Goal: Use online tool/utility: Utilize a website feature to perform a specific function

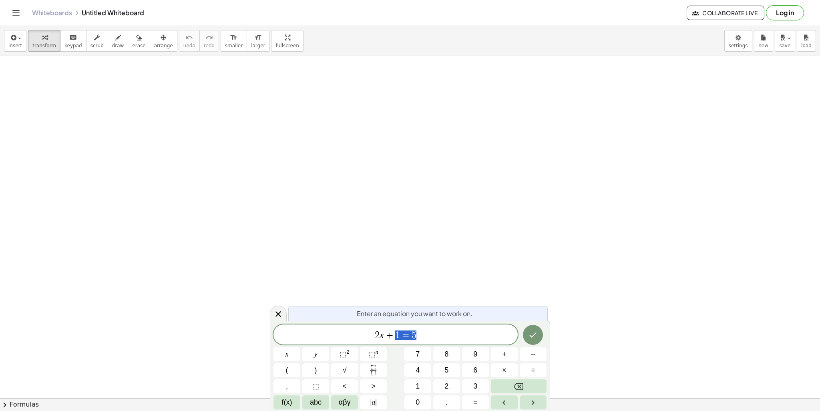
drag, startPoint x: 437, startPoint y: 331, endPoint x: 352, endPoint y: 328, distance: 84.5
click at [352, 328] on div "****** 2 x + 1 = 5" at bounding box center [395, 334] width 244 height 20
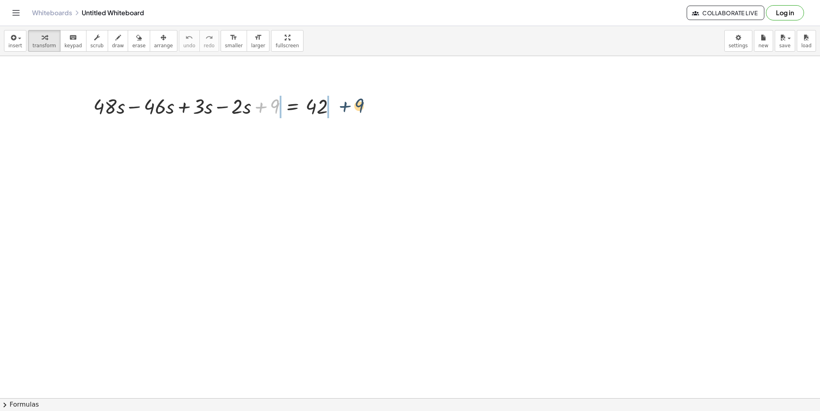
drag, startPoint x: 262, startPoint y: 109, endPoint x: 349, endPoint y: 108, distance: 86.8
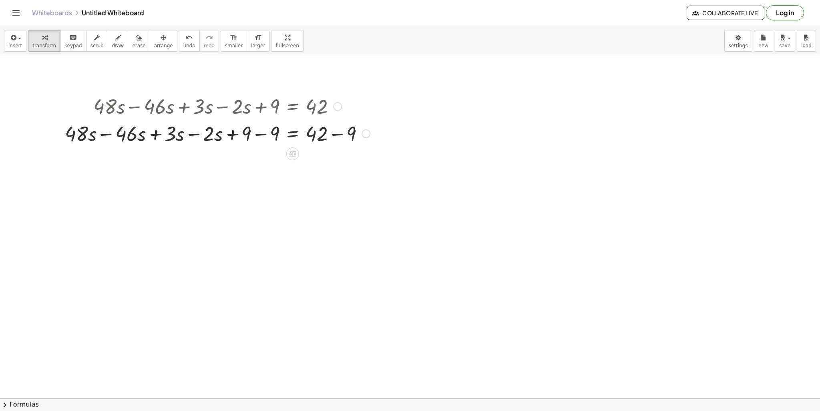
click at [262, 133] on div at bounding box center [217, 132] width 313 height 27
click at [335, 135] on div at bounding box center [231, 132] width 285 height 27
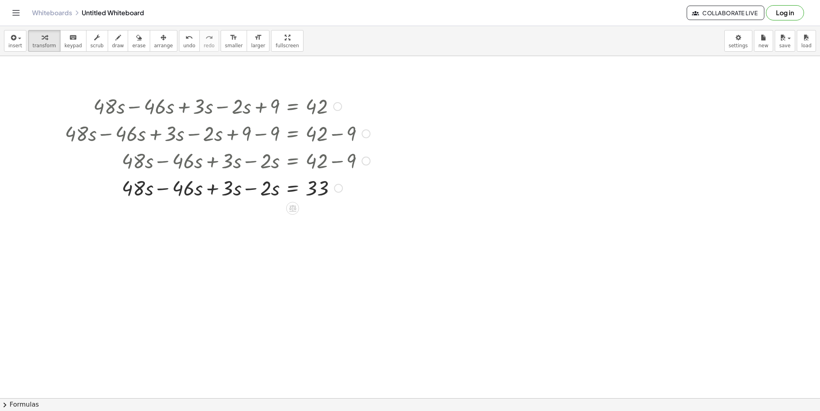
click at [249, 189] on div at bounding box center [217, 187] width 313 height 27
click at [246, 188] on div at bounding box center [217, 187] width 313 height 27
click at [266, 215] on div at bounding box center [217, 214] width 313 height 27
click at [238, 215] on div at bounding box center [217, 214] width 313 height 27
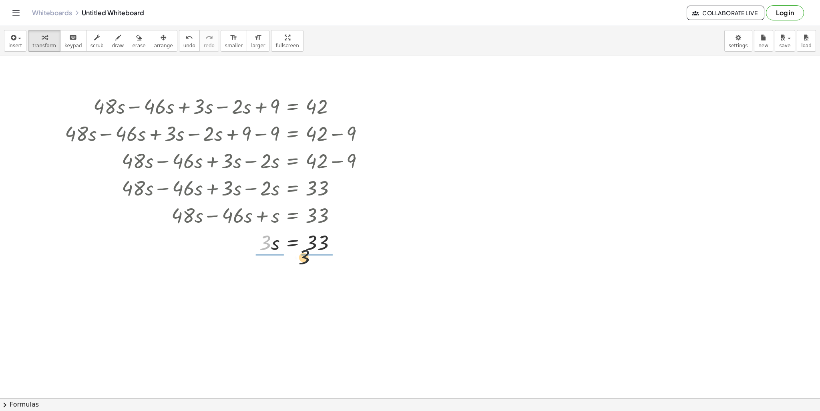
drag, startPoint x: 266, startPoint y: 244, endPoint x: 326, endPoint y: 247, distance: 60.5
click at [326, 249] on div at bounding box center [217, 241] width 313 height 27
click at [266, 276] on div at bounding box center [217, 275] width 313 height 40
click at [315, 281] on div at bounding box center [217, 275] width 313 height 40
drag, startPoint x: 146, startPoint y: 44, endPoint x: 178, endPoint y: 61, distance: 36.0
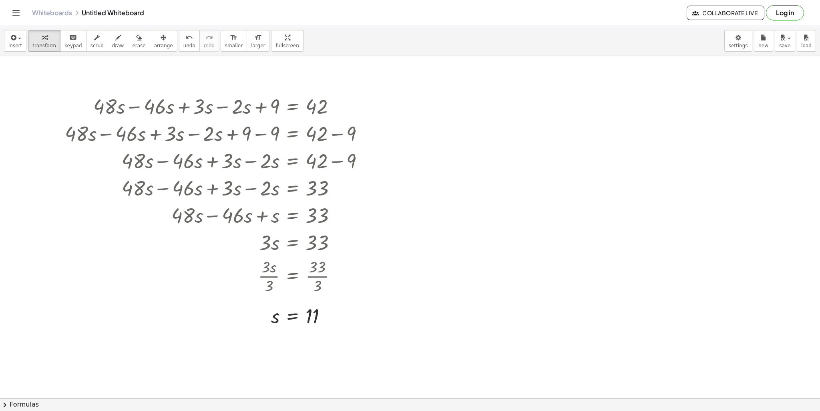
click at [154, 44] on span "arrange" at bounding box center [163, 46] width 19 height 6
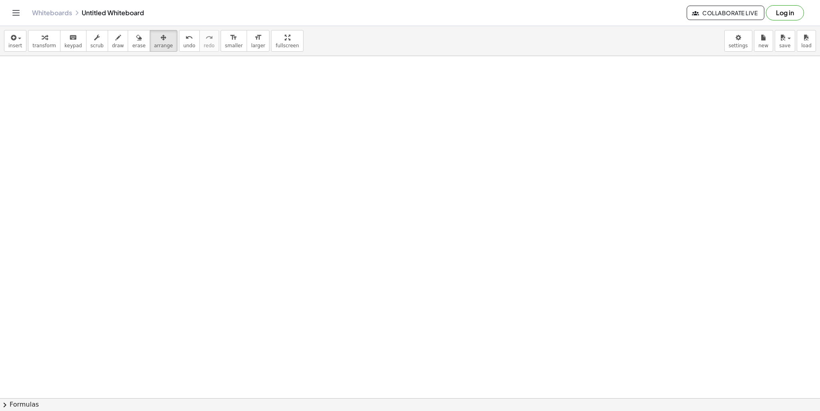
drag, startPoint x: 384, startPoint y: 126, endPoint x: 390, endPoint y: 130, distance: 7.0
drag, startPoint x: 390, startPoint y: 130, endPoint x: 35, endPoint y: 50, distance: 363.9
click at [35, 50] on button "transform" at bounding box center [44, 41] width 32 height 22
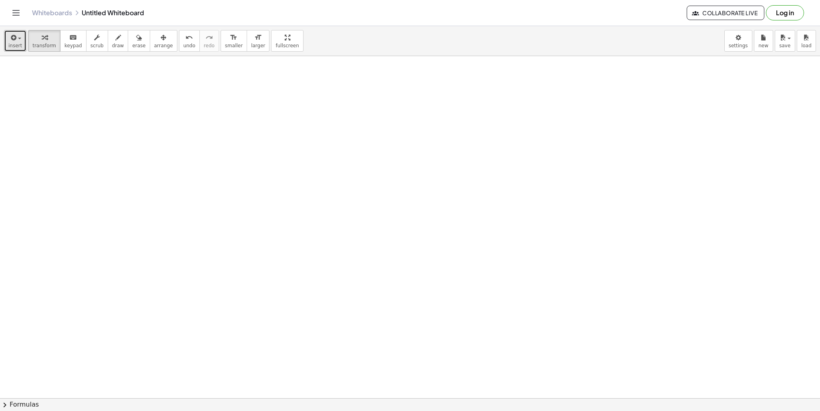
click at [19, 43] on span "insert" at bounding box center [15, 46] width 14 height 6
click at [15, 42] on icon "button" at bounding box center [12, 38] width 7 height 10
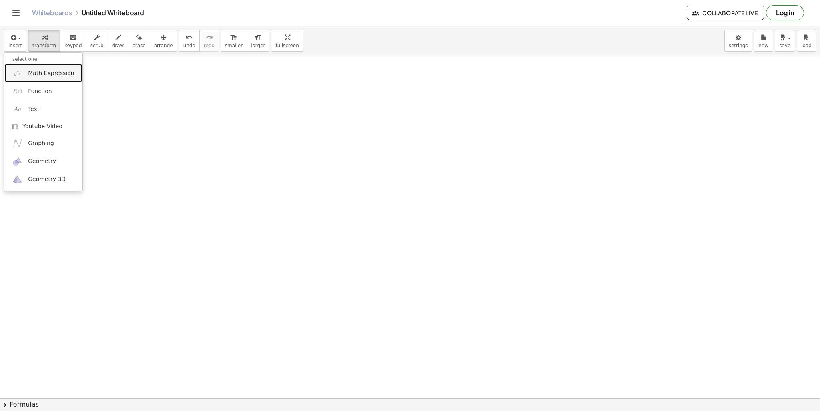
click at [37, 79] on link "Math Expression" at bounding box center [43, 73] width 78 height 18
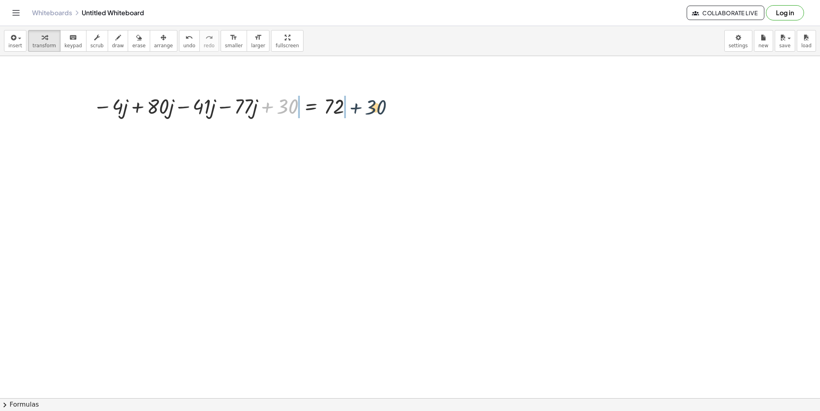
drag, startPoint x: 283, startPoint y: 106, endPoint x: 362, endPoint y: 107, distance: 79.2
click at [311, 106] on div "+ 30 − · 4 · j + · 80 · j − · 41 · j − · 77 · j + 30 = 72 + 30 − 30 + − 30 − · …" at bounding box center [311, 106] width 0 height 0
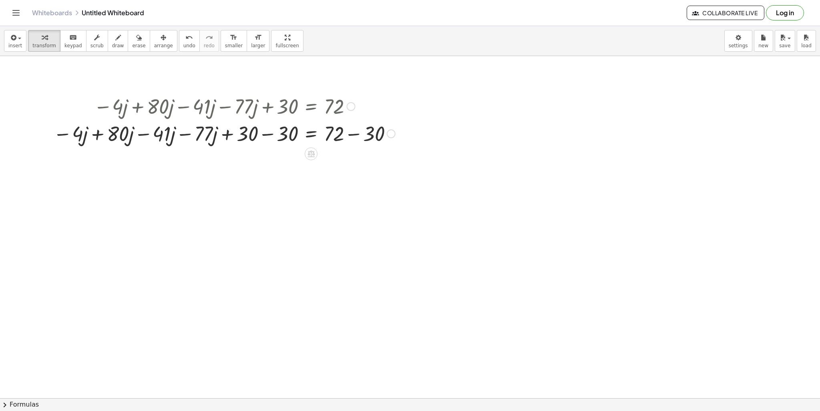
click at [187, 137] on div at bounding box center [224, 132] width 350 height 27
click at [172, 135] on div at bounding box center [241, 132] width 315 height 27
click at [173, 135] on div at bounding box center [224, 132] width 350 height 27
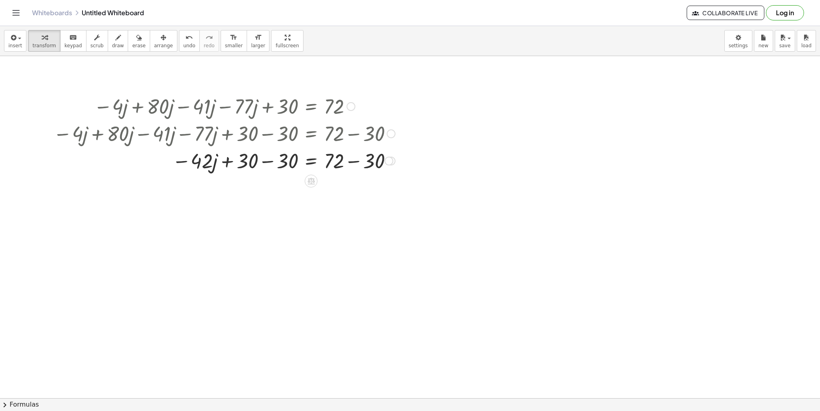
click at [264, 161] on div at bounding box center [224, 159] width 350 height 27
click at [350, 163] on div at bounding box center [225, 159] width 353 height 27
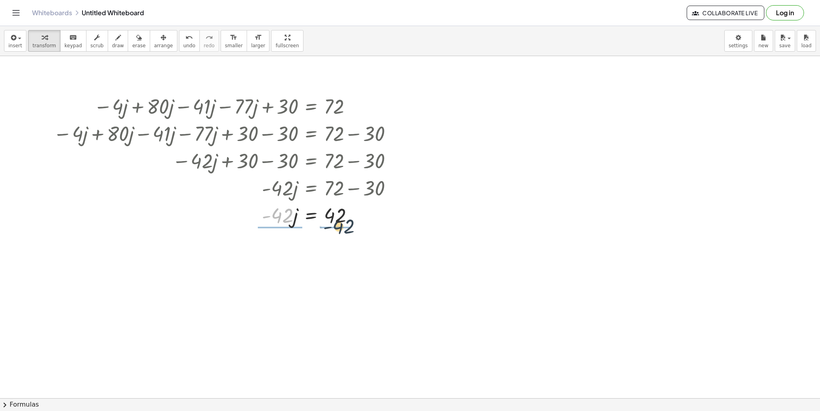
drag, startPoint x: 298, startPoint y: 223, endPoint x: 347, endPoint y: 225, distance: 48.8
click at [347, 225] on div at bounding box center [225, 214] width 353 height 27
click at [281, 214] on div at bounding box center [225, 214] width 353 height 40
click at [355, 249] on div at bounding box center [225, 266] width 353 height 40
click at [337, 285] on div at bounding box center [225, 288] width 353 height 26
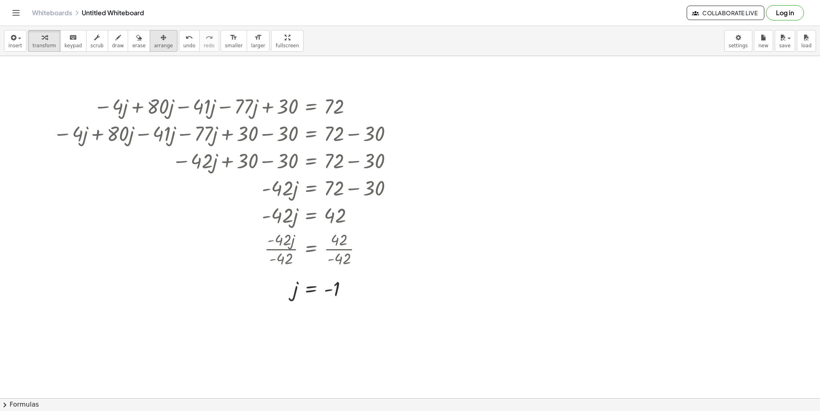
click at [154, 40] on div "button" at bounding box center [163, 37] width 19 height 10
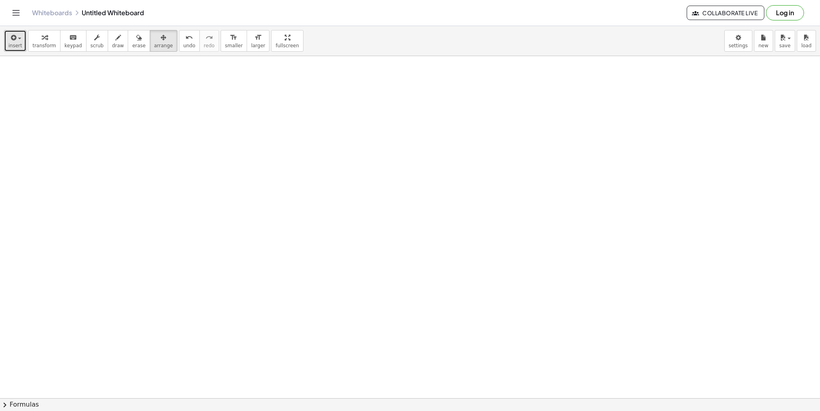
click at [15, 39] on icon "button" at bounding box center [12, 38] width 7 height 10
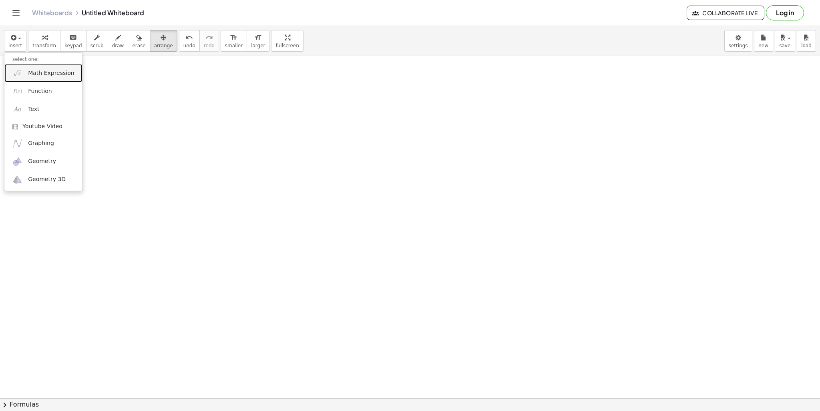
click at [69, 77] on link "Math Expression" at bounding box center [43, 73] width 78 height 18
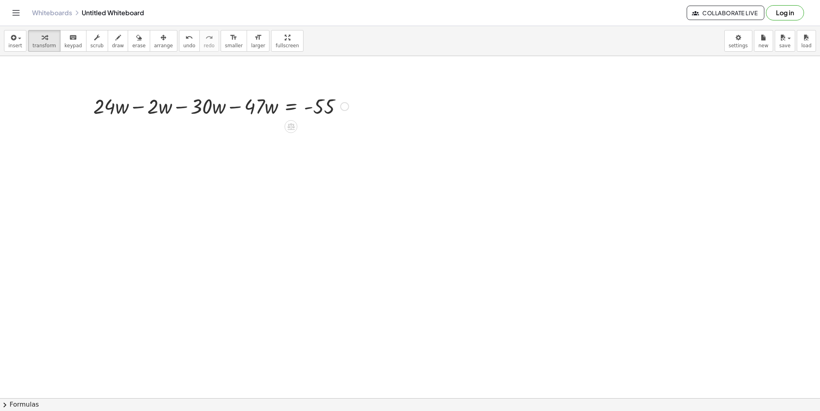
click at [240, 109] on div at bounding box center [220, 105] width 263 height 27
click at [235, 109] on div at bounding box center [249, 105] width 208 height 27
click at [235, 109] on div at bounding box center [220, 105] width 263 height 27
click at [234, 106] on div at bounding box center [220, 105] width 263 height 27
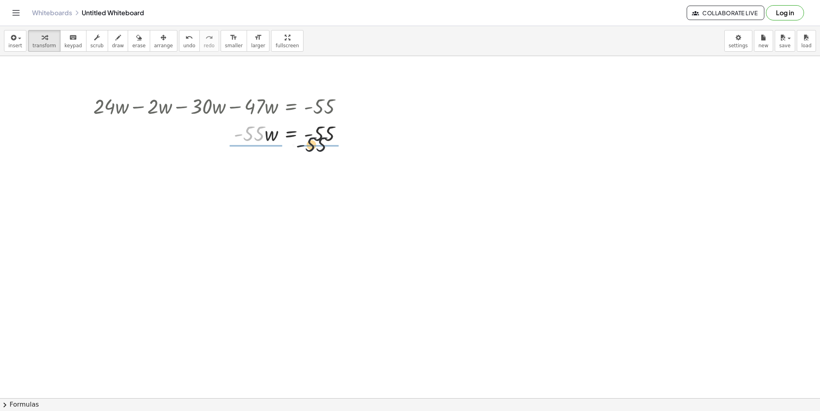
drag, startPoint x: 247, startPoint y: 135, endPoint x: 326, endPoint y: 143, distance: 79.2
click at [326, 143] on div at bounding box center [220, 132] width 263 height 27
click at [259, 137] on div at bounding box center [224, 133] width 271 height 40
click at [264, 164] on div at bounding box center [224, 166] width 271 height 40
click at [291, 106] on div "+ · 24 · w − · 2 · w − · 30 · w − · 47 · w = - 55 + · 24 · w − · 2 · w − · 77 ·…" at bounding box center [291, 106] width 0 height 0
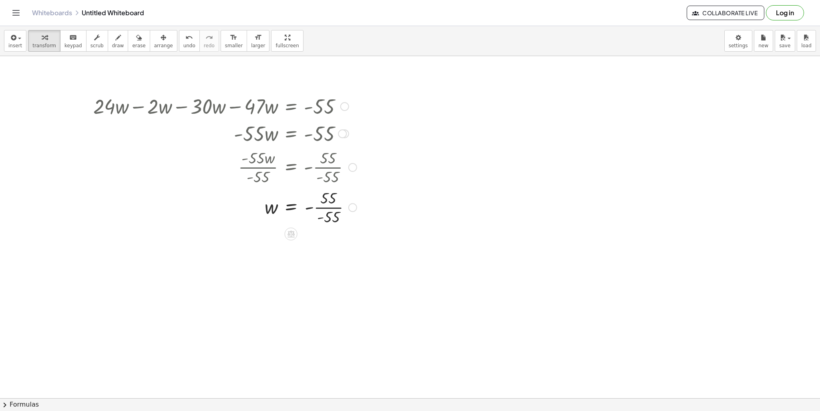
click at [327, 199] on div at bounding box center [224, 206] width 271 height 40
click at [330, 204] on div at bounding box center [224, 206] width 271 height 40
click at [331, 208] on div at bounding box center [224, 206] width 271 height 26
drag, startPoint x: 148, startPoint y: 36, endPoint x: 180, endPoint y: 50, distance: 35.1
click at [160, 36] on icon "button" at bounding box center [163, 38] width 6 height 10
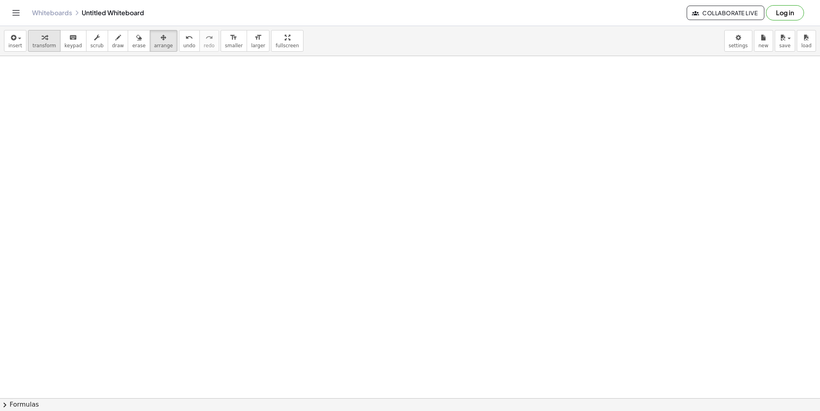
click at [40, 45] on span "transform" at bounding box center [44, 46] width 24 height 6
click at [17, 49] on button "insert" at bounding box center [15, 41] width 22 height 22
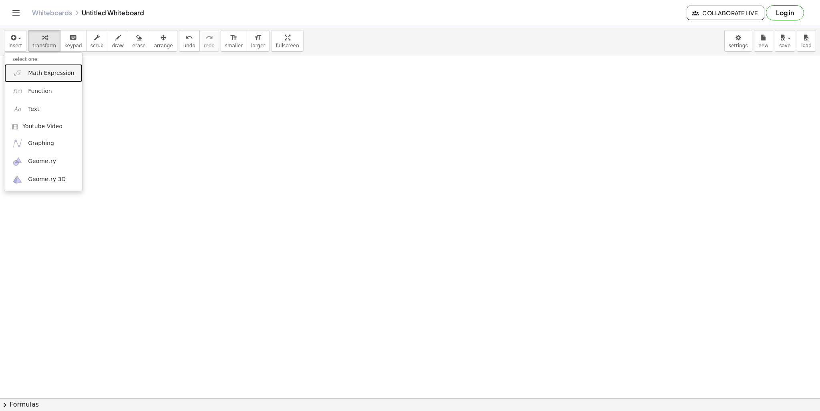
click at [63, 69] on span "Math Expression" at bounding box center [51, 73] width 46 height 8
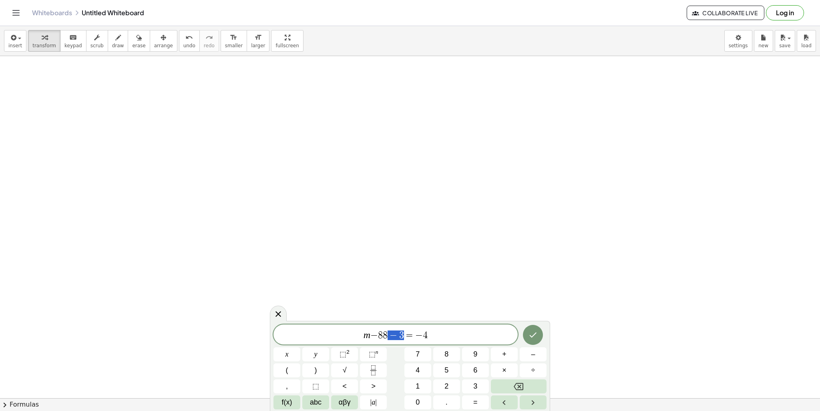
drag, startPoint x: 404, startPoint y: 332, endPoint x: 389, endPoint y: 328, distance: 15.7
click at [389, 328] on div "** m − 8 8 − 3 = − 4" at bounding box center [395, 334] width 244 height 20
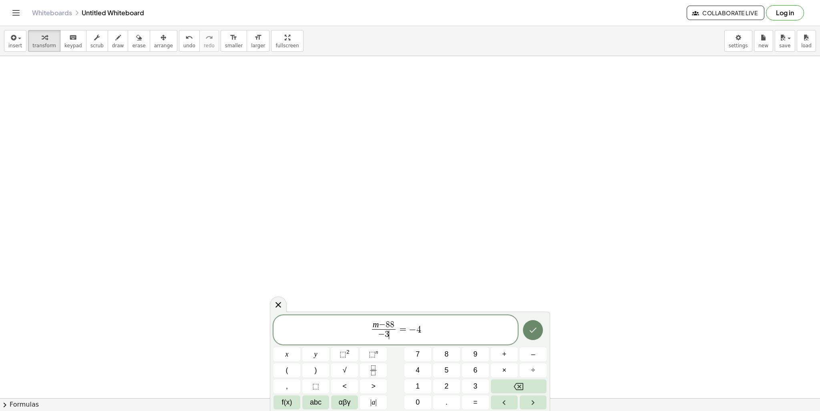
click at [527, 331] on button "Done" at bounding box center [533, 330] width 20 height 20
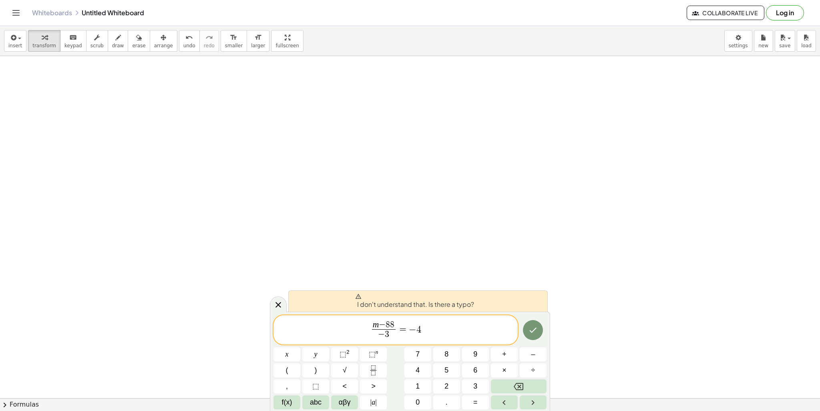
click at [449, 332] on span "m − 8 8 − 3 ​ ​ = − 4" at bounding box center [395, 330] width 244 height 21
click at [400, 333] on span "=" at bounding box center [403, 329] width 12 height 10
click at [526, 331] on button "Done" at bounding box center [533, 330] width 20 height 20
click at [439, 335] on span "m − 8 8 − 3 ​ = − 4 ​" at bounding box center [395, 330] width 244 height 21
click at [386, 334] on span "3" at bounding box center [387, 334] width 4 height 9
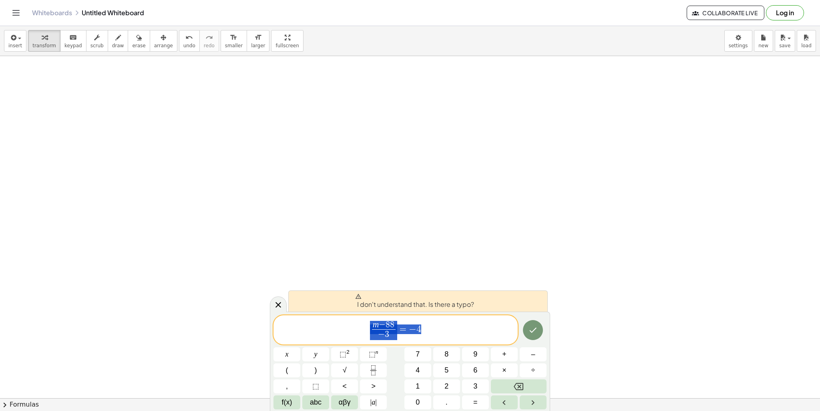
drag, startPoint x: 373, startPoint y: 323, endPoint x: 455, endPoint y: 323, distance: 82.0
click at [455, 323] on span "m − 8 8 − 3 ​ = − 4" at bounding box center [395, 330] width 244 height 21
click at [345, 295] on div "I don't understand that. Is there a typo?" at bounding box center [417, 300] width 259 height 21
click at [531, 335] on button "Done" at bounding box center [533, 330] width 20 height 20
drag, startPoint x: 481, startPoint y: 335, endPoint x: 379, endPoint y: 332, distance: 101.3
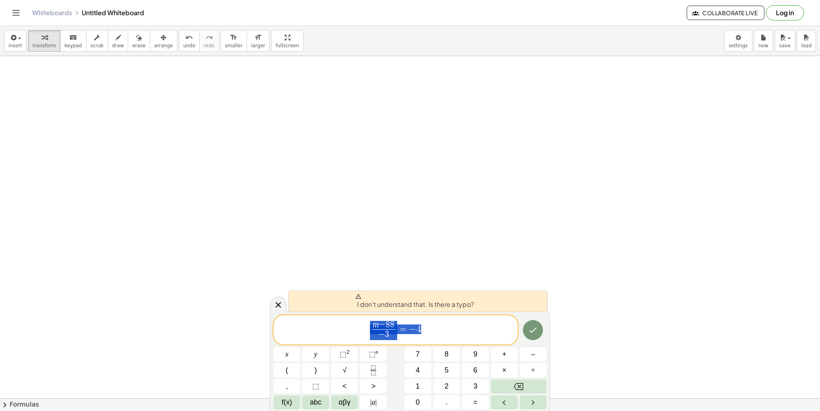
click at [379, 332] on span "m − 8 8 − 3 ​ = − 4" at bounding box center [395, 330] width 244 height 21
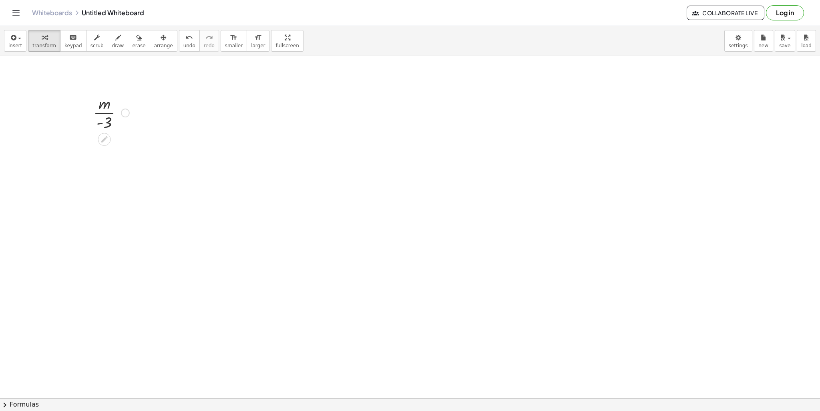
drag, startPoint x: 128, startPoint y: 103, endPoint x: 114, endPoint y: 108, distance: 15.1
click at [126, 104] on div at bounding box center [111, 112] width 44 height 40
click at [102, 141] on icon at bounding box center [104, 139] width 6 height 6
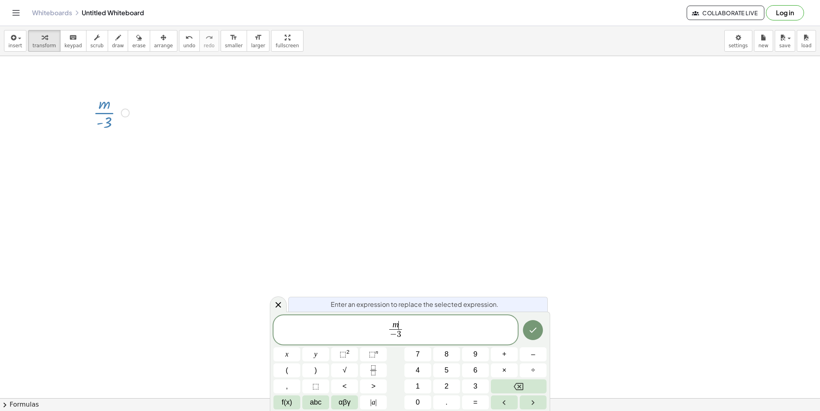
click at [400, 320] on span "m ​ − 3 ​" at bounding box center [395, 330] width 244 height 21
click at [533, 334] on icon "Done" at bounding box center [533, 330] width 10 height 10
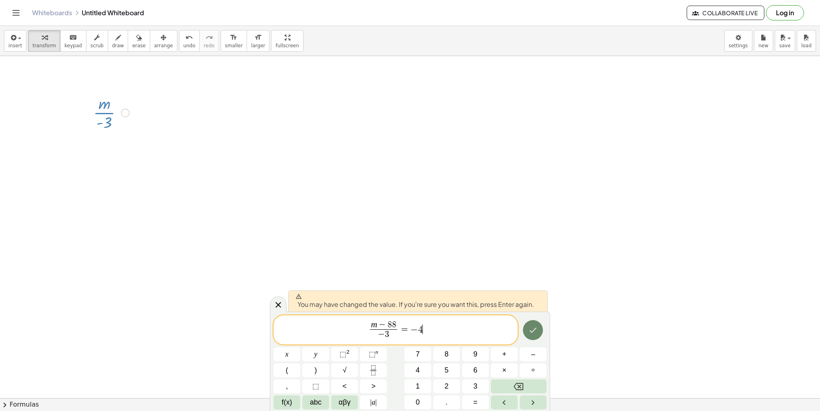
click at [533, 334] on icon "Done" at bounding box center [533, 330] width 10 height 10
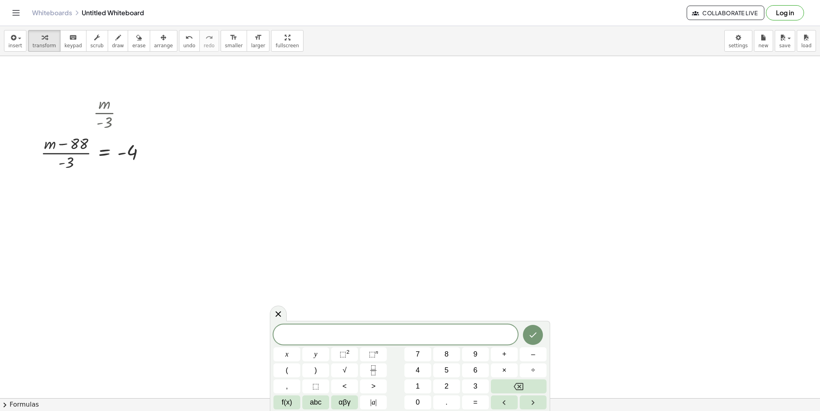
drag, startPoint x: 339, startPoint y: 200, endPoint x: 309, endPoint y: 186, distance: 33.5
click at [275, 318] on div at bounding box center [278, 313] width 17 height 16
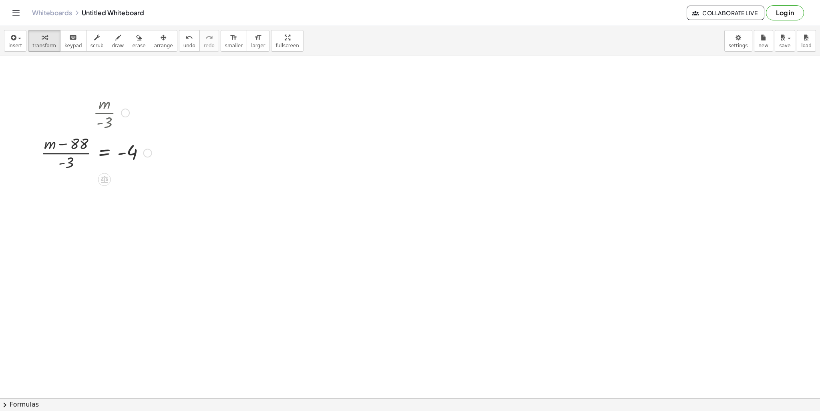
click at [103, 113] on div at bounding box center [96, 112] width 119 height 40
click at [113, 114] on div at bounding box center [96, 112] width 119 height 40
click at [66, 152] on div at bounding box center [96, 152] width 119 height 40
drag, startPoint x: 59, startPoint y: 157, endPoint x: 117, endPoint y: 153, distance: 57.7
drag, startPoint x: 64, startPoint y: 161, endPoint x: 116, endPoint y: 157, distance: 51.4
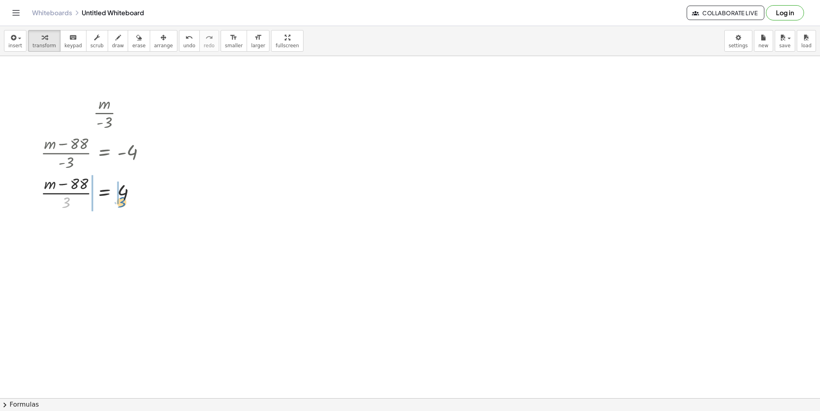
click at [104, 113] on div "· m · - 3 · ( + m − 88 ) · - 3 = - 4 · 3 · ( + m − 88 ) · 3 = 4" at bounding box center [104, 113] width 0 height 0
click at [104, 113] on div "· m · - 3 · ( + m − 88 ) · - 3 = - 4 · ( + m − 88 ) · 3 = 4 · ( + m − 88 ) = 4 …" at bounding box center [104, 113] width 0 height 0
click at [77, 231] on div at bounding box center [88, 232] width 149 height 42
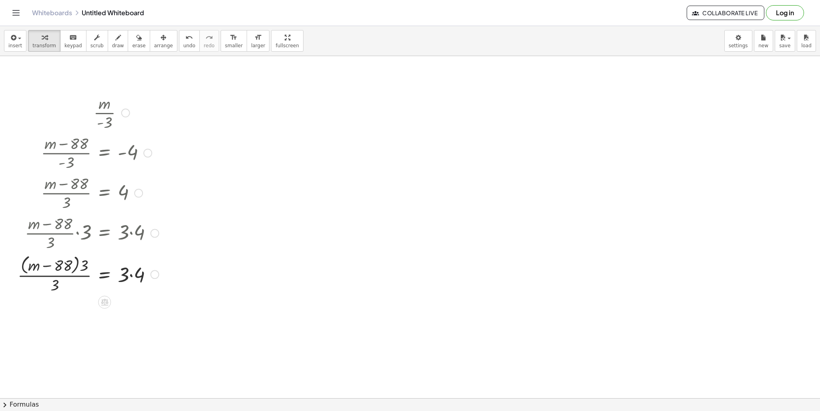
click at [83, 262] on div at bounding box center [88, 273] width 149 height 42
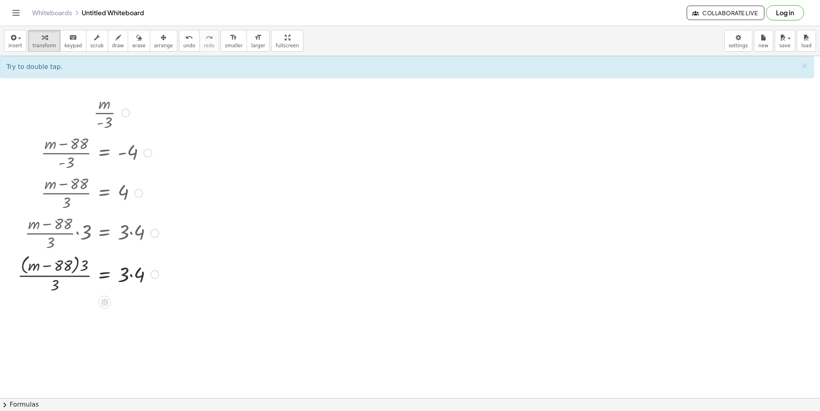
click at [123, 277] on div at bounding box center [88, 273] width 149 height 42
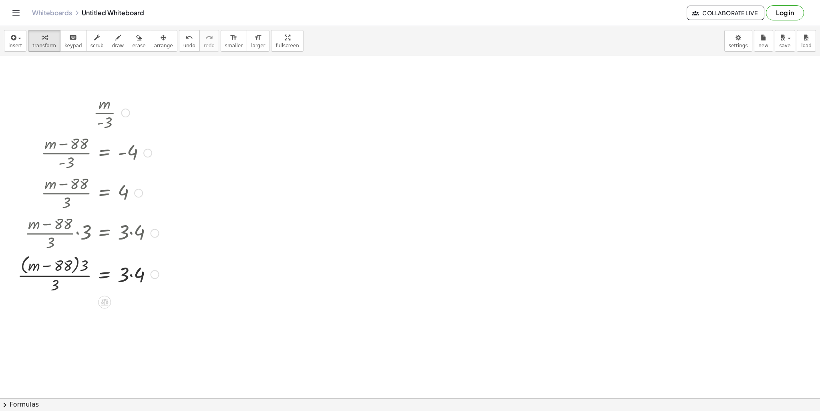
click at [131, 274] on div at bounding box center [88, 273] width 149 height 42
drag, startPoint x: 85, startPoint y: 266, endPoint x: 57, endPoint y: 282, distance: 32.4
click at [104, 113] on div "· m · - 3 · ( + m − 88 ) · - 3 = - 4 · ( + m − 88 ) · 3 = 4 · · ( + m − 88 ) · …" at bounding box center [104, 113] width 0 height 0
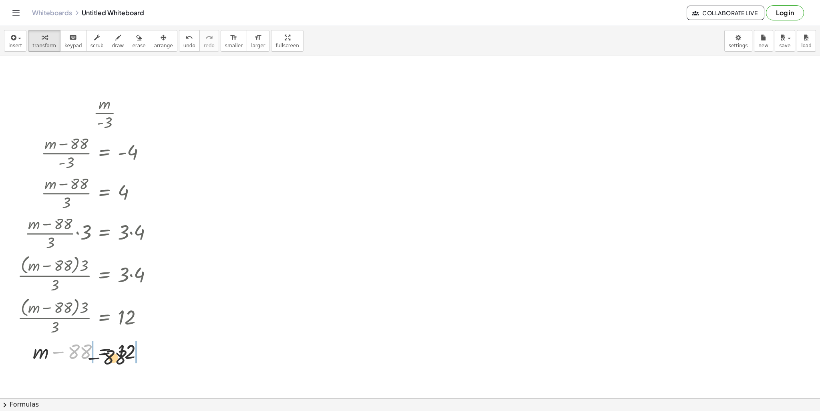
drag, startPoint x: 59, startPoint y: 351, endPoint x: 145, endPoint y: 348, distance: 86.1
click at [144, 354] on div at bounding box center [88, 350] width 149 height 27
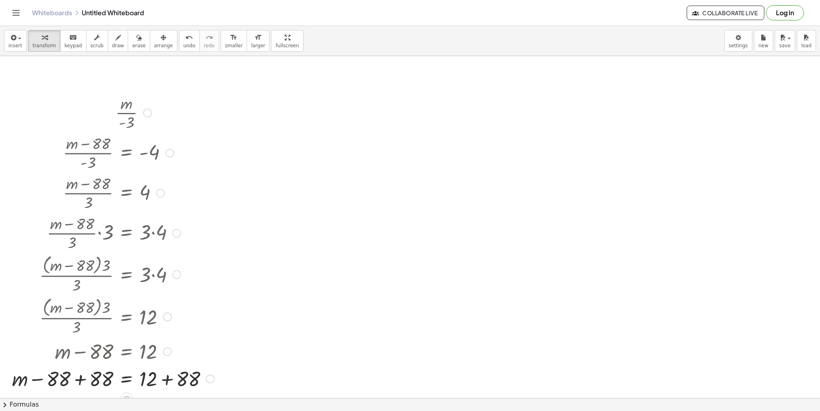
click at [168, 384] on div at bounding box center [113, 377] width 210 height 27
click at [80, 381] on div at bounding box center [113, 377] width 210 height 27
click at [164, 380] on div at bounding box center [127, 377] width 182 height 27
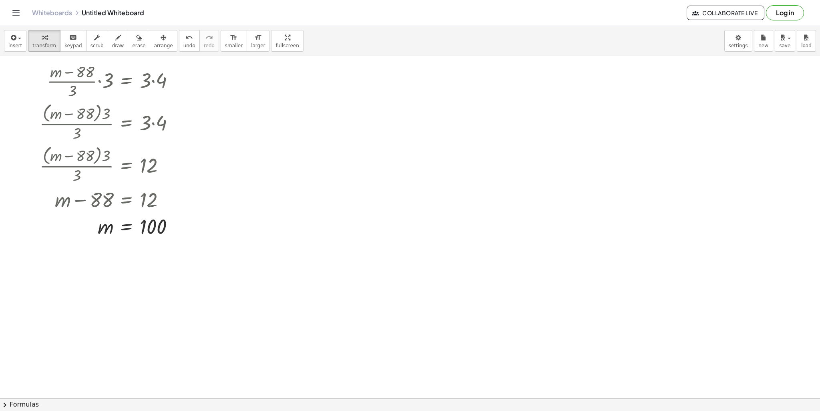
scroll to position [160, 0]
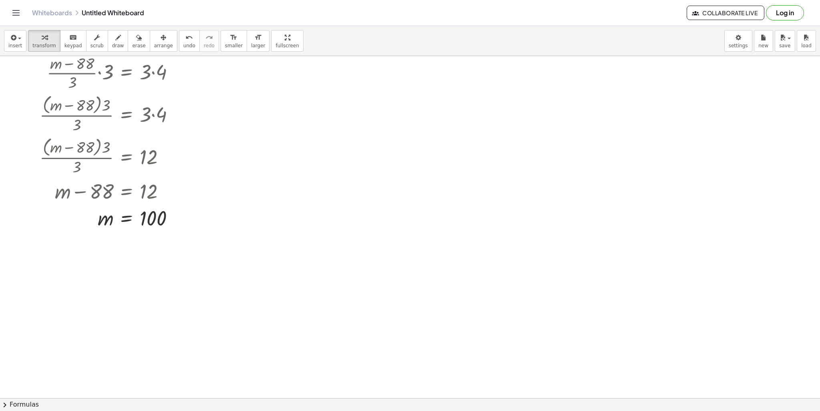
click at [313, 288] on div at bounding box center [410, 264] width 820 height 736
click at [18, 34] on div "button" at bounding box center [15, 37] width 14 height 10
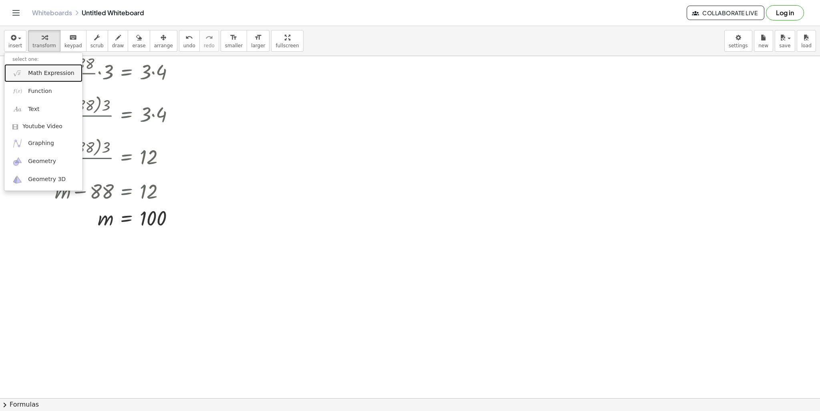
click at [56, 78] on link "Math Expression" at bounding box center [43, 73] width 78 height 18
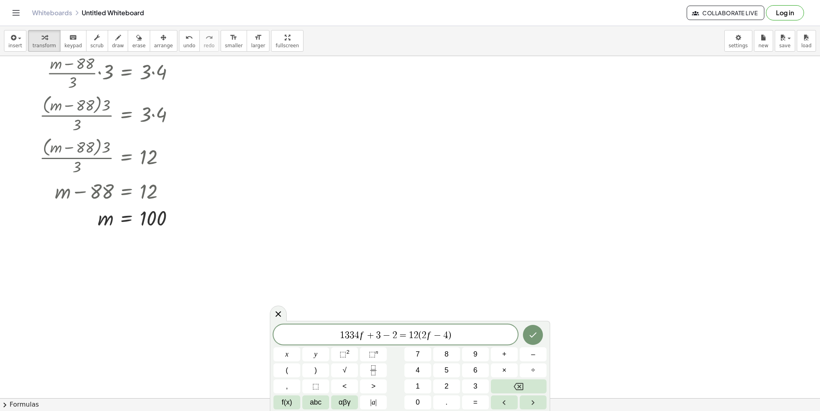
click at [354, 334] on span "4" at bounding box center [356, 335] width 5 height 10
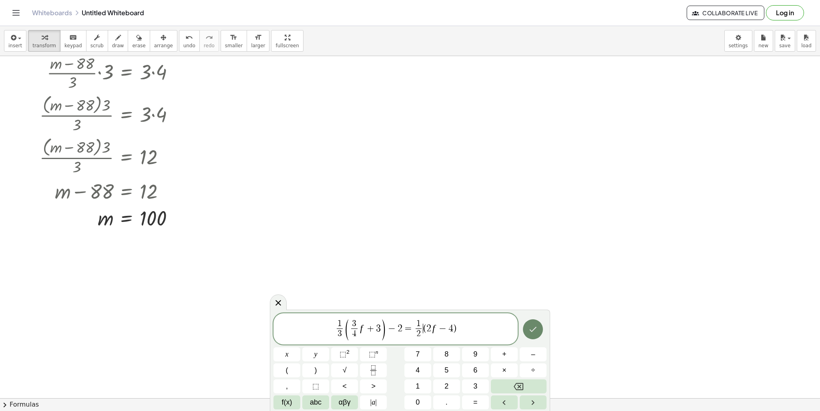
click at [528, 323] on button "Done" at bounding box center [533, 329] width 20 height 20
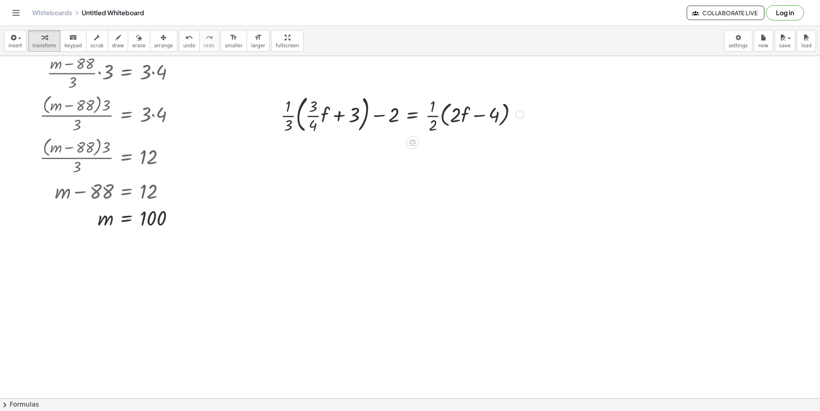
click at [288, 121] on div at bounding box center [402, 113] width 251 height 43
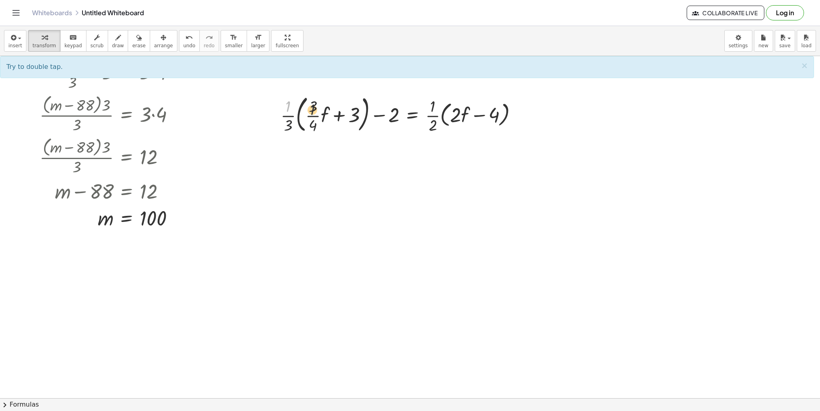
drag, startPoint x: 288, startPoint y: 111, endPoint x: 326, endPoint y: 117, distance: 38.6
click at [326, 117] on div at bounding box center [402, 113] width 251 height 43
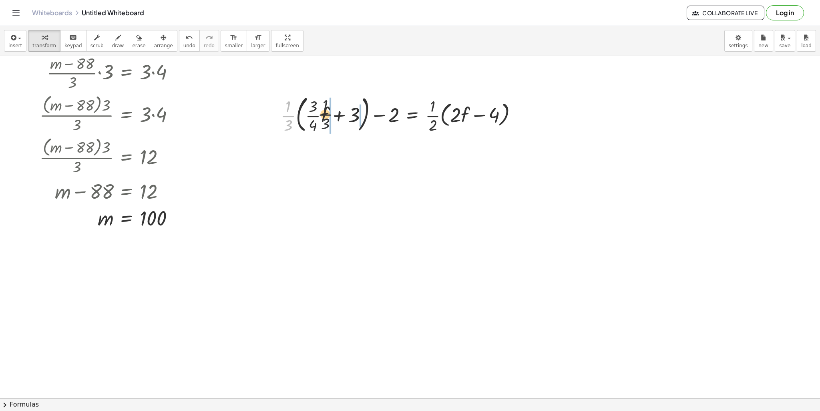
drag, startPoint x: 288, startPoint y: 117, endPoint x: 339, endPoint y: 117, distance: 50.4
click at [339, 117] on div at bounding box center [402, 113] width 251 height 43
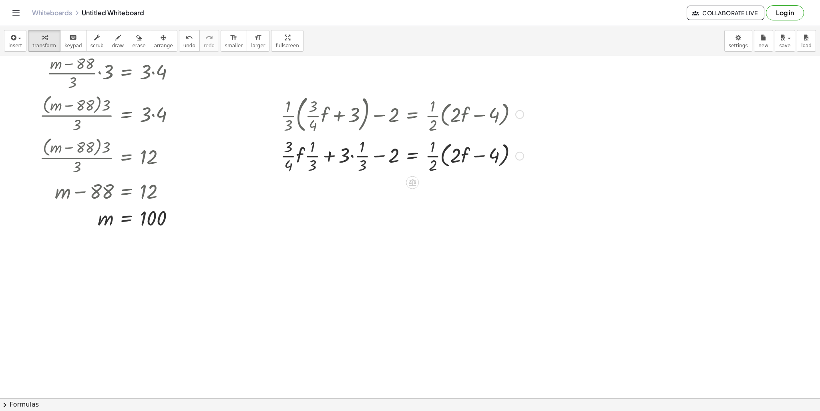
drag, startPoint x: 311, startPoint y: 162, endPoint x: 315, endPoint y: 156, distance: 6.9
click at [312, 160] on div at bounding box center [402, 155] width 251 height 40
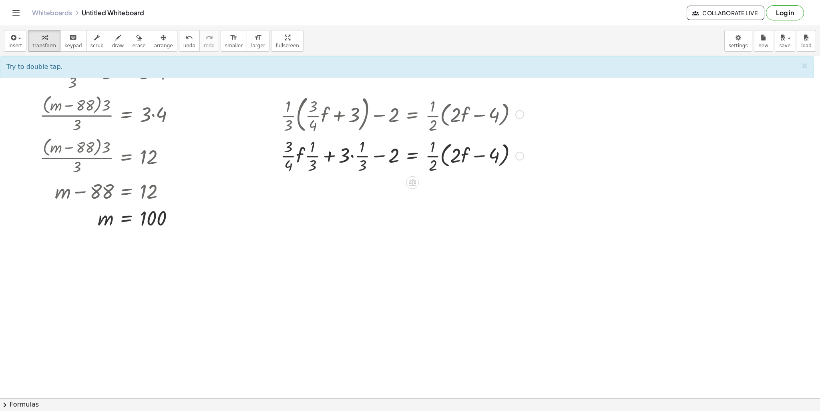
click at [354, 157] on div at bounding box center [402, 155] width 251 height 40
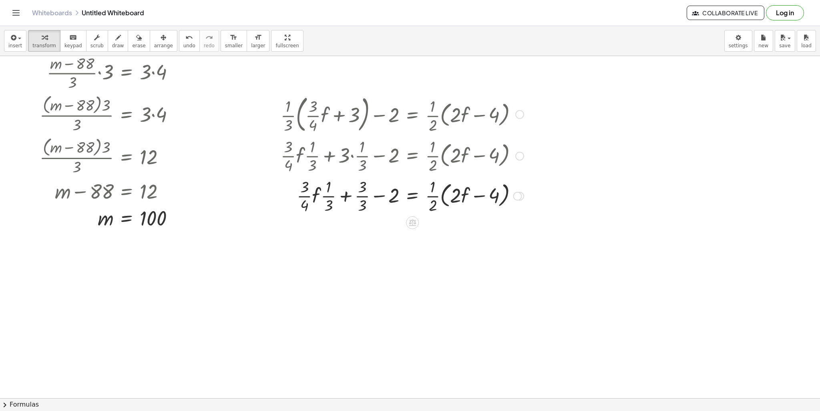
click at [329, 194] on div at bounding box center [402, 195] width 251 height 40
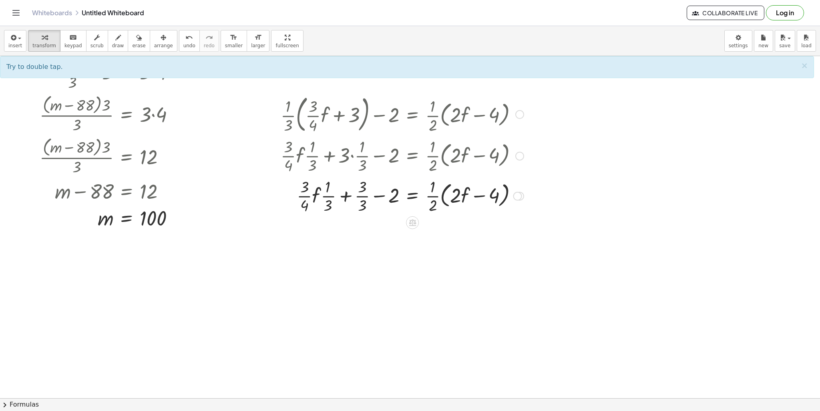
click at [346, 196] on div at bounding box center [402, 195] width 251 height 40
click at [319, 199] on div at bounding box center [402, 195] width 251 height 40
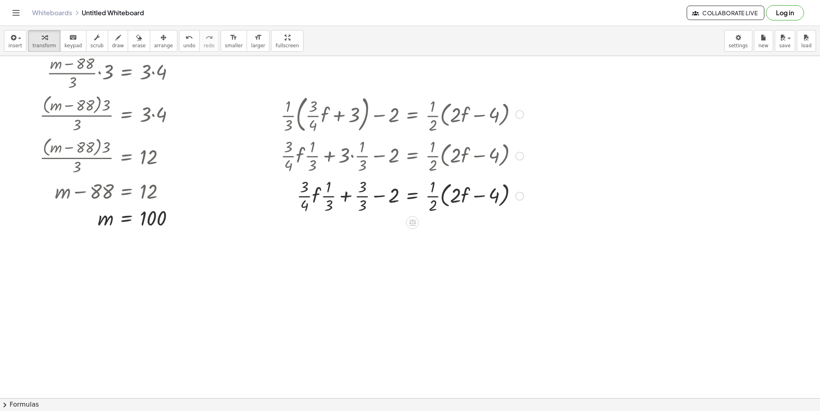
click at [319, 199] on div at bounding box center [402, 195] width 251 height 40
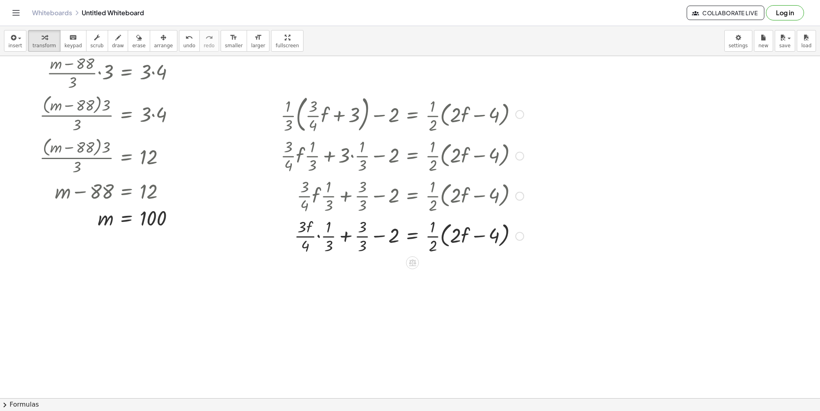
click at [321, 232] on div at bounding box center [402, 235] width 251 height 40
drag, startPoint x: 320, startPoint y: 232, endPoint x: 319, endPoint y: 237, distance: 4.6
click at [319, 232] on div at bounding box center [402, 235] width 251 height 40
click at [319, 239] on div at bounding box center [402, 235] width 251 height 40
click at [317, 238] on div at bounding box center [402, 235] width 251 height 40
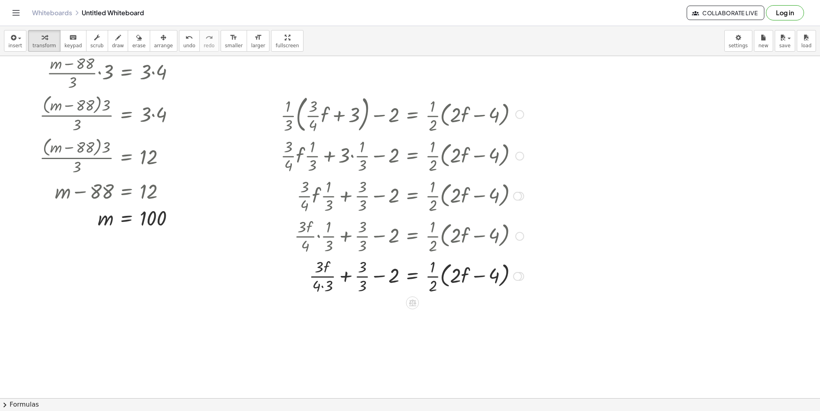
click at [325, 287] on div at bounding box center [402, 275] width 251 height 40
click at [324, 286] on div at bounding box center [402, 275] width 251 height 40
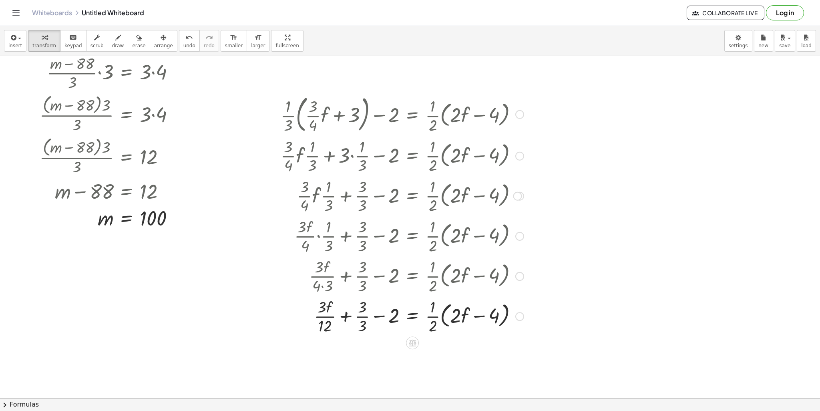
click at [319, 309] on div at bounding box center [402, 315] width 251 height 40
drag, startPoint x: 330, startPoint y: 308, endPoint x: 340, endPoint y: 316, distance: 12.9
click at [340, 316] on div at bounding box center [402, 315] width 251 height 40
click at [322, 316] on div at bounding box center [402, 315] width 251 height 40
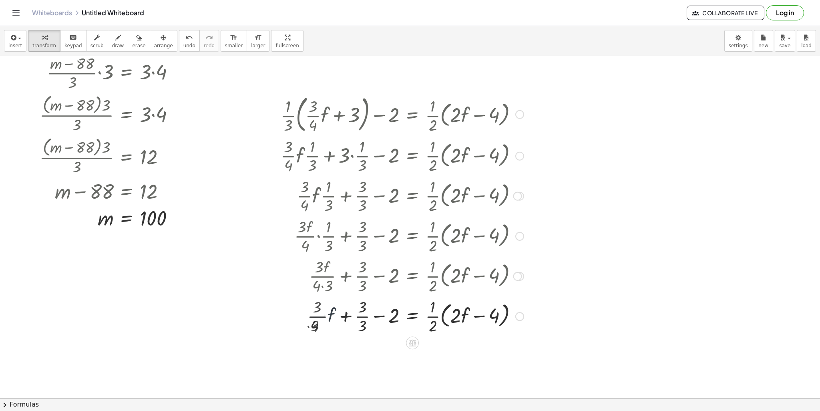
click at [315, 322] on div at bounding box center [402, 315] width 251 height 40
click at [317, 321] on div at bounding box center [402, 315] width 251 height 40
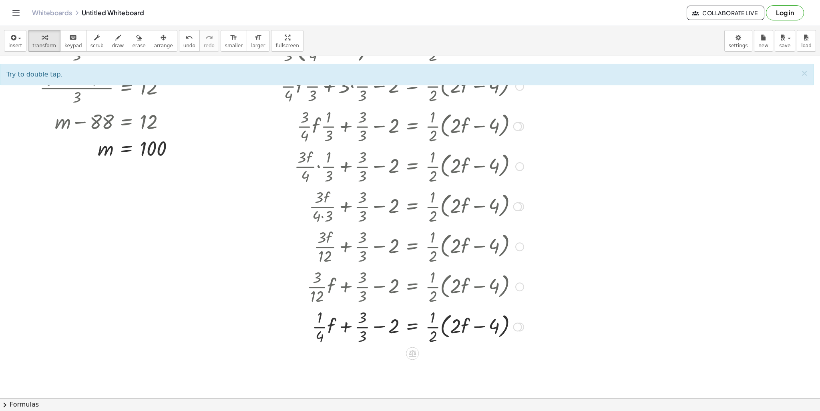
scroll to position [240, 0]
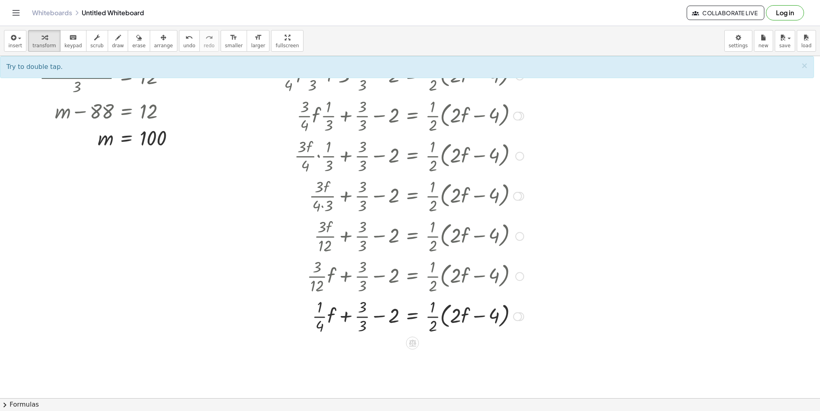
click at [363, 317] on div at bounding box center [402, 315] width 251 height 40
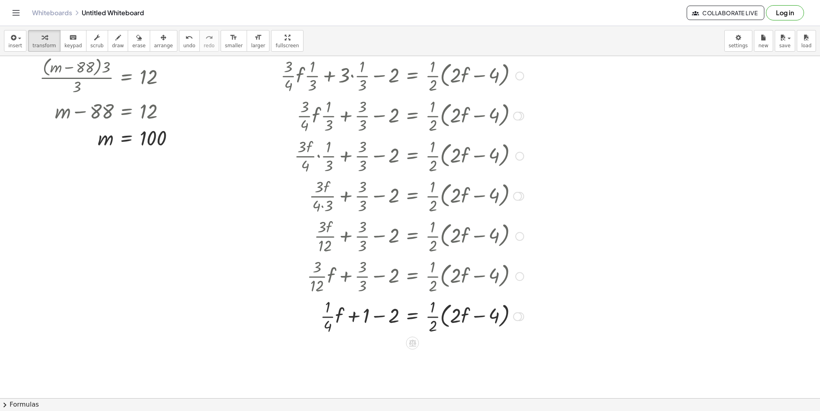
drag, startPoint x: 378, startPoint y: 317, endPoint x: 384, endPoint y: 327, distance: 11.3
click at [379, 317] on div at bounding box center [402, 315] width 251 height 40
drag, startPoint x: 433, startPoint y: 354, endPoint x: 471, endPoint y: 358, distance: 38.2
click at [471, 358] on div at bounding box center [402, 355] width 251 height 40
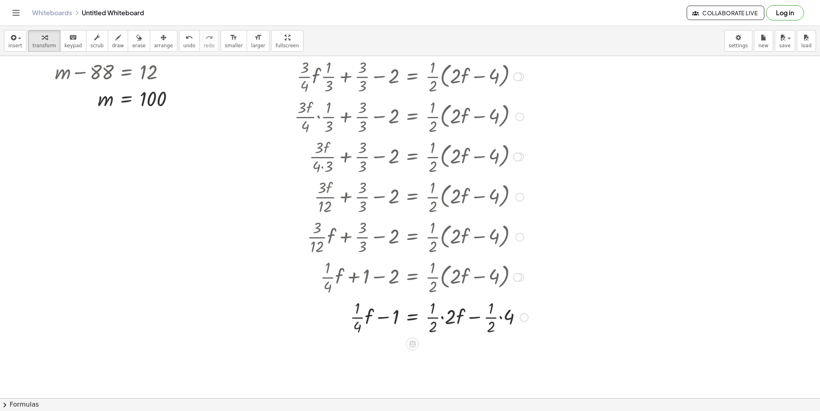
scroll to position [320, 0]
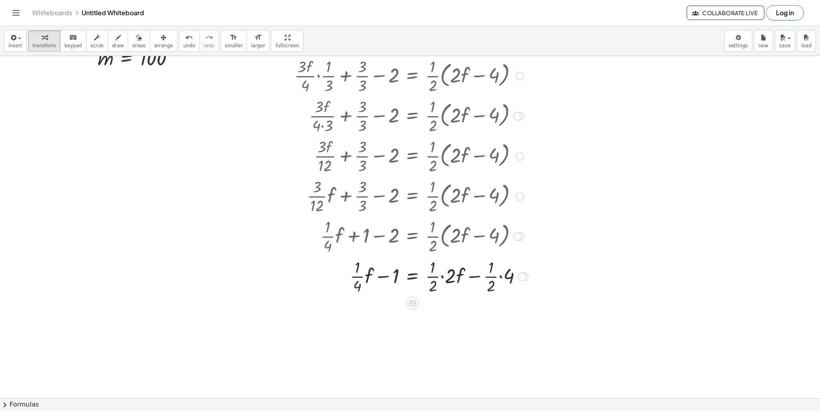
click at [437, 271] on div at bounding box center [404, 275] width 255 height 40
click at [442, 277] on div at bounding box center [404, 275] width 255 height 40
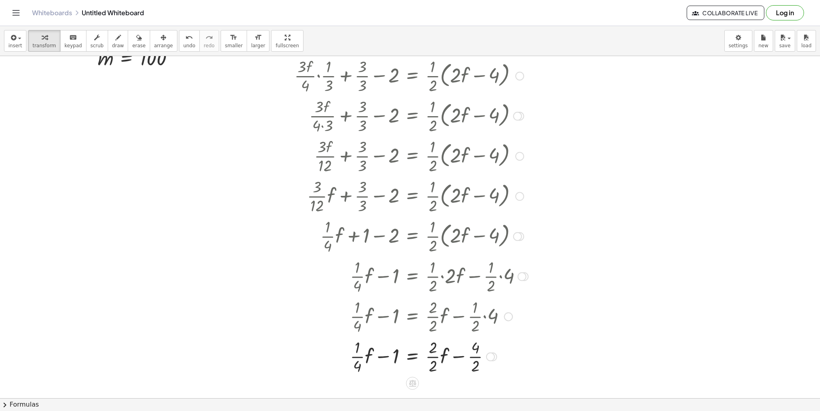
click at [475, 355] on div at bounding box center [404, 356] width 255 height 40
click at [434, 354] on div at bounding box center [404, 356] width 255 height 40
drag, startPoint x: 427, startPoint y: 357, endPoint x: 376, endPoint y: 361, distance: 51.7
click at [376, 361] on div at bounding box center [404, 356] width 255 height 40
drag, startPoint x: 384, startPoint y: 358, endPoint x: 493, endPoint y: 356, distance: 109.3
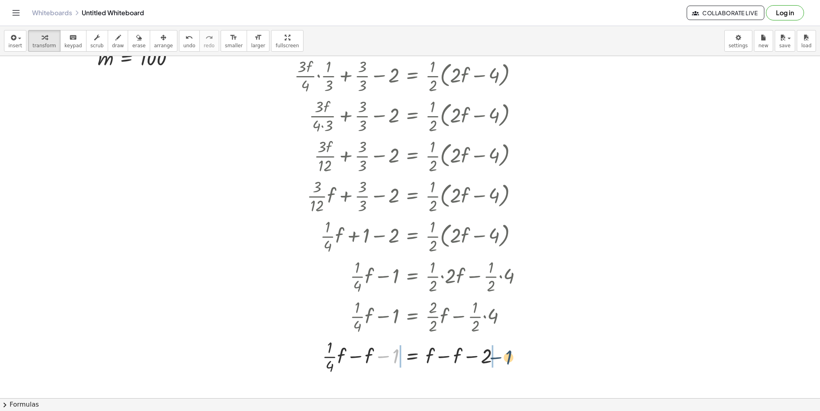
click at [498, 359] on div at bounding box center [404, 356] width 255 height 40
click at [377, 360] on div at bounding box center [406, 356] width 259 height 40
drag, startPoint x: 377, startPoint y: 360, endPoint x: 384, endPoint y: 358, distance: 7.4
click at [377, 360] on div at bounding box center [406, 356] width 259 height 40
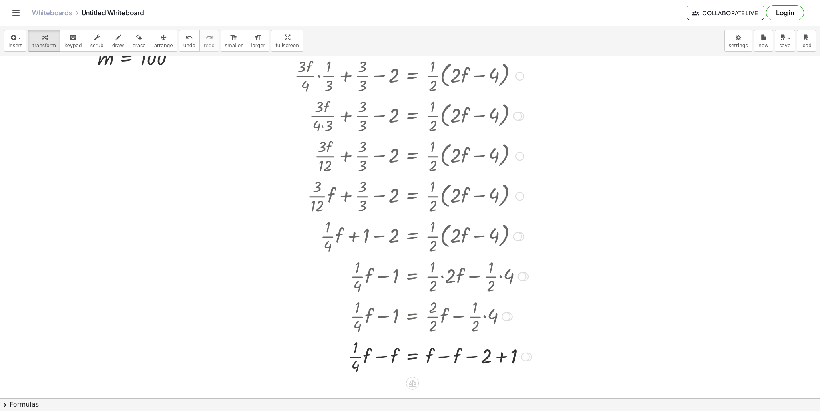
click at [449, 357] on div at bounding box center [406, 356] width 259 height 40
click at [432, 359] on div at bounding box center [404, 356] width 255 height 40
click at [442, 356] on div at bounding box center [404, 356] width 255 height 40
click at [459, 358] on div at bounding box center [404, 356] width 255 height 40
click at [385, 356] on div at bounding box center [404, 356] width 255 height 40
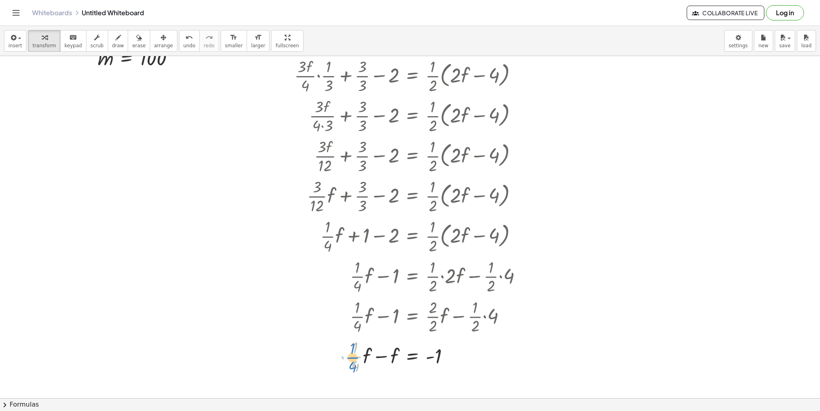
click at [356, 358] on div at bounding box center [404, 356] width 255 height 40
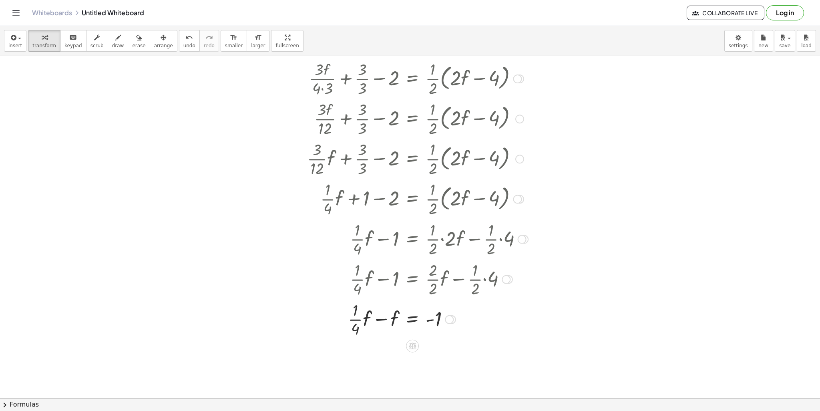
scroll to position [360, 0]
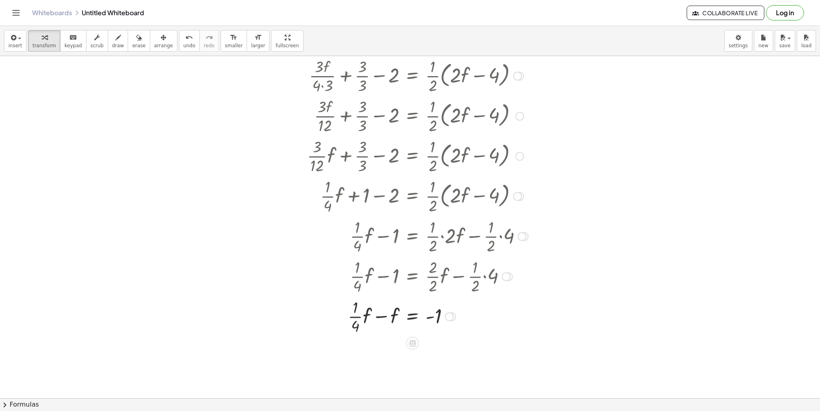
click at [388, 316] on div at bounding box center [404, 316] width 255 height 40
drag, startPoint x: 416, startPoint y: 324, endPoint x: 368, endPoint y: 305, distance: 51.3
click at [368, 305] on div at bounding box center [404, 316] width 255 height 40
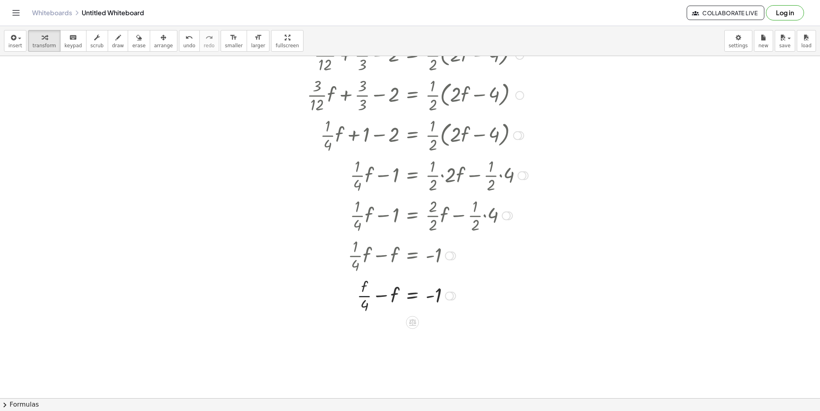
scroll to position [474, 0]
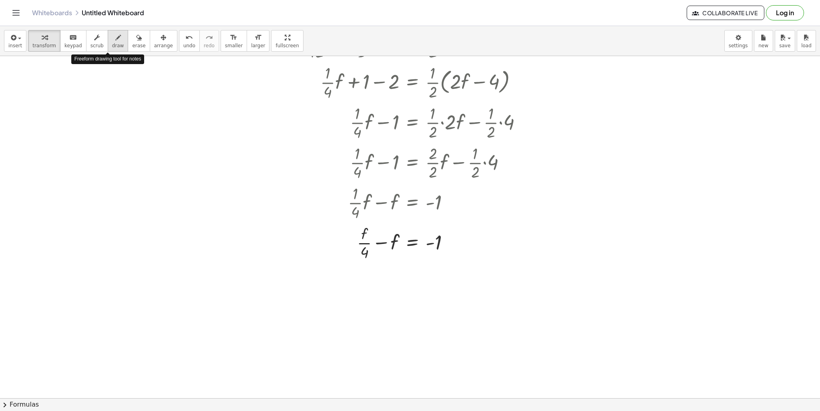
click at [112, 44] on span "draw" at bounding box center [118, 46] width 12 height 6
click at [407, 238] on div at bounding box center [410, 95] width 820 height 1026
click at [183, 36] on div "undo" at bounding box center [189, 37] width 12 height 10
click at [154, 38] on div "button" at bounding box center [163, 37] width 19 height 10
click at [69, 37] on icon "keyboard" at bounding box center [73, 38] width 8 height 10
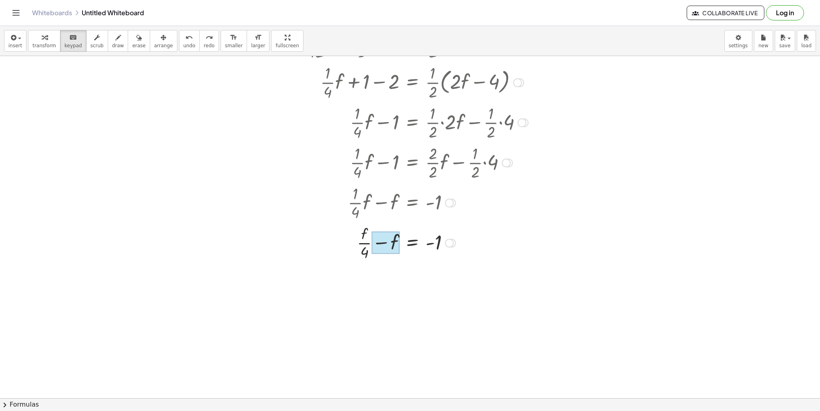
click at [392, 241] on div at bounding box center [386, 242] width 28 height 22
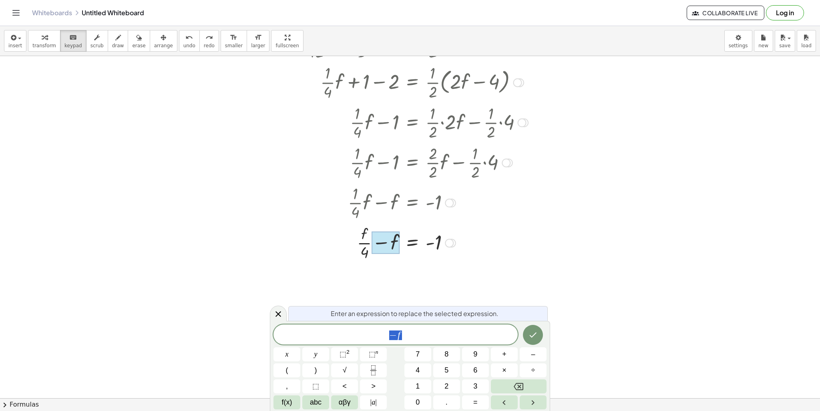
click at [381, 235] on div at bounding box center [386, 242] width 28 height 22
click at [392, 245] on div at bounding box center [386, 242] width 28 height 22
click at [397, 335] on var "f" at bounding box center [398, 334] width 3 height 10
click at [367, 236] on div at bounding box center [404, 242] width 255 height 40
click at [354, 233] on div at bounding box center [404, 242] width 255 height 40
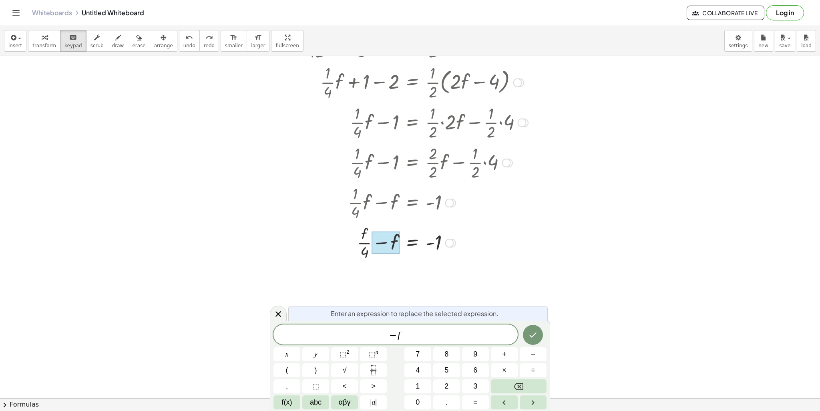
click at [364, 236] on div at bounding box center [404, 242] width 255 height 40
click at [282, 311] on div at bounding box center [278, 313] width 17 height 16
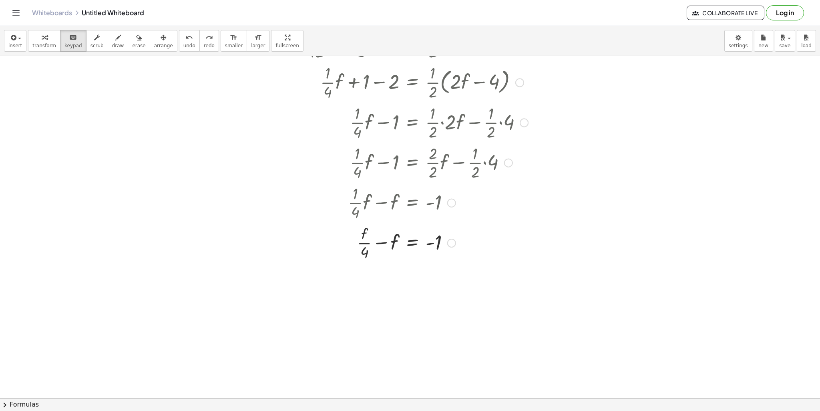
click at [361, 243] on div at bounding box center [404, 242] width 255 height 40
click at [361, 237] on div at bounding box center [404, 242] width 255 height 40
click at [363, 228] on div at bounding box center [364, 234] width 7 height 18
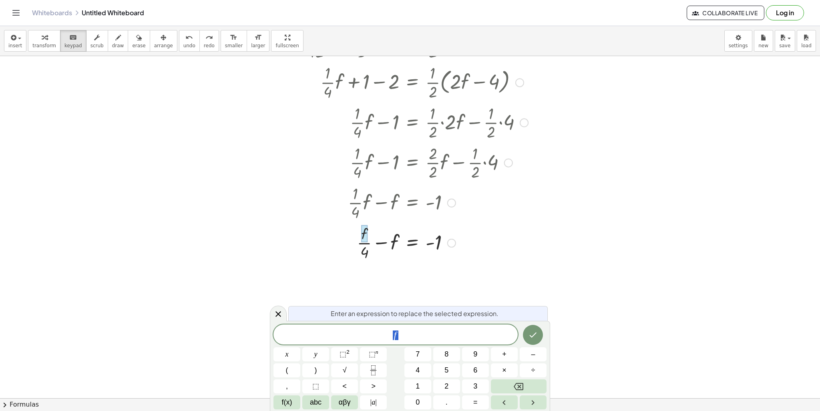
click at [387, 333] on span "f" at bounding box center [395, 334] width 244 height 11
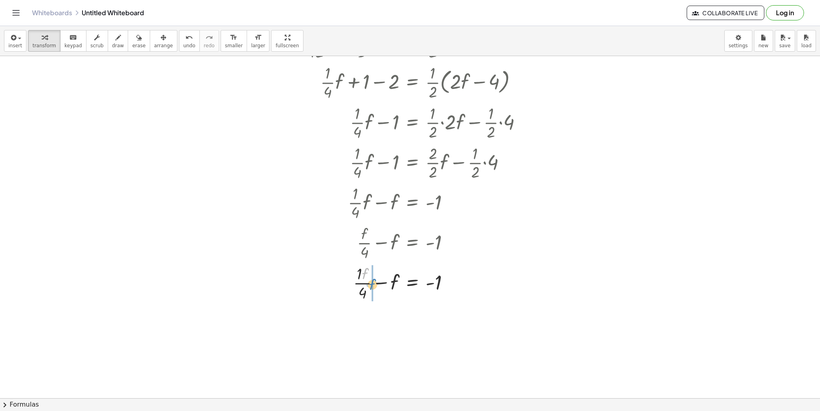
drag, startPoint x: 365, startPoint y: 276, endPoint x: 372, endPoint y: 287, distance: 13.0
click at [391, 319] on div at bounding box center [404, 322] width 255 height 40
drag, startPoint x: 399, startPoint y: 324, endPoint x: 397, endPoint y: 317, distance: 6.6
click at [397, 324] on div at bounding box center [404, 322] width 255 height 40
click at [69, 39] on icon "keyboard" at bounding box center [73, 38] width 8 height 10
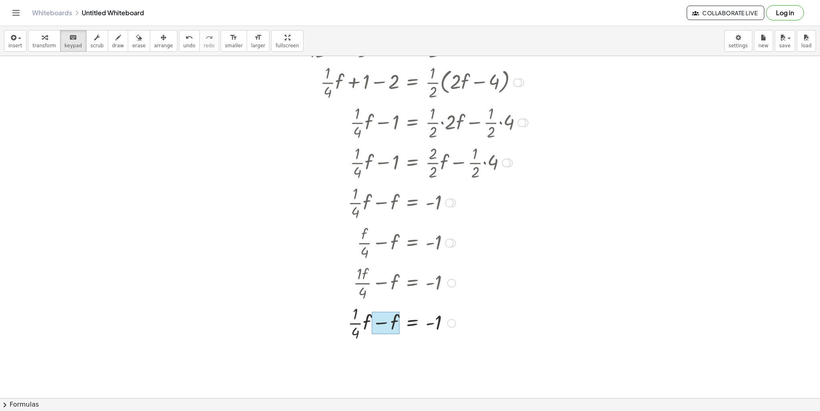
click at [393, 321] on div at bounding box center [386, 322] width 28 height 22
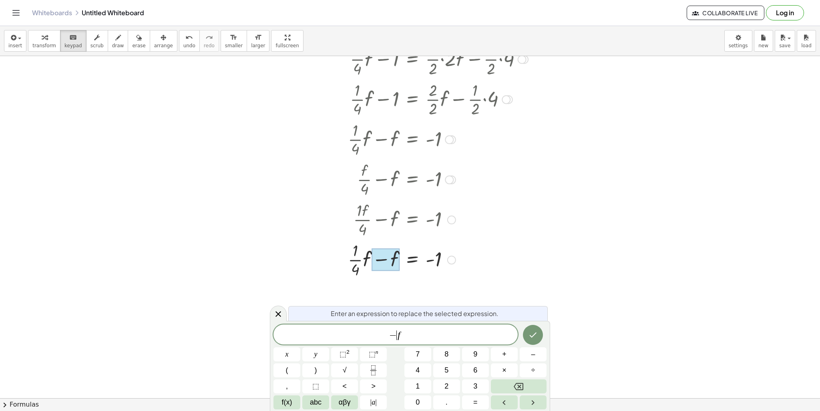
scroll to position [554, 0]
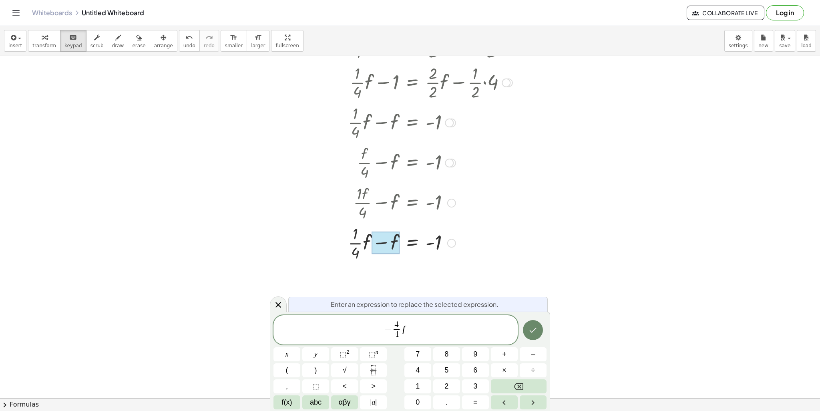
click at [532, 330] on icon "Done" at bounding box center [533, 330] width 10 height 10
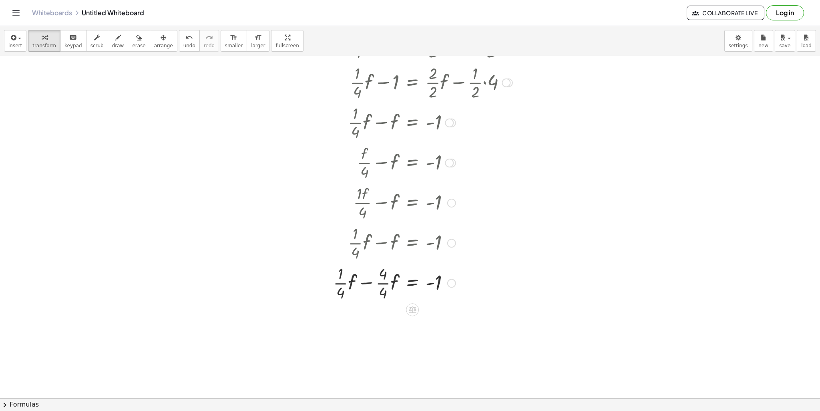
click at [365, 284] on div at bounding box center [404, 282] width 255 height 40
click at [373, 281] on div at bounding box center [404, 282] width 255 height 40
click at [384, 284] on div at bounding box center [404, 282] width 255 height 40
click at [379, 327] on div at bounding box center [404, 322] width 255 height 40
click at [354, 323] on div at bounding box center [404, 322] width 255 height 40
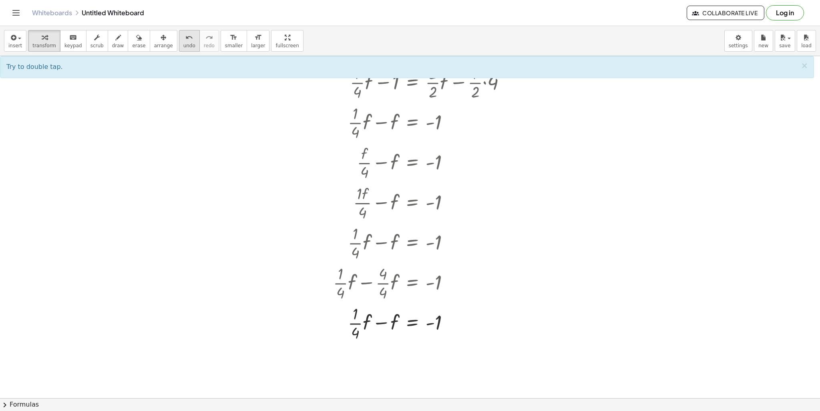
click at [185, 37] on icon "undo" at bounding box center [189, 38] width 8 height 10
drag, startPoint x: 384, startPoint y: 283, endPoint x: 341, endPoint y: 281, distance: 43.7
click at [341, 281] on div at bounding box center [400, 282] width 263 height 40
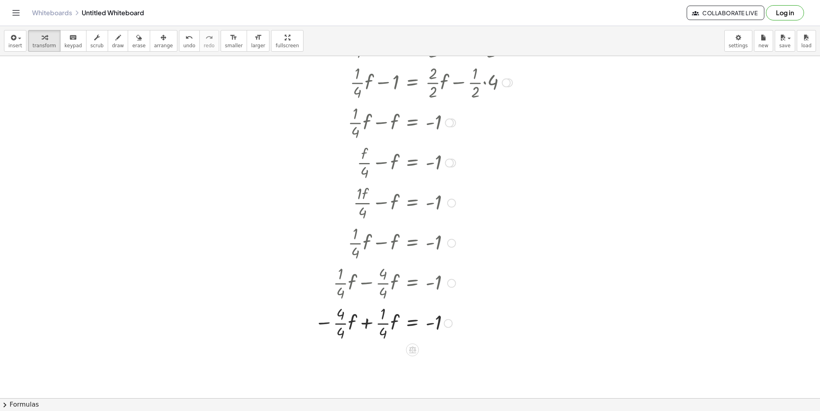
click at [371, 321] on div at bounding box center [404, 322] width 255 height 40
click at [368, 324] on div at bounding box center [404, 322] width 255 height 40
drag, startPoint x: 351, startPoint y: 319, endPoint x: 397, endPoint y: 318, distance: 46.4
click at [355, 369] on div at bounding box center [404, 363] width 255 height 43
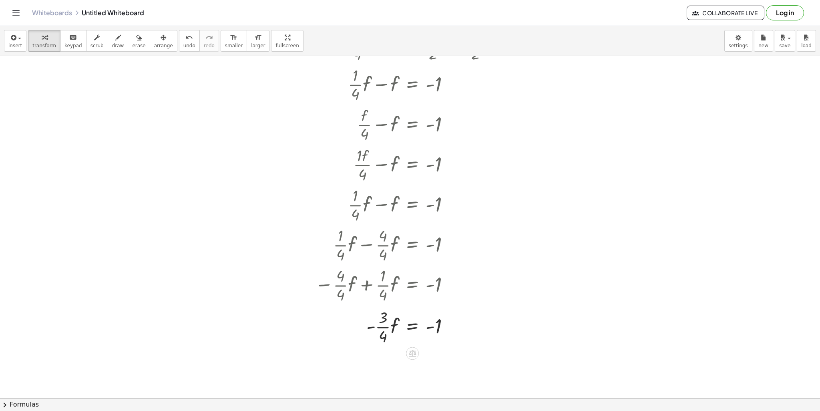
scroll to position [594, 0]
click at [386, 323] on div at bounding box center [404, 324] width 255 height 40
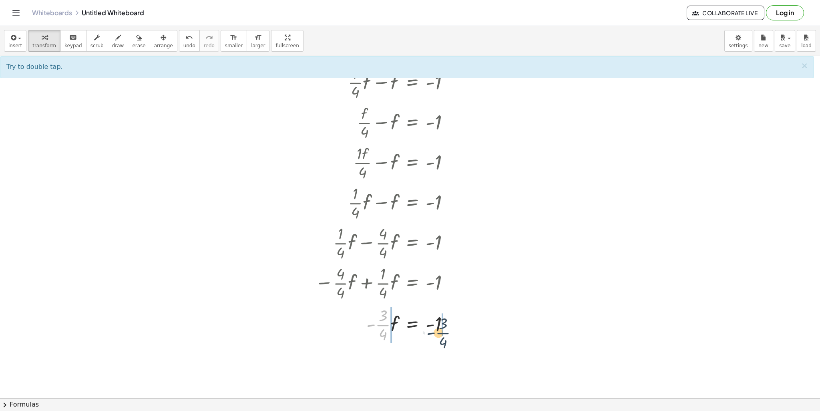
drag, startPoint x: 384, startPoint y: 324, endPoint x: 445, endPoint y: 332, distance: 61.3
click at [445, 332] on div at bounding box center [404, 324] width 255 height 40
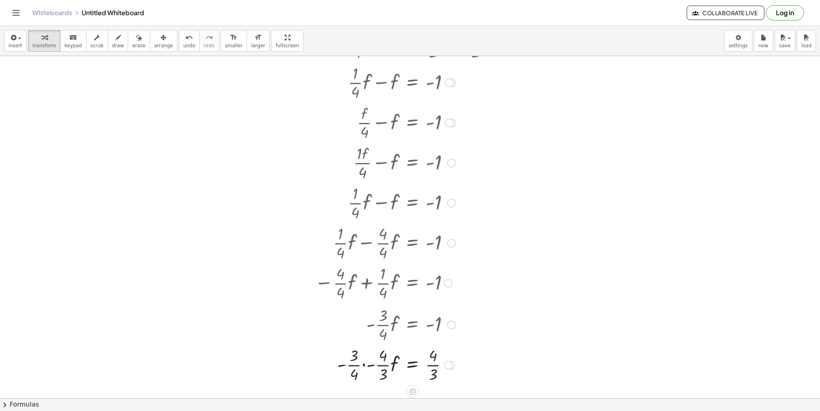
click at [370, 363] on div at bounding box center [404, 364] width 255 height 40
click at [375, 365] on div at bounding box center [404, 364] width 255 height 40
click at [434, 368] on div at bounding box center [404, 364] width 255 height 40
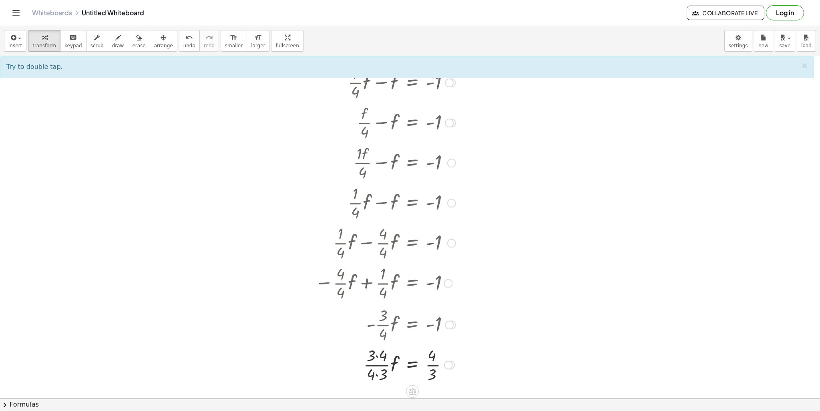
drag, startPoint x: 384, startPoint y: 364, endPoint x: 380, endPoint y: 361, distance: 5.0
click at [384, 364] on div at bounding box center [404, 364] width 255 height 40
click at [378, 361] on div at bounding box center [404, 364] width 255 height 40
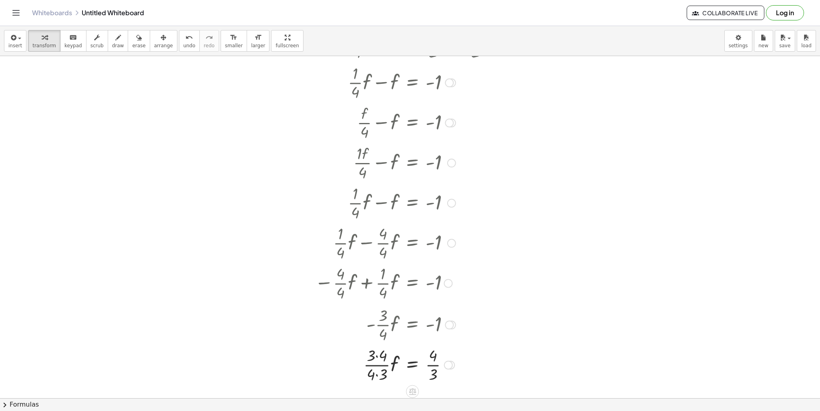
click at [377, 355] on div at bounding box center [404, 364] width 255 height 40
click at [378, 369] on div at bounding box center [404, 364] width 255 height 40
click at [376, 380] on div at bounding box center [404, 364] width 255 height 40
click at [376, 375] on div at bounding box center [404, 364] width 255 height 40
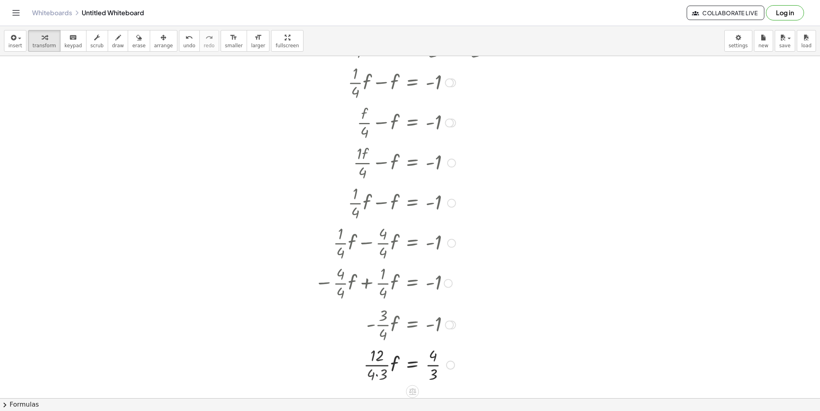
click at [376, 375] on div at bounding box center [404, 364] width 255 height 40
click at [377, 364] on div at bounding box center [404, 364] width 255 height 40
click at [378, 364] on div at bounding box center [404, 364] width 255 height 40
drag, startPoint x: 378, startPoint y: 364, endPoint x: 386, endPoint y: 361, distance: 8.5
click at [379, 364] on div at bounding box center [404, 364] width 255 height 40
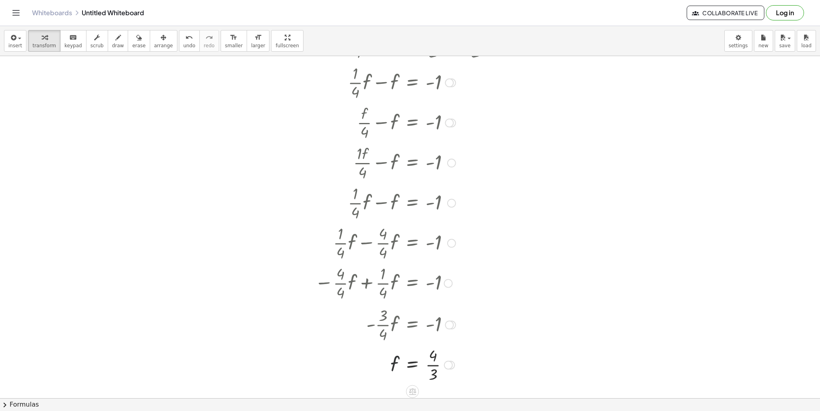
click at [432, 369] on div at bounding box center [404, 364] width 255 height 40
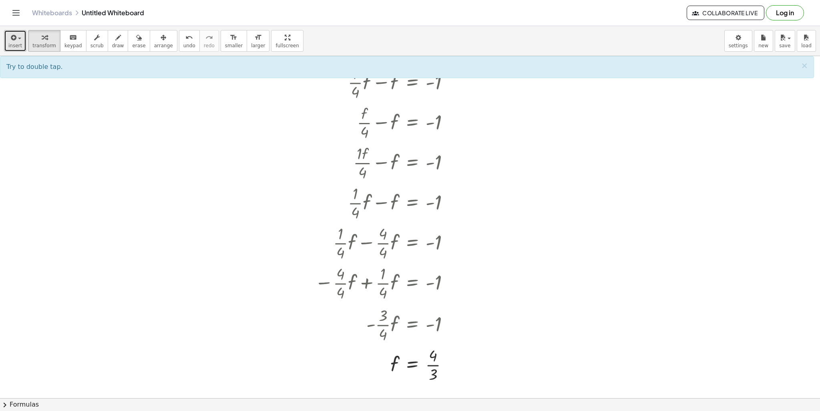
click at [9, 36] on icon "button" at bounding box center [12, 38] width 7 height 10
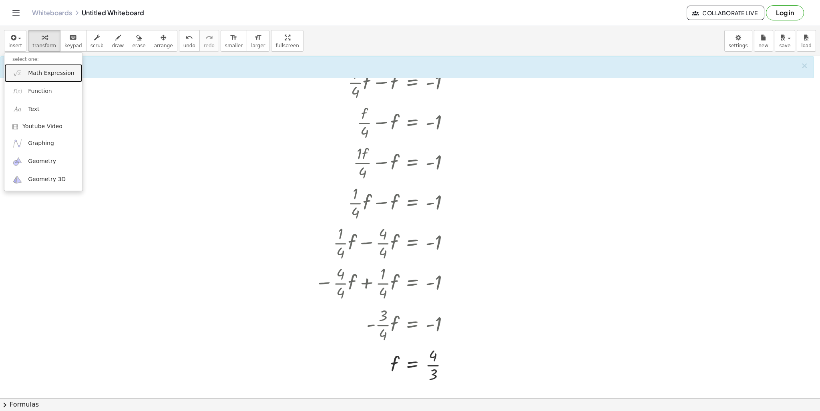
click at [60, 74] on span "Math Expression" at bounding box center [51, 73] width 46 height 8
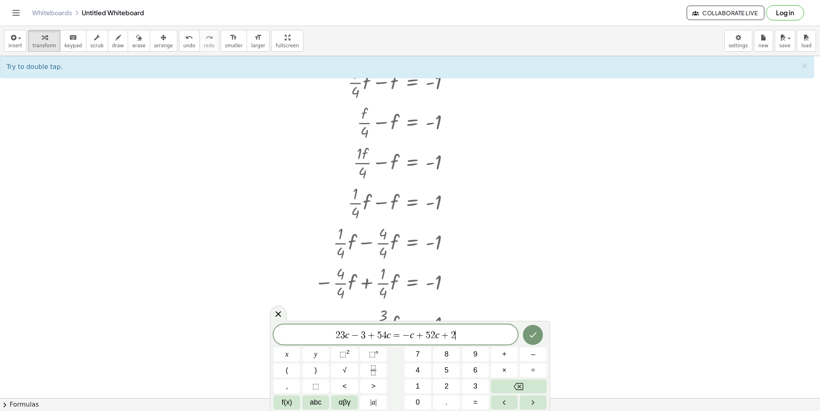
click at [345, 335] on var "c" at bounding box center [347, 334] width 4 height 10
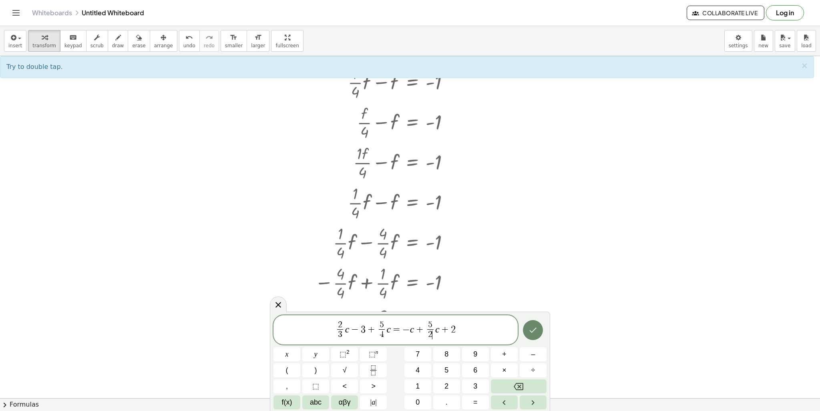
click at [533, 334] on icon "Done" at bounding box center [533, 330] width 10 height 10
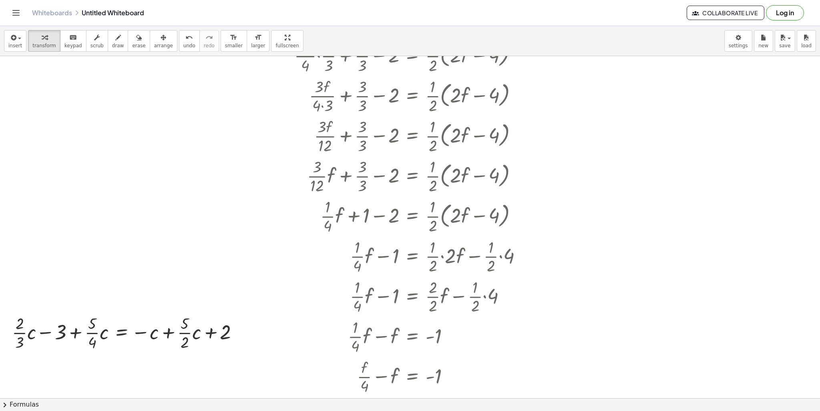
scroll to position [443, 0]
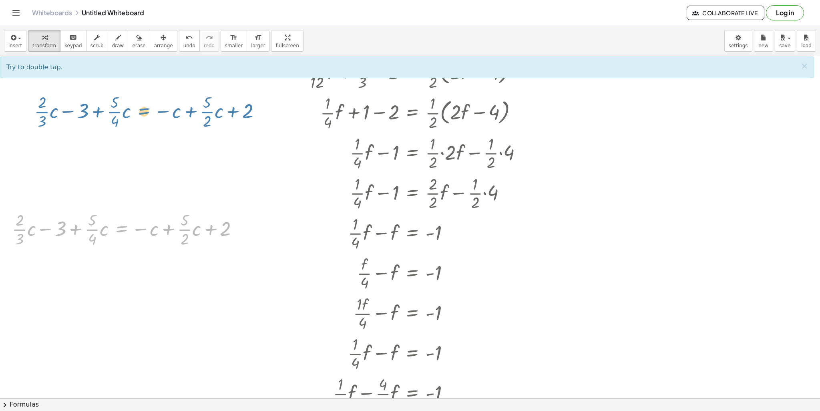
drag, startPoint x: 130, startPoint y: 220, endPoint x: 149, endPoint y: 104, distance: 118.0
click at [149, 104] on div "· m · - 3 · ( + m − 88 ) · - 3 = - 4 · ( + m − 88 ) · 3 = 4 · · ( + m − 88 ) · …" at bounding box center [410, 126] width 820 height 1026
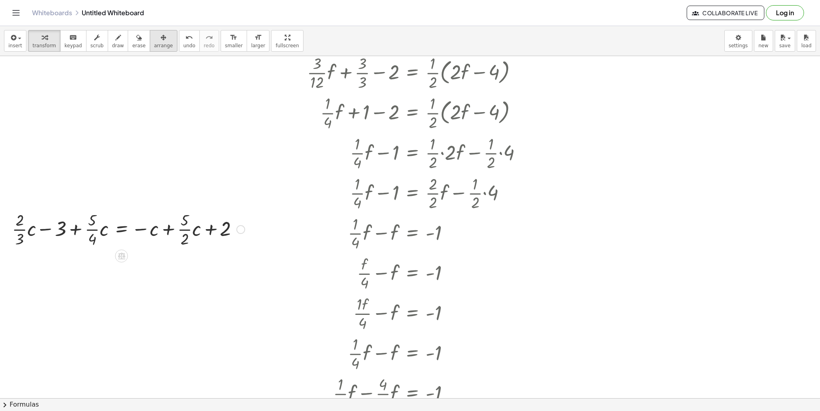
click at [160, 42] on icon "button" at bounding box center [163, 38] width 6 height 10
drag, startPoint x: 192, startPoint y: 201, endPoint x: 192, endPoint y: 212, distance: 10.4
click at [192, 205] on div at bounding box center [410, 126] width 820 height 1026
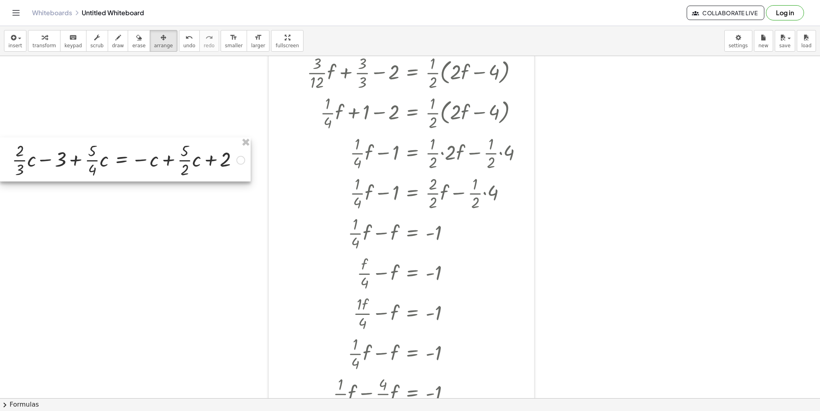
drag, startPoint x: 192, startPoint y: 212, endPoint x: 182, endPoint y: 130, distance: 82.2
click at [182, 137] on div at bounding box center [125, 159] width 251 height 44
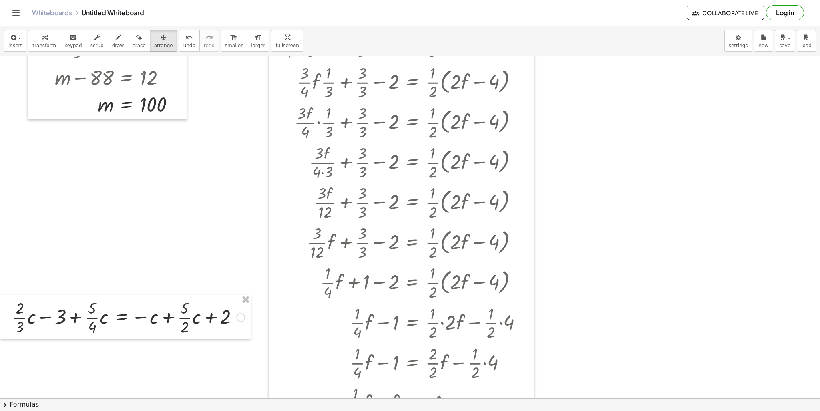
scroll to position [163, 0]
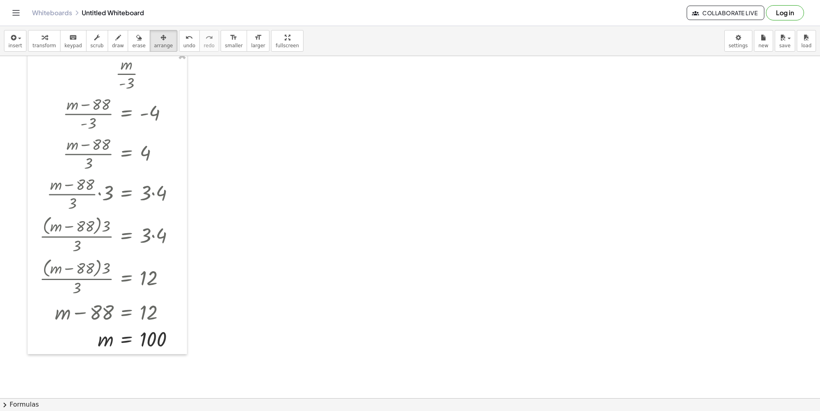
scroll to position [120, 0]
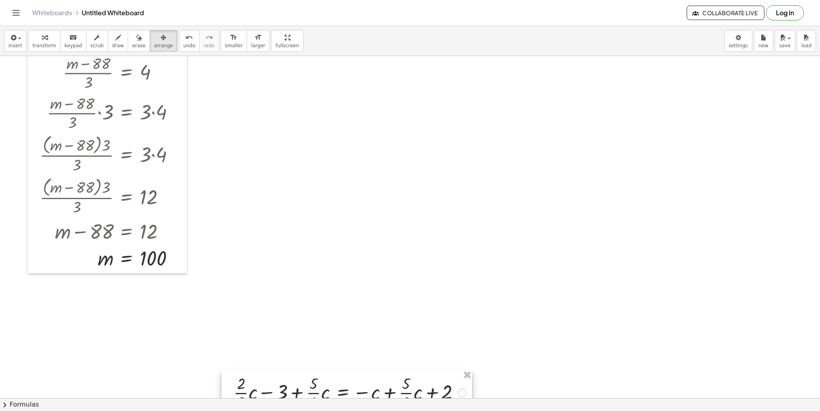
drag, startPoint x: 225, startPoint y: 249, endPoint x: 441, endPoint y: 164, distance: 232.3
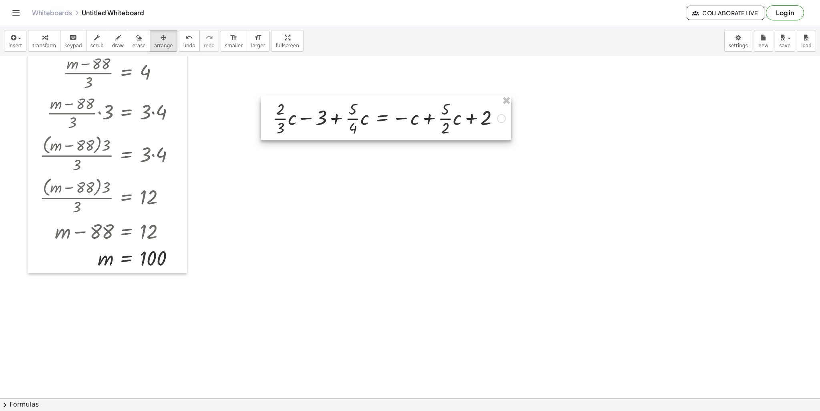
drag, startPoint x: 375, startPoint y: 373, endPoint x: 407, endPoint y: 99, distance: 276.0
click at [407, 99] on div at bounding box center [386, 118] width 251 height 44
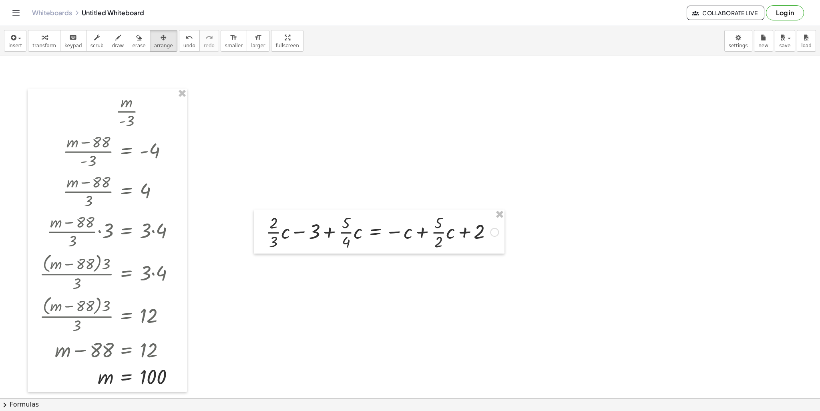
scroll to position [0, 0]
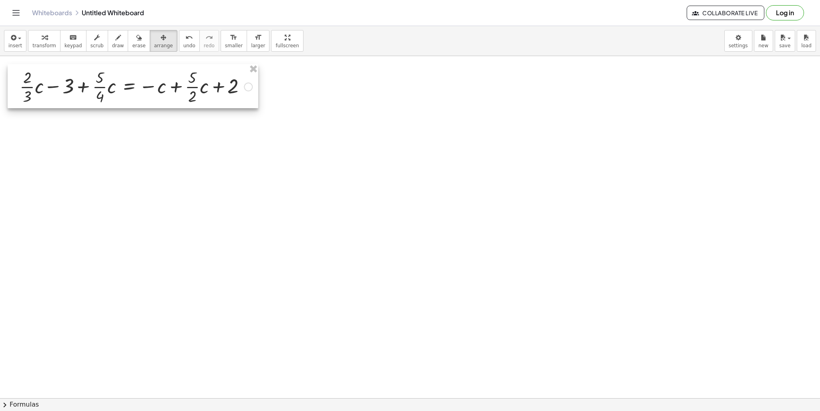
drag, startPoint x: 378, startPoint y: 224, endPoint x: 132, endPoint y: 77, distance: 286.6
click at [132, 77] on div at bounding box center [133, 86] width 251 height 44
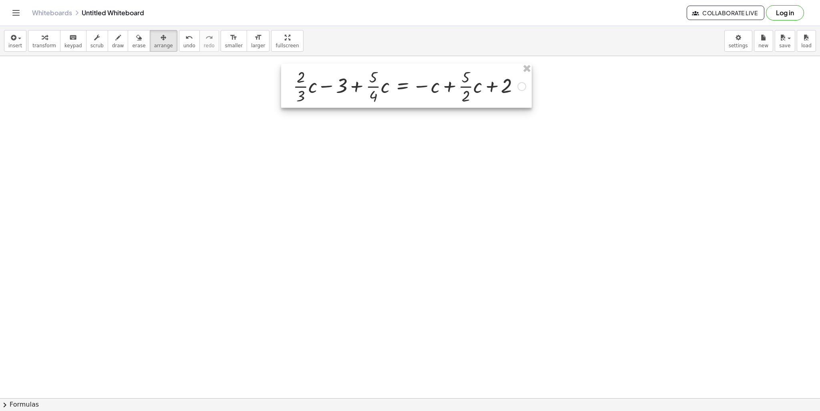
drag, startPoint x: 204, startPoint y: 71, endPoint x: 478, endPoint y: 71, distance: 273.3
click at [478, 71] on div at bounding box center [406, 86] width 251 height 44
drag, startPoint x: 361, startPoint y: 194, endPoint x: 361, endPoint y: 188, distance: 5.7
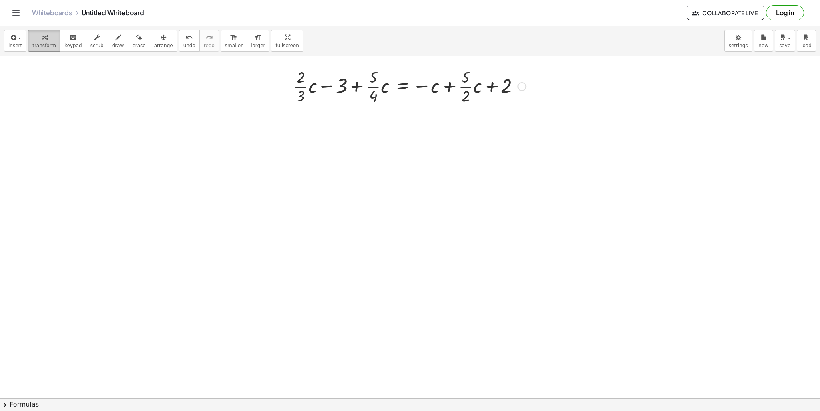
click at [50, 42] on button "transform" at bounding box center [44, 41] width 32 height 22
drag, startPoint x: 343, startPoint y: 86, endPoint x: 519, endPoint y: 87, distance: 176.5
click at [525, 85] on div at bounding box center [409, 86] width 241 height 40
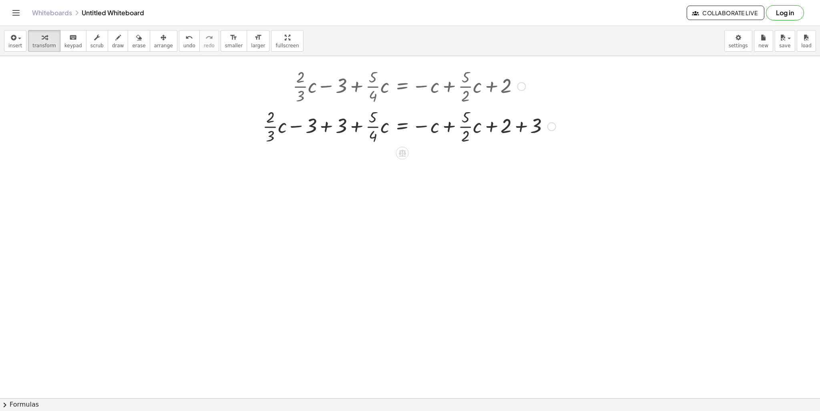
click at [524, 128] on div at bounding box center [409, 126] width 301 height 40
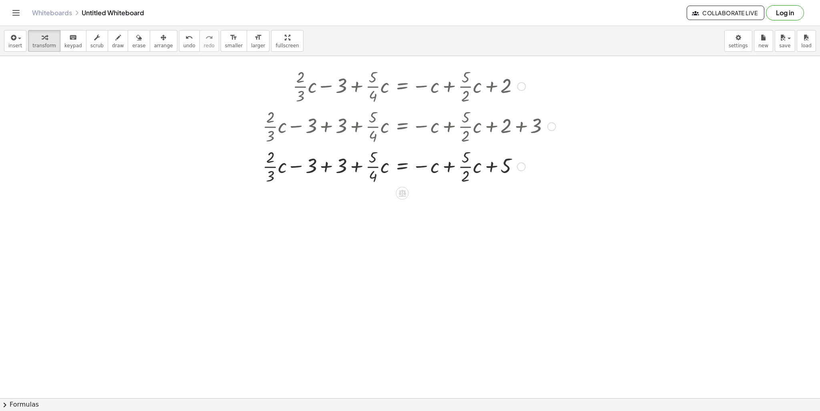
drag, startPoint x: 325, startPoint y: 177, endPoint x: 324, endPoint y: 168, distance: 9.3
click at [324, 174] on div at bounding box center [409, 166] width 301 height 40
click at [446, 164] on div at bounding box center [409, 166] width 301 height 40
drag, startPoint x: 450, startPoint y: 166, endPoint x: 376, endPoint y: 157, distance: 74.6
click at [376, 157] on div at bounding box center [409, 166] width 301 height 40
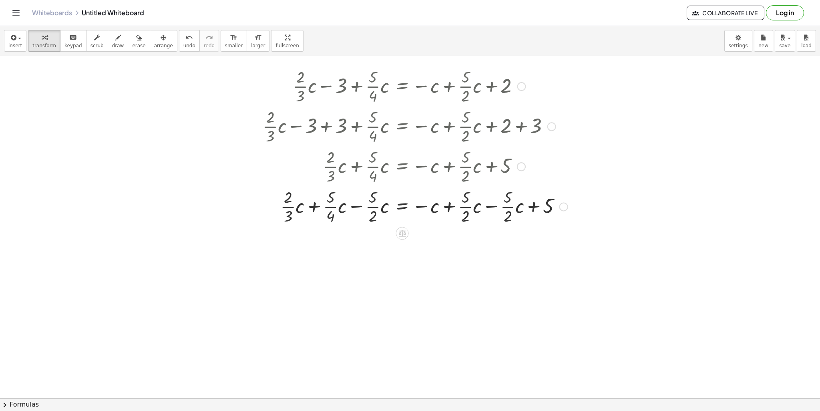
click at [483, 207] on div at bounding box center [415, 206] width 313 height 40
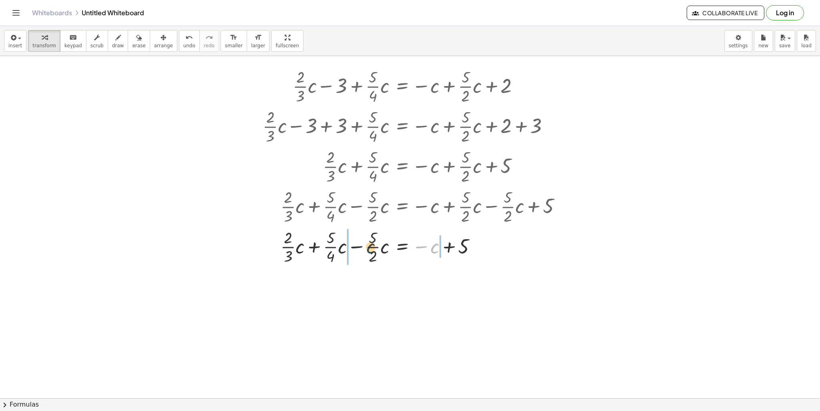
drag, startPoint x: 434, startPoint y: 249, endPoint x: 361, endPoint y: 249, distance: 72.8
click at [361, 249] on div at bounding box center [415, 246] width 313 height 40
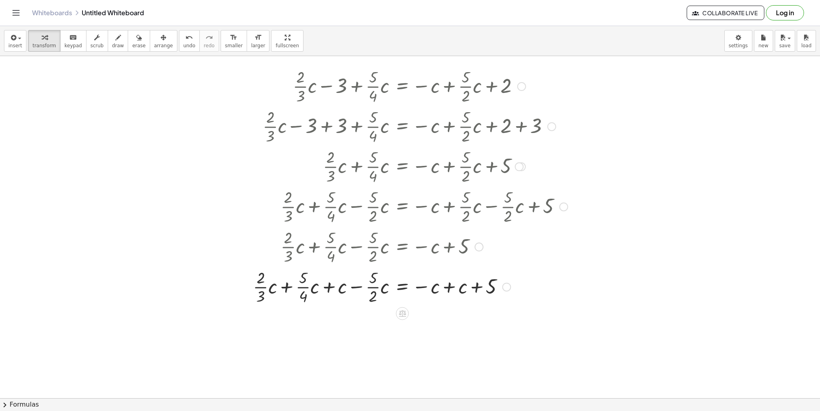
click at [435, 288] on div at bounding box center [410, 286] width 323 height 40
click at [448, 284] on div at bounding box center [410, 286] width 323 height 40
drag, startPoint x: 362, startPoint y: 327, endPoint x: 298, endPoint y: 325, distance: 63.7
click at [298, 325] on div at bounding box center [410, 326] width 323 height 40
click at [321, 330] on div at bounding box center [410, 326] width 323 height 40
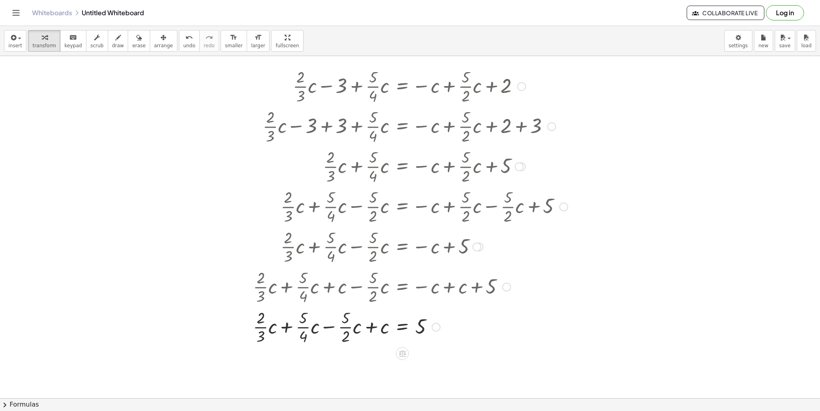
click at [402, 86] on div "+ · · 2 · 3 · c − 3 + · · 5 · 4 · c = − c + · · 5 · 2 · c + 2 + · · 2 · 3 · c −…" at bounding box center [402, 86] width 0 height 0
drag, startPoint x: 329, startPoint y: 349, endPoint x: 327, endPoint y: 359, distance: 10.7
click at [402, 86] on div "+ · · 2 · 3 · c − 3 + · · 5 · 4 · c = − c + · · 5 · 2 · c + 2 + · · 2 · 3 · c −…" at bounding box center [402, 86] width 0 height 0
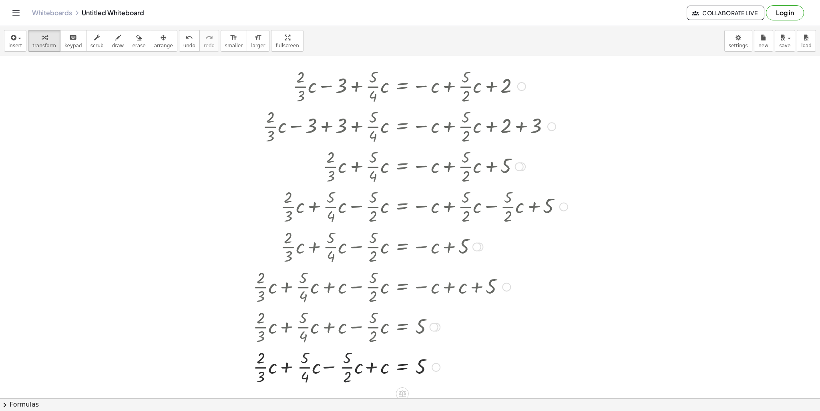
click at [324, 369] on div at bounding box center [410, 366] width 323 height 40
click at [328, 365] on div at bounding box center [410, 366] width 323 height 40
click at [276, 369] on div at bounding box center [410, 366] width 323 height 40
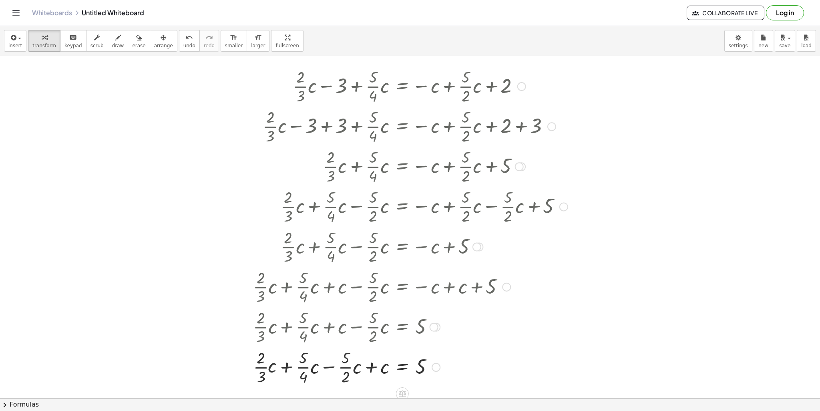
drag, startPoint x: 283, startPoint y: 369, endPoint x: 295, endPoint y: 368, distance: 11.2
click at [284, 369] on div at bounding box center [410, 366] width 323 height 40
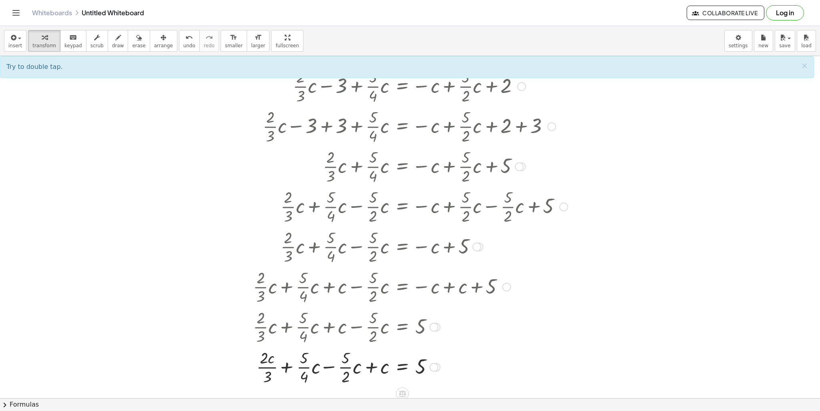
click at [285, 365] on div at bounding box center [410, 366] width 323 height 40
drag, startPoint x: 273, startPoint y: 359, endPoint x: 283, endPoint y: 369, distance: 13.9
click at [283, 369] on div at bounding box center [410, 366] width 323 height 40
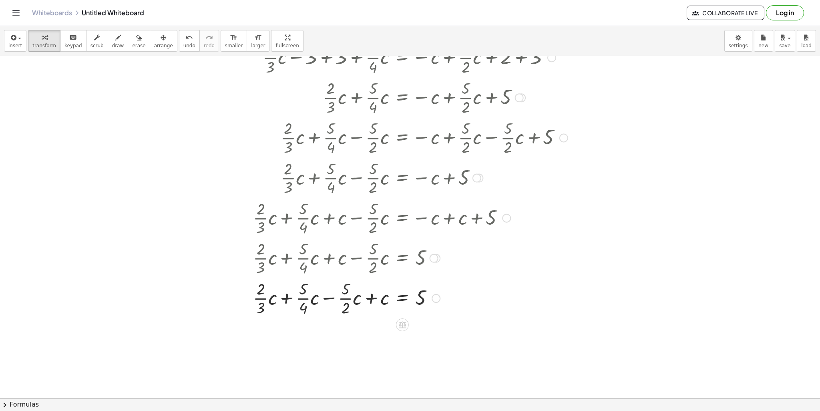
scroll to position [80, 0]
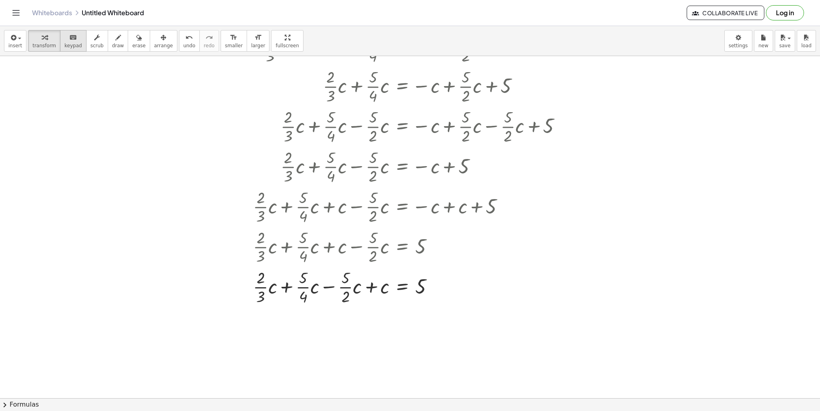
click at [69, 39] on icon "keyboard" at bounding box center [73, 38] width 8 height 10
click at [343, 293] on div at bounding box center [345, 296] width 8 height 18
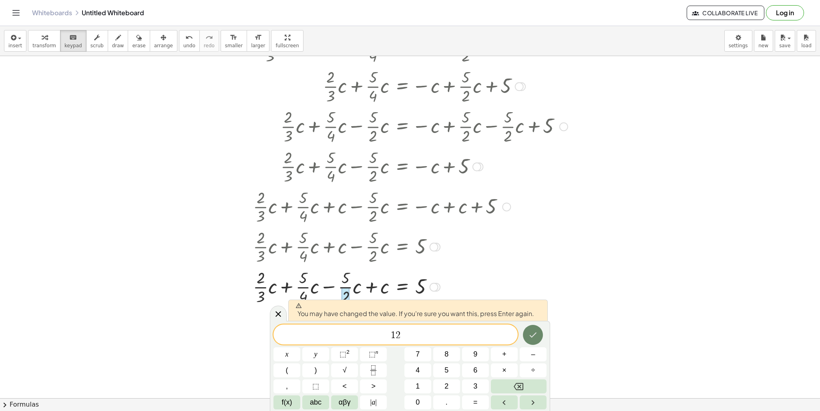
click at [528, 333] on icon "Done" at bounding box center [533, 335] width 10 height 10
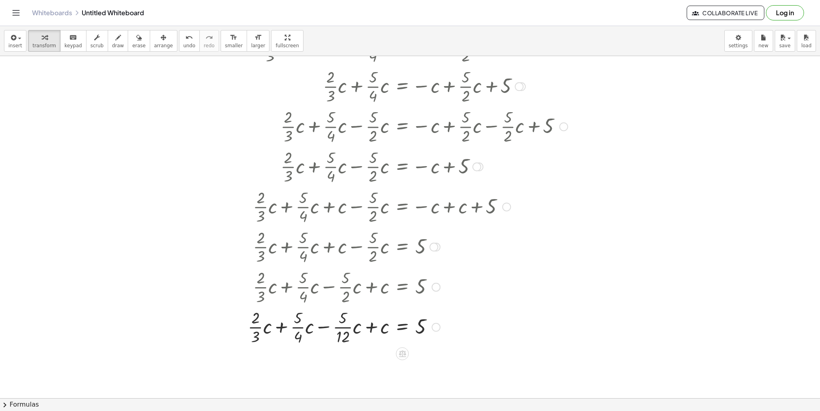
click at [343, 319] on div at bounding box center [408, 326] width 328 height 40
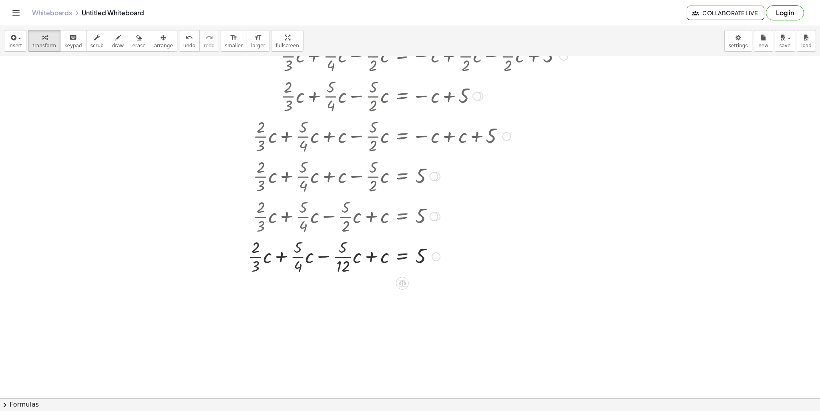
scroll to position [160, 0]
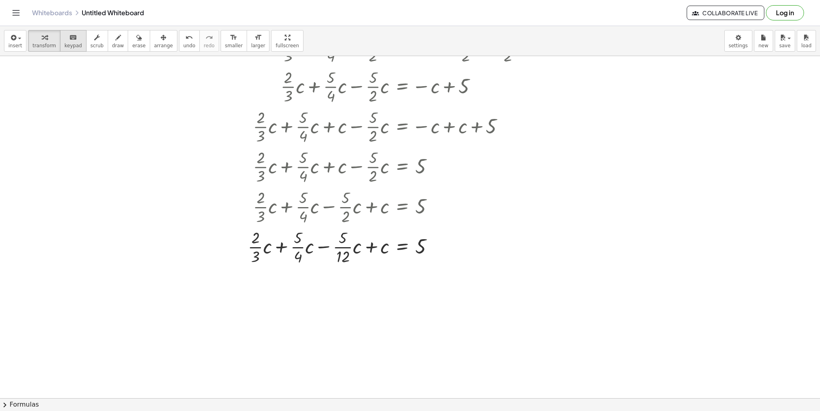
click at [76, 40] on button "keyboard keypad" at bounding box center [73, 41] width 26 height 22
click at [69, 40] on icon "keyboard" at bounding box center [73, 38] width 8 height 10
click at [345, 243] on div at bounding box center [343, 238] width 8 height 18
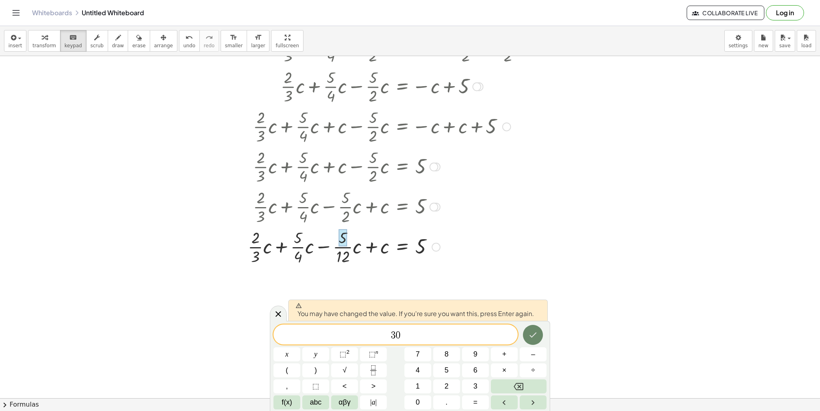
click at [535, 340] on button "Done" at bounding box center [533, 335] width 20 height 20
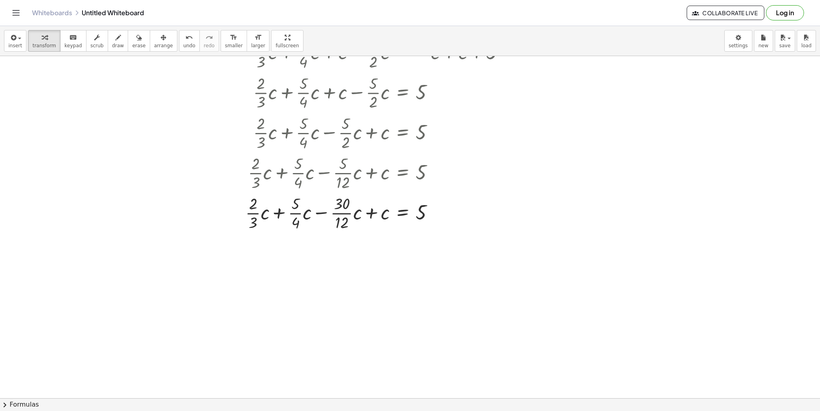
scroll to position [240, 0]
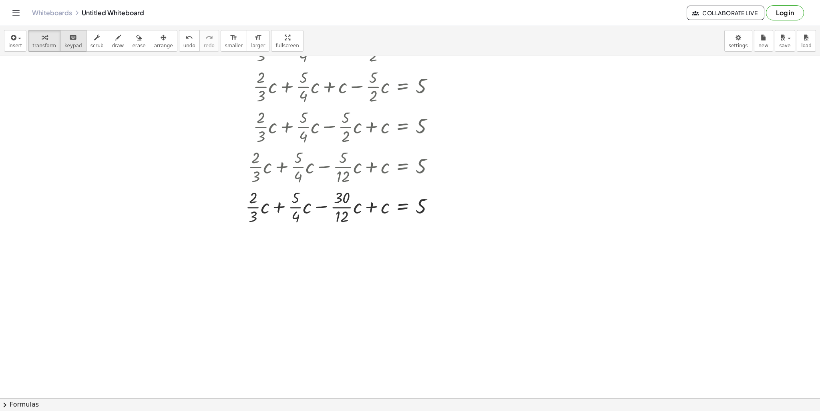
click at [72, 41] on div "keyboard" at bounding box center [73, 37] width 18 height 10
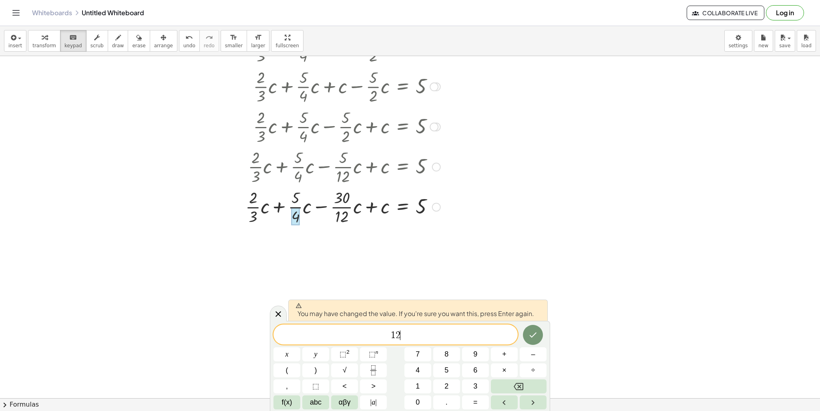
click at [534, 338] on icon "Done" at bounding box center [533, 335] width 10 height 10
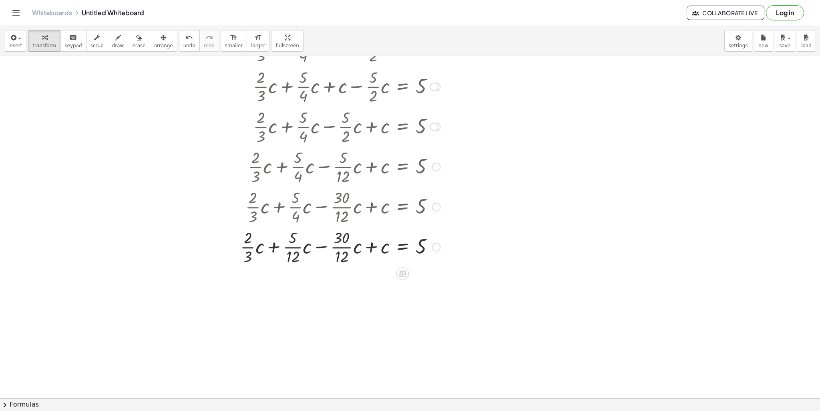
click at [292, 234] on div at bounding box center [403, 246] width 335 height 40
click at [69, 40] on icon "keyboard" at bounding box center [73, 38] width 8 height 10
click at [293, 232] on div at bounding box center [293, 238] width 8 height 18
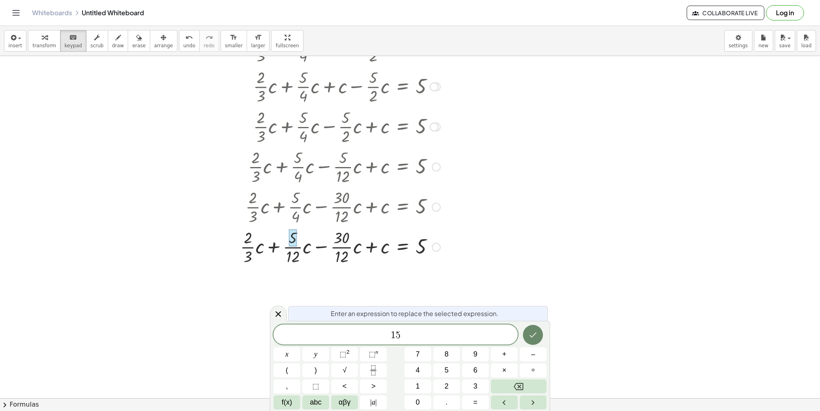
click at [535, 330] on icon "Done" at bounding box center [533, 335] width 10 height 10
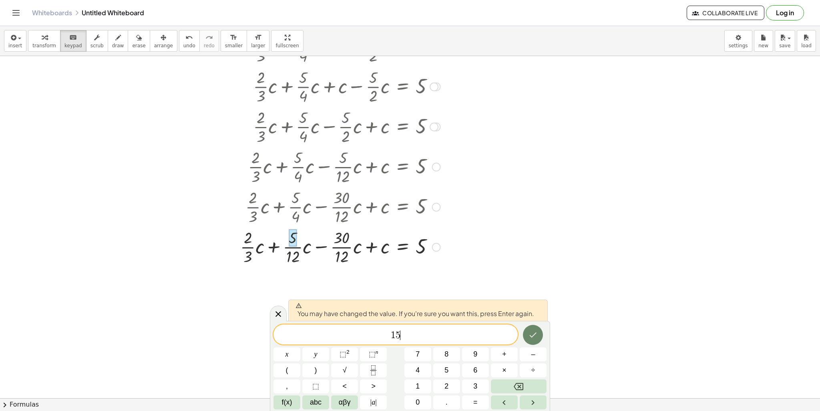
click at [529, 335] on icon "Done" at bounding box center [533, 335] width 10 height 10
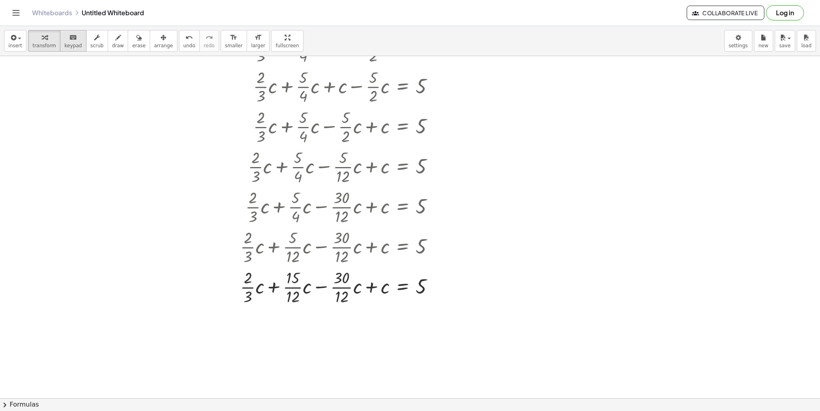
click at [60, 44] on button "keyboard keypad" at bounding box center [73, 41] width 26 height 22
click at [251, 293] on div at bounding box center [247, 297] width 8 height 18
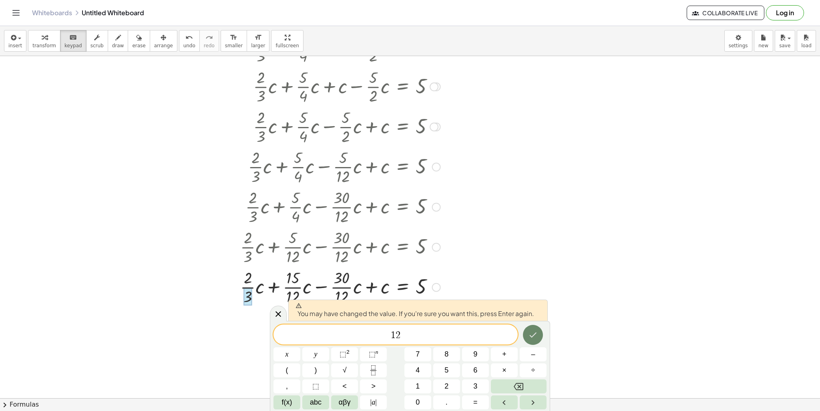
click at [527, 333] on button "Done" at bounding box center [533, 335] width 20 height 20
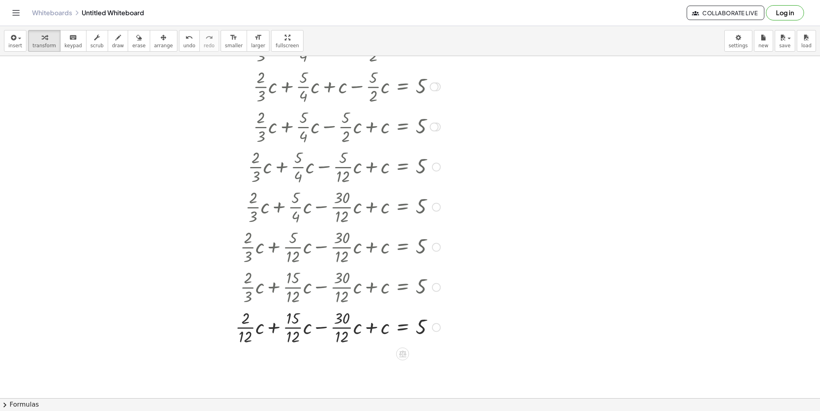
click at [246, 313] on div at bounding box center [401, 326] width 341 height 40
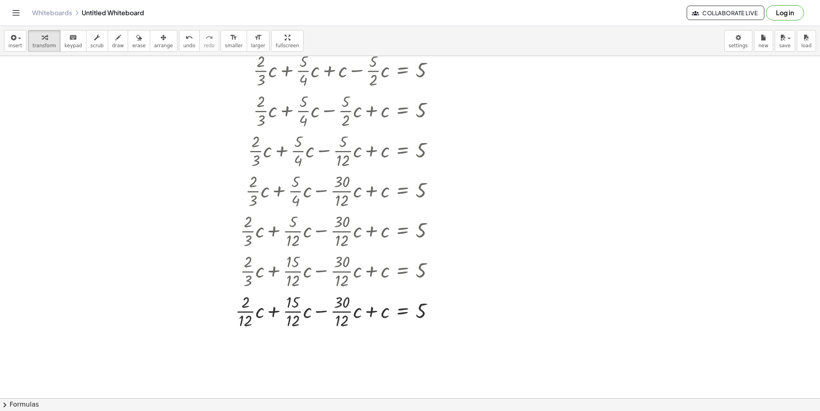
scroll to position [320, 0]
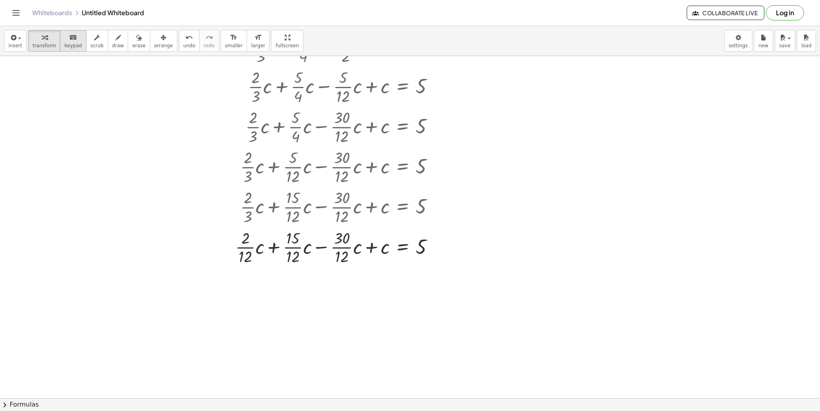
click at [64, 48] on button "keyboard keypad" at bounding box center [73, 41] width 26 height 22
click at [246, 236] on div at bounding box center [245, 238] width 8 height 18
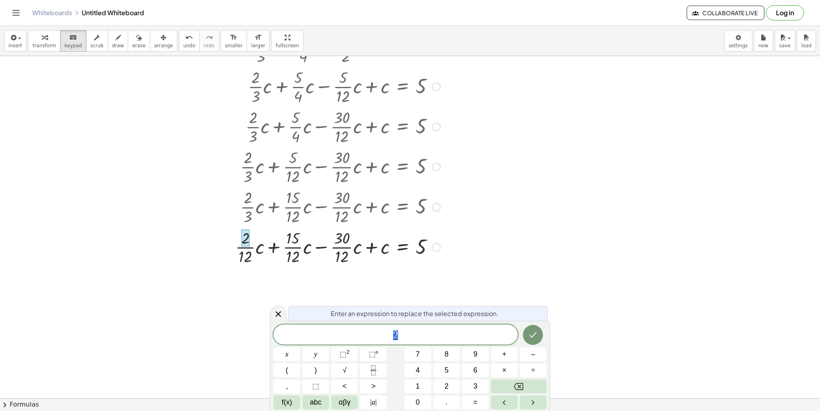
drag, startPoint x: 433, startPoint y: 338, endPoint x: 366, endPoint y: 323, distance: 68.8
click at [366, 323] on div "Enter an expression to replace the selected expression. * 2 x y ⬚ 2 ⬚ n 7 8 9 +…" at bounding box center [410, 366] width 280 height 90
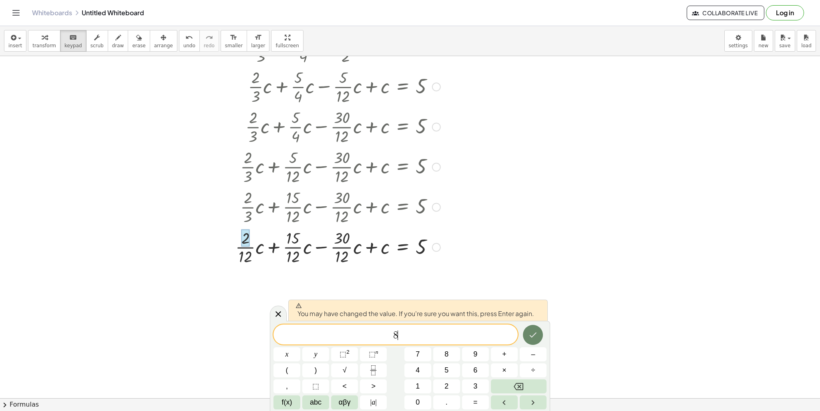
click at [530, 333] on icon "Done" at bounding box center [533, 335] width 10 height 10
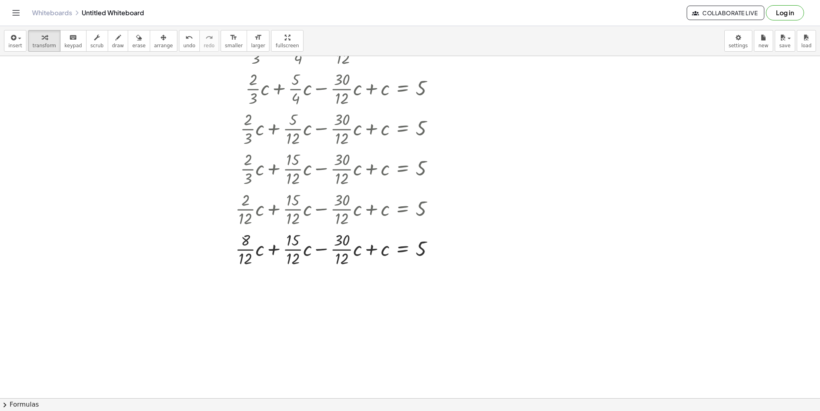
scroll to position [360, 0]
click at [326, 247] on div at bounding box center [401, 246] width 341 height 40
click at [335, 248] on div at bounding box center [401, 246] width 341 height 40
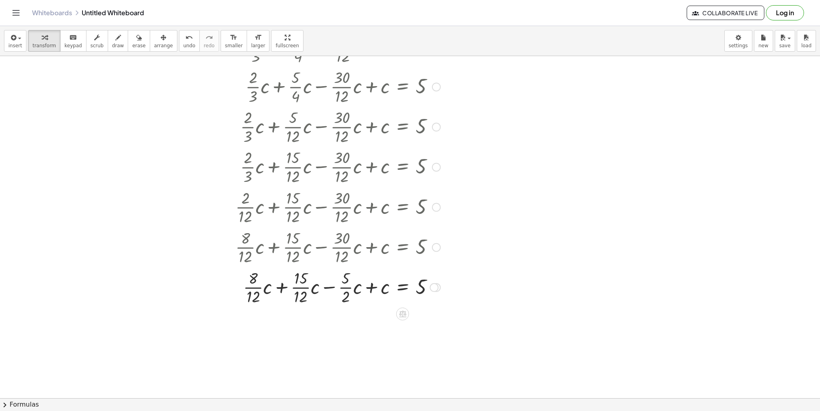
click at [295, 292] on div at bounding box center [401, 287] width 341 height 40
click at [263, 284] on div at bounding box center [401, 287] width 341 height 40
click at [183, 44] on span "undo" at bounding box center [189, 46] width 12 height 6
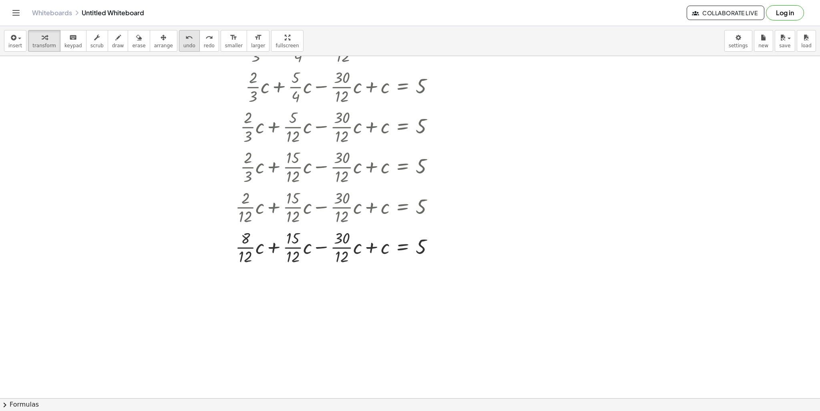
click at [183, 43] on span "undo" at bounding box center [189, 46] width 12 height 6
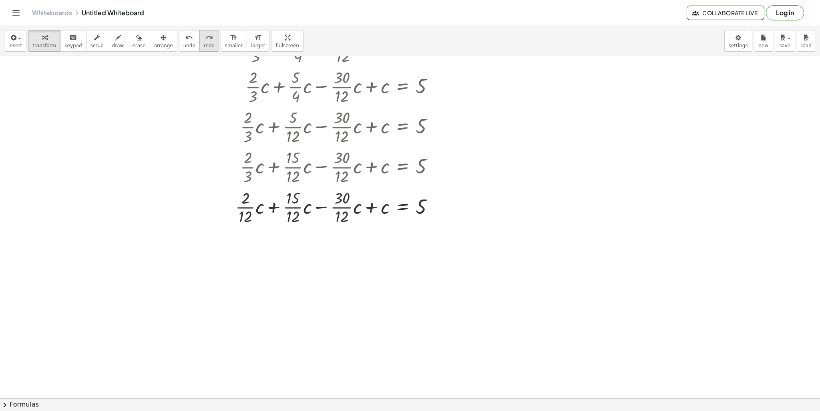
click at [205, 38] on icon "redo" at bounding box center [209, 38] width 8 height 10
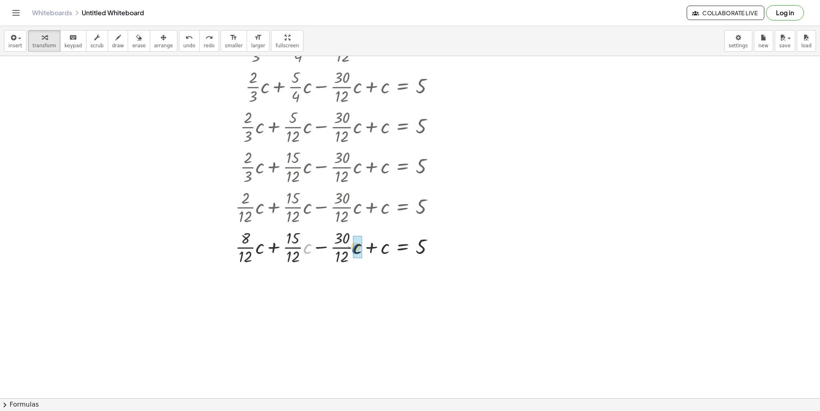
drag, startPoint x: 320, startPoint y: 243, endPoint x: 353, endPoint y: 245, distance: 32.9
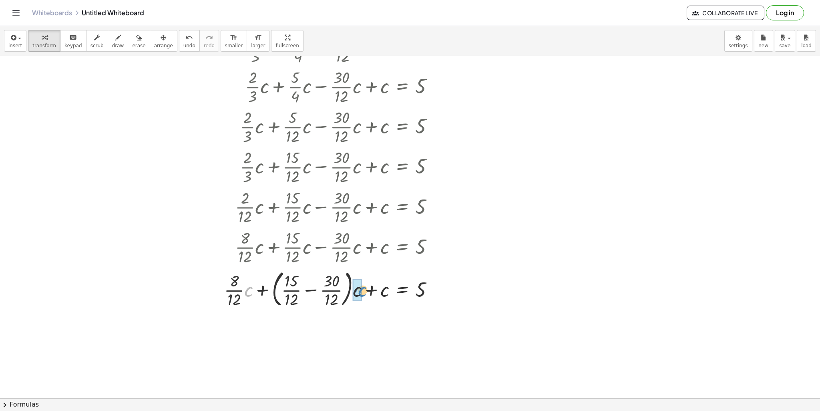
drag, startPoint x: 248, startPoint y: 293, endPoint x: 357, endPoint y: 293, distance: 109.2
click at [275, 288] on div at bounding box center [400, 288] width 342 height 43
click at [305, 289] on div at bounding box center [401, 288] width 341 height 43
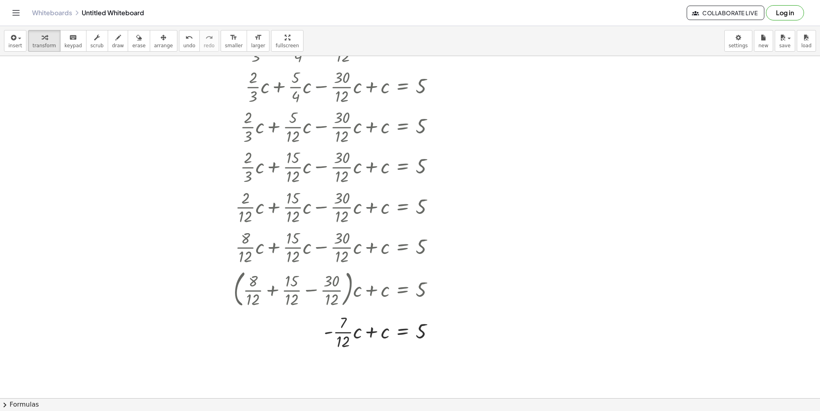
click at [70, 39] on icon "keyboard" at bounding box center [73, 38] width 8 height 10
click at [374, 340] on div at bounding box center [376, 331] width 28 height 22
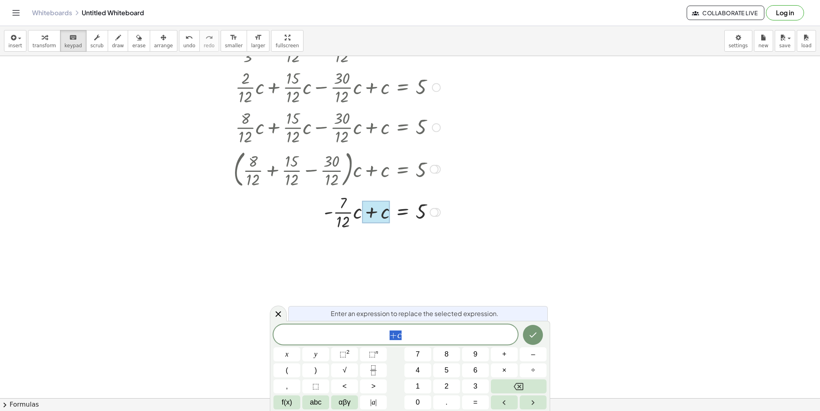
scroll to position [480, 0]
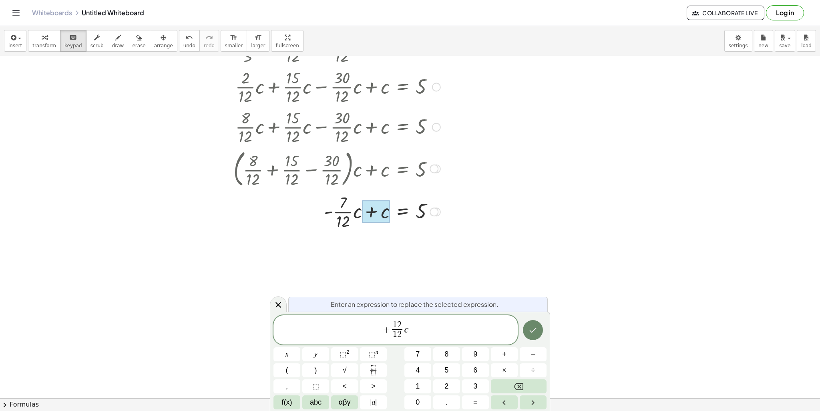
click at [538, 332] on button "Done" at bounding box center [533, 330] width 20 height 20
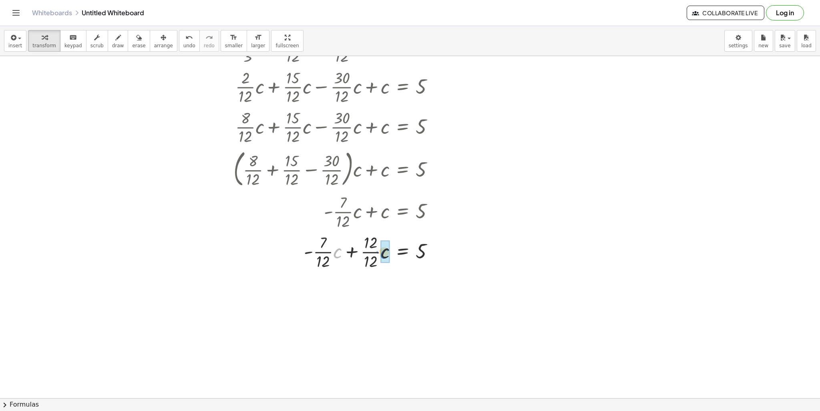
drag, startPoint x: 340, startPoint y: 256, endPoint x: 387, endPoint y: 255, distance: 47.6
click at [337, 256] on div at bounding box center [400, 250] width 342 height 43
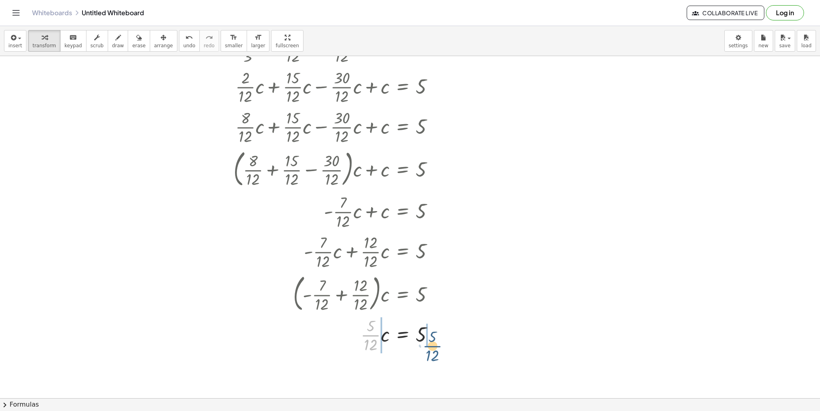
drag, startPoint x: 376, startPoint y: 333, endPoint x: 434, endPoint y: 343, distance: 58.8
click at [434, 343] on div at bounding box center [400, 334] width 342 height 40
click at [361, 377] on div at bounding box center [400, 374] width 342 height 40
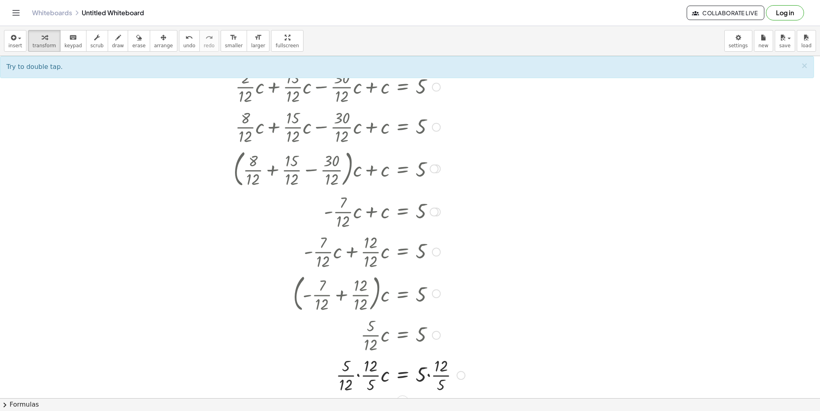
click at [356, 377] on div at bounding box center [400, 374] width 342 height 40
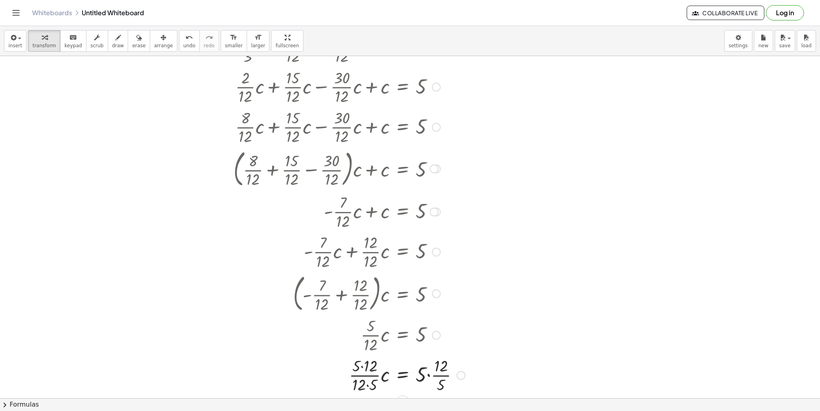
click at [367, 370] on div at bounding box center [400, 374] width 342 height 40
click at [369, 386] on div at bounding box center [400, 374] width 342 height 40
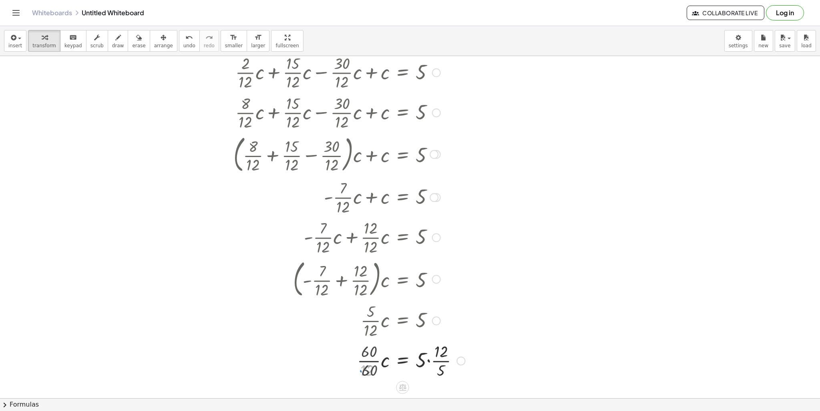
scroll to position [520, 0]
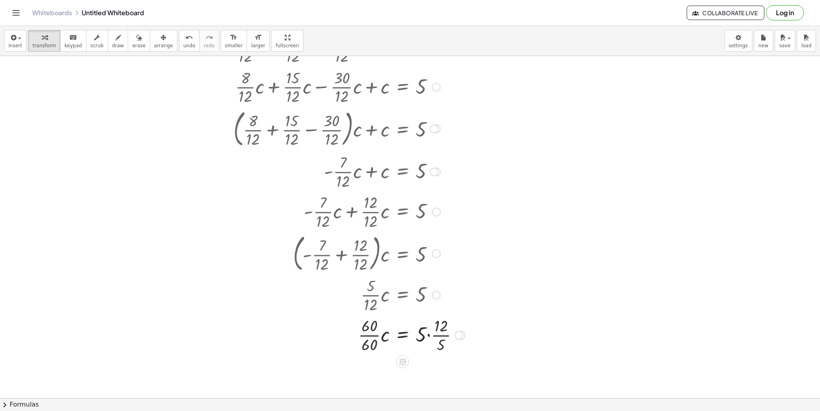
click at [433, 341] on div at bounding box center [400, 334] width 342 height 40
click at [431, 332] on div at bounding box center [400, 334] width 342 height 40
click at [431, 366] on div at bounding box center [400, 374] width 342 height 40
click at [424, 383] on div at bounding box center [400, 374] width 342 height 40
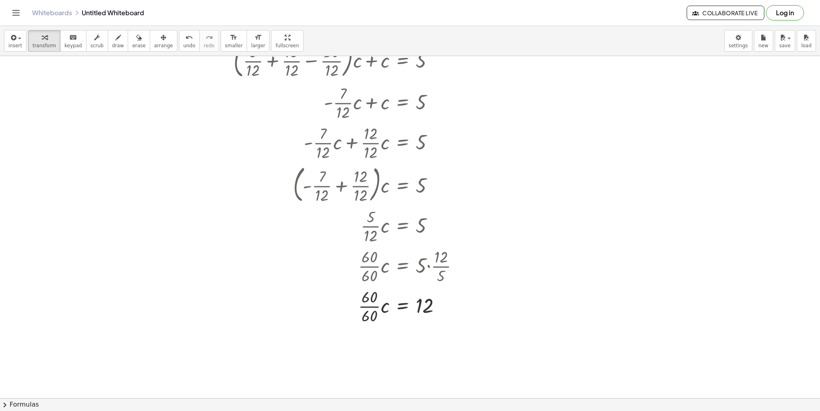
scroll to position [600, 0]
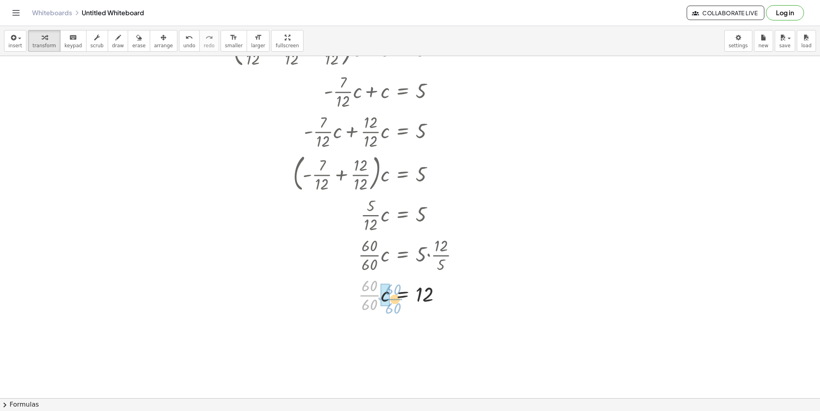
drag, startPoint x: 375, startPoint y: 297, endPoint x: 379, endPoint y: 297, distance: 4.8
click at [380, 297] on div at bounding box center [400, 294] width 342 height 40
click at [371, 297] on div at bounding box center [400, 294] width 342 height 40
click at [17, 40] on div "button" at bounding box center [15, 37] width 14 height 10
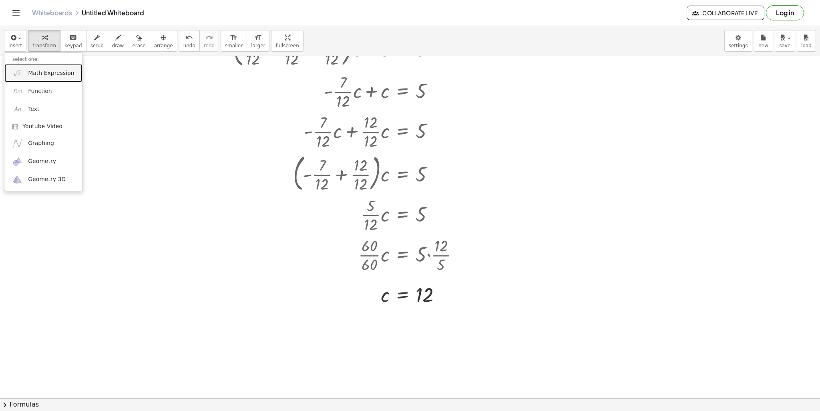
click at [56, 76] on span "Math Expression" at bounding box center [51, 73] width 46 height 8
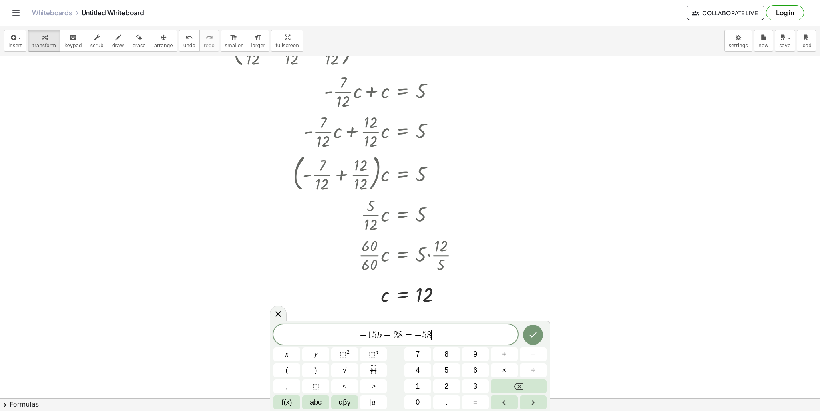
click at [511, 336] on span "− 1 5 b − 2 8 = − 5 8 ​" at bounding box center [395, 334] width 244 height 11
click at [300, 347] on div at bounding box center [286, 354] width 27 height 14
click at [527, 331] on button "Done" at bounding box center [533, 335] width 20 height 20
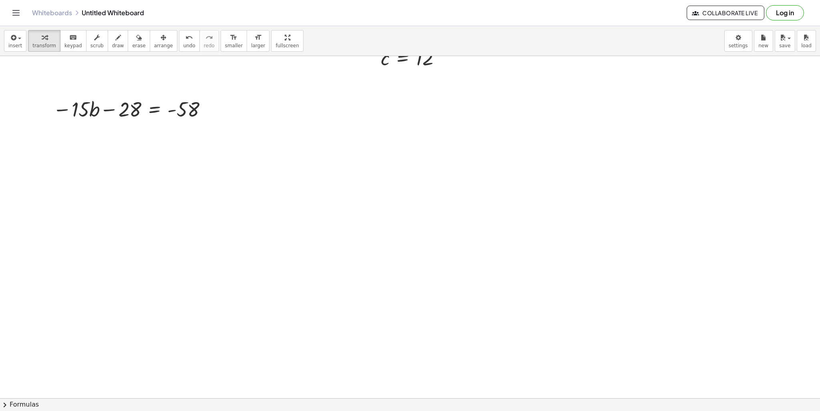
scroll to position [826, 0]
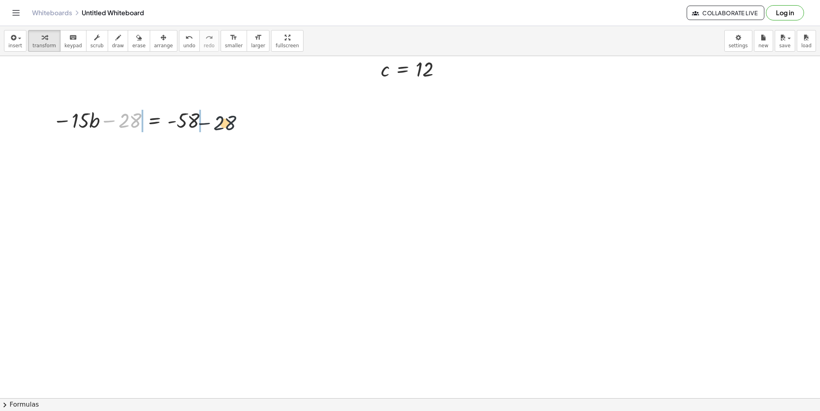
drag, startPoint x: 111, startPoint y: 122, endPoint x: 209, endPoint y: 124, distance: 98.1
click at [209, 124] on div at bounding box center [131, 119] width 165 height 27
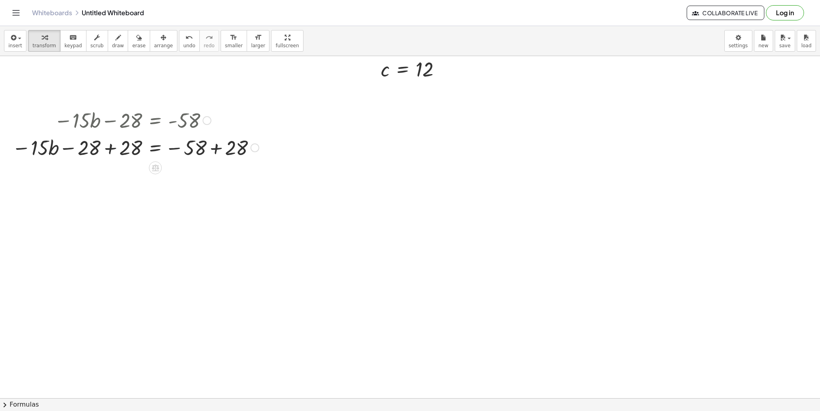
click at [110, 151] on div at bounding box center [135, 146] width 255 height 27
click at [214, 174] on div at bounding box center [137, 173] width 258 height 27
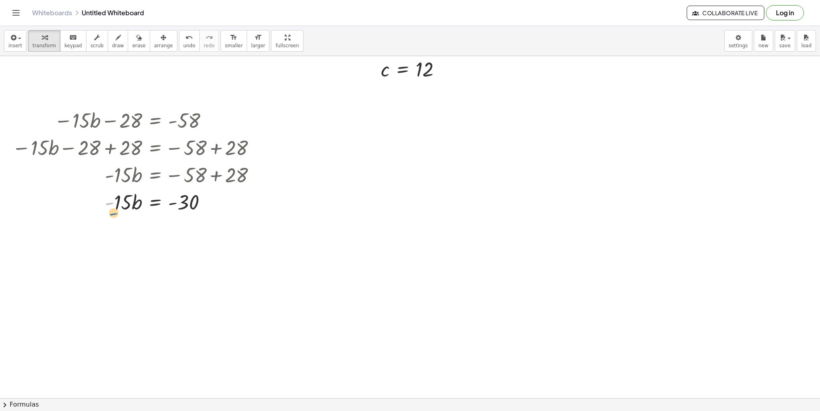
drag, startPoint x: 112, startPoint y: 200, endPoint x: 99, endPoint y: 197, distance: 13.2
click at [99, 197] on div at bounding box center [137, 201] width 258 height 27
drag, startPoint x: 119, startPoint y: 202, endPoint x: 193, endPoint y: 221, distance: 76.4
click at [126, 195] on div at bounding box center [137, 201] width 258 height 40
click at [121, 234] on div at bounding box center [137, 235] width 258 height 40
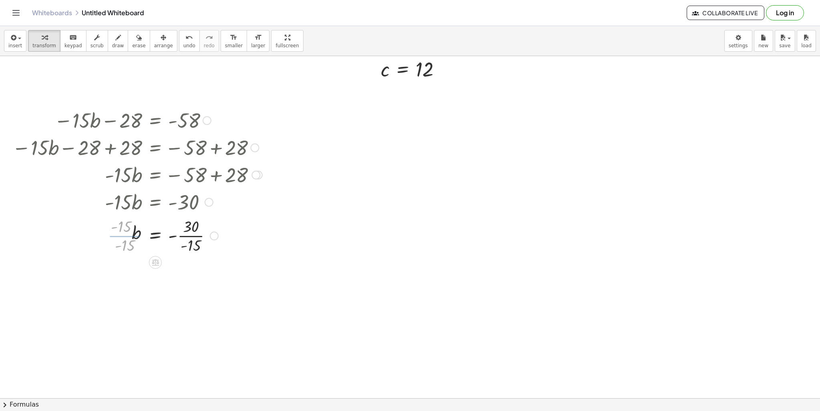
click at [196, 241] on div at bounding box center [137, 235] width 258 height 40
click at [200, 234] on div at bounding box center [137, 235] width 258 height 40
click at [201, 273] on div at bounding box center [137, 275] width 258 height 26
click at [23, 39] on button "insert" at bounding box center [15, 41] width 22 height 22
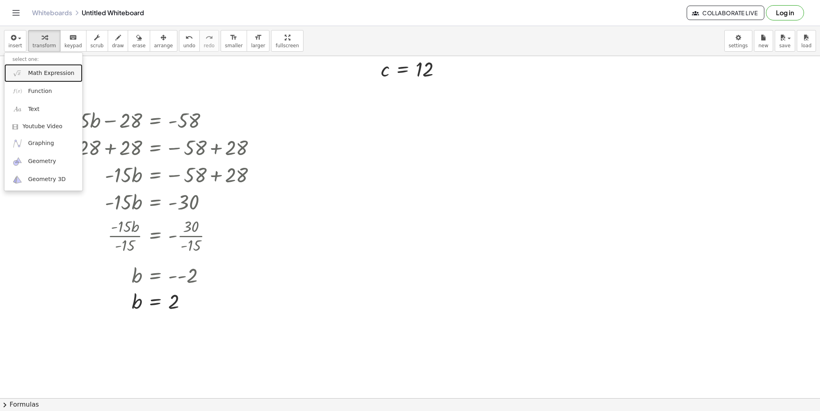
click at [34, 77] on link "Math Expression" at bounding box center [43, 73] width 78 height 18
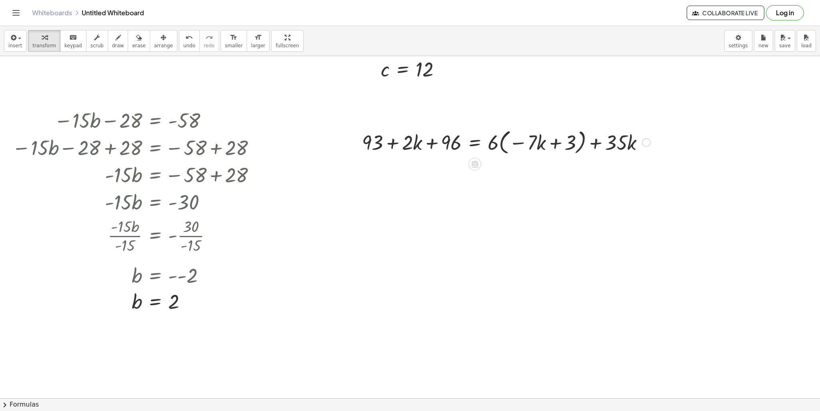
click at [498, 142] on div at bounding box center [506, 141] width 296 height 30
click at [495, 138] on div at bounding box center [506, 141] width 296 height 30
click at [493, 138] on div at bounding box center [506, 141] width 296 height 30
click at [501, 142] on div at bounding box center [506, 141] width 296 height 30
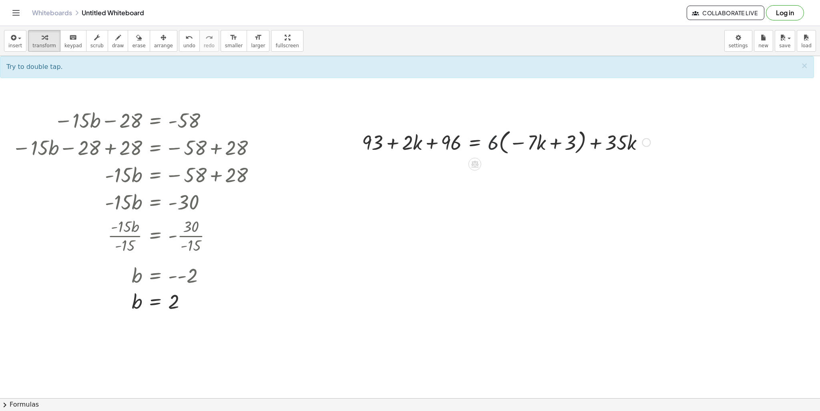
drag, startPoint x: 497, startPoint y: 145, endPoint x: 515, endPoint y: 146, distance: 18.0
click at [514, 146] on div at bounding box center [506, 141] width 296 height 30
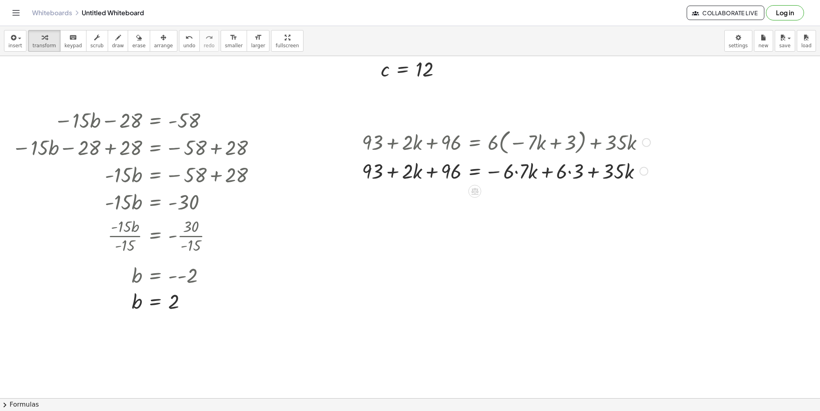
click at [563, 172] on div at bounding box center [506, 169] width 296 height 27
click at [573, 172] on div at bounding box center [506, 169] width 296 height 27
click at [515, 171] on div at bounding box center [506, 169] width 296 height 27
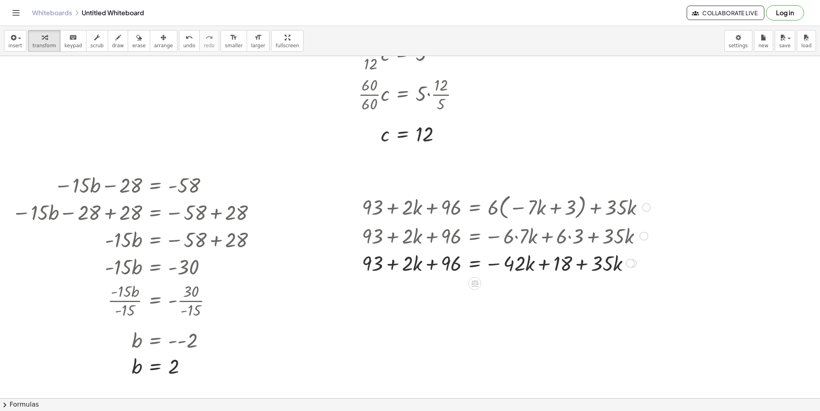
scroll to position [786, 0]
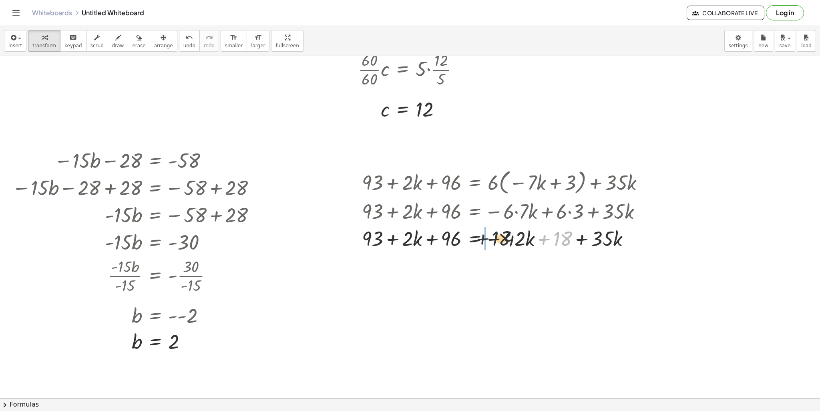
drag, startPoint x: 546, startPoint y: 238, endPoint x: 441, endPoint y: 238, distance: 105.2
click at [441, 237] on div at bounding box center [506, 237] width 296 height 27
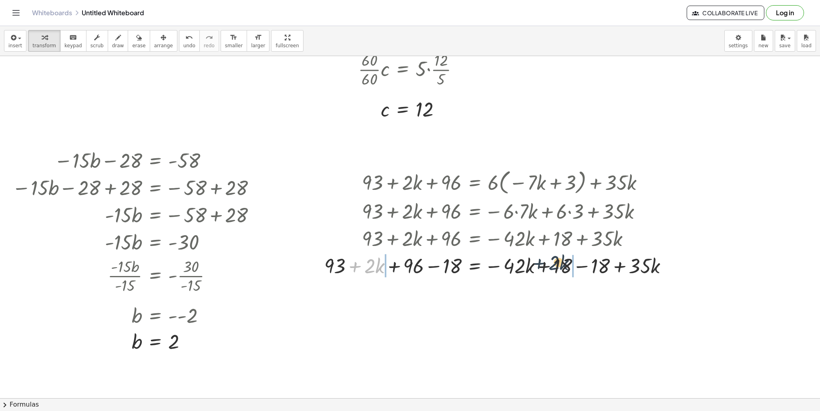
drag, startPoint x: 359, startPoint y: 267, endPoint x: 567, endPoint y: 262, distance: 208.1
click at [563, 263] on div at bounding box center [499, 264] width 358 height 27
drag, startPoint x: 619, startPoint y: 265, endPoint x: 560, endPoint y: 266, distance: 58.4
click at [556, 267] on div at bounding box center [499, 264] width 436 height 27
drag, startPoint x: 571, startPoint y: 269, endPoint x: 581, endPoint y: 268, distance: 9.7
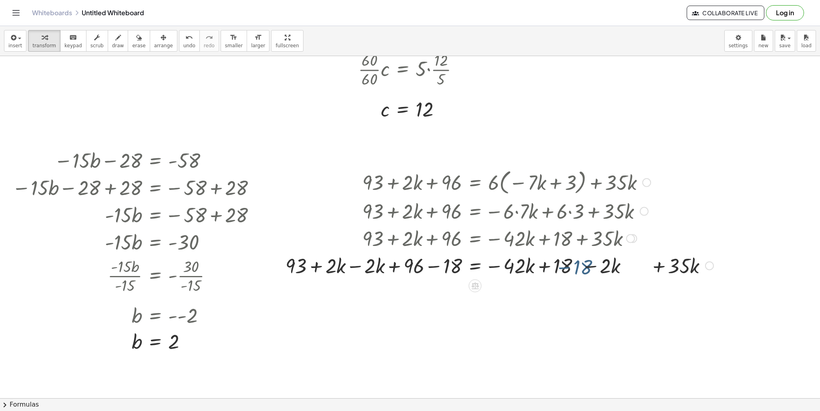
click at [573, 268] on div at bounding box center [499, 264] width 436 height 27
click at [583, 267] on div at bounding box center [499, 264] width 436 height 27
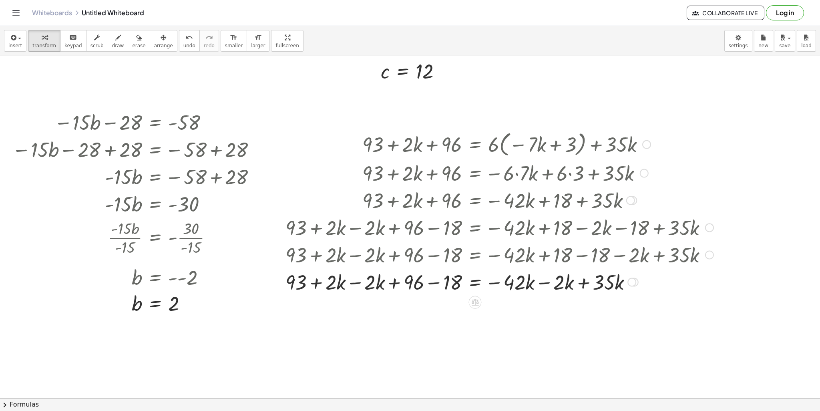
scroll to position [826, 0]
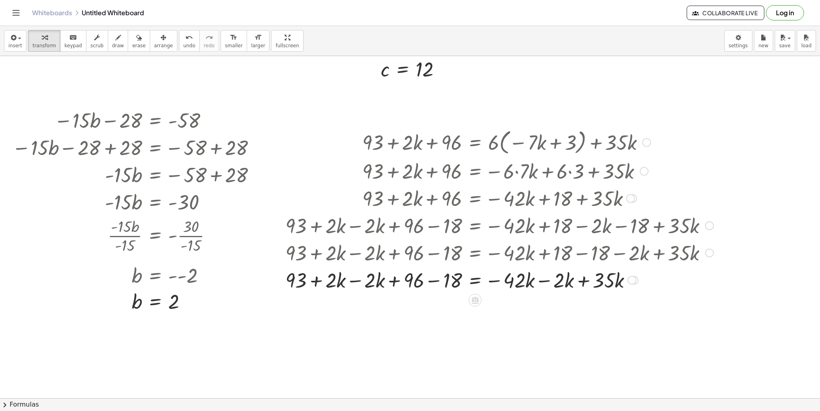
click at [344, 283] on div at bounding box center [499, 278] width 436 height 27
click at [361, 280] on div at bounding box center [499, 278] width 436 height 27
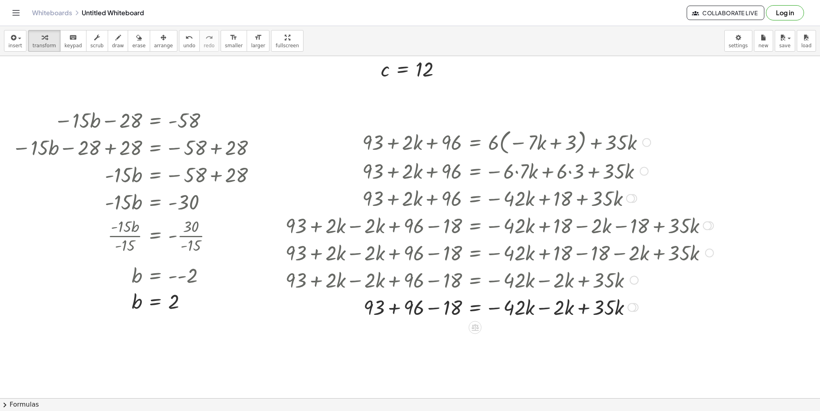
click at [395, 307] on div at bounding box center [499, 306] width 436 height 27
click at [434, 307] on div at bounding box center [499, 306] width 436 height 27
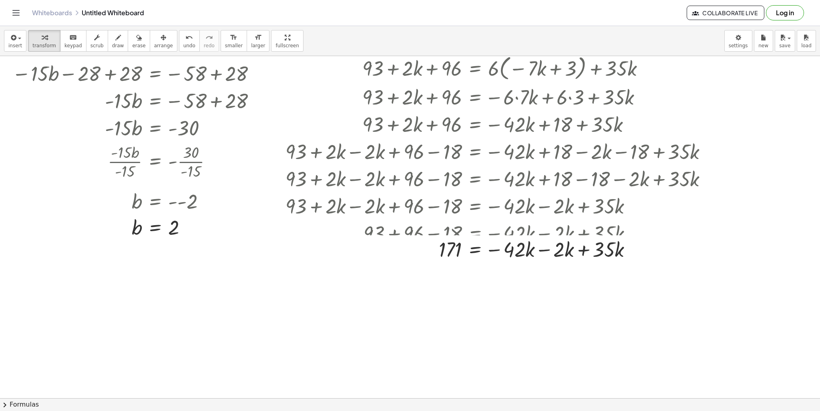
scroll to position [906, 0]
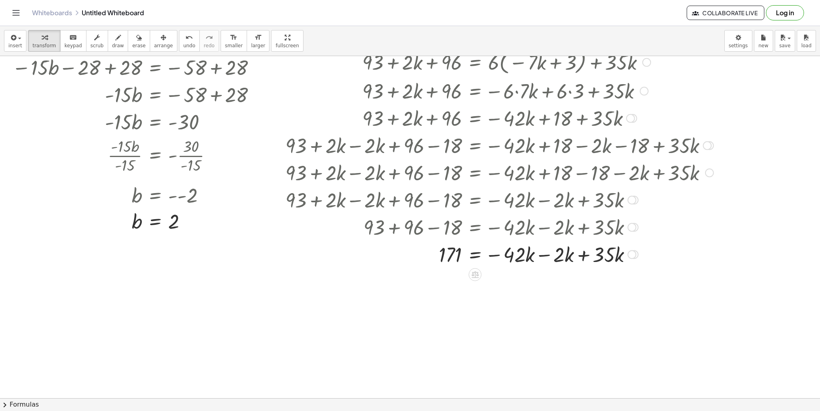
click at [548, 255] on div at bounding box center [499, 253] width 436 height 27
click at [475, 254] on div "= · k + · 35 · k − · 42 − · 2 · k 171 · 44" at bounding box center [475, 254] width 0 height 0
click at [533, 259] on div at bounding box center [499, 253] width 436 height 27
click at [538, 259] on div at bounding box center [499, 253] width 436 height 27
click at [543, 257] on div at bounding box center [499, 253] width 436 height 27
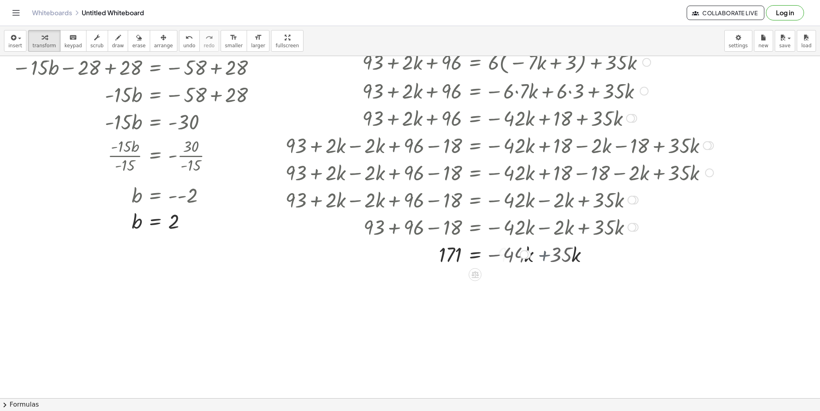
click at [546, 258] on div at bounding box center [499, 253] width 436 height 27
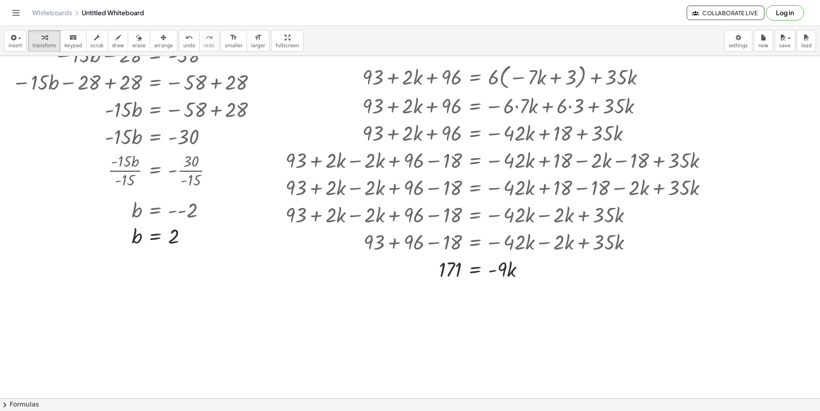
scroll to position [866, 0]
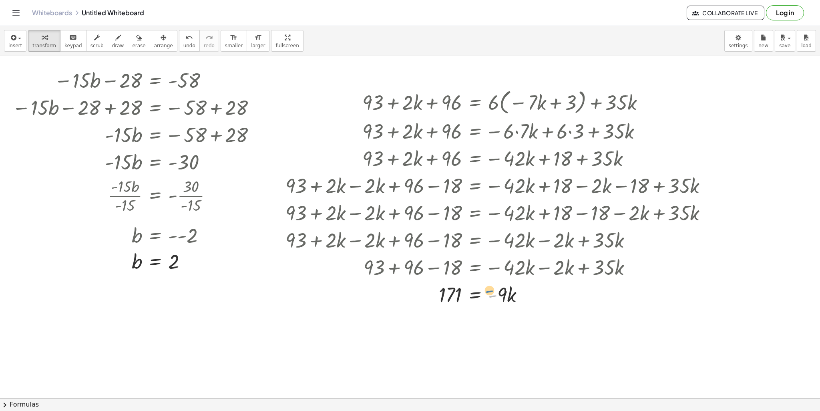
click at [497, 293] on div at bounding box center [499, 293] width 436 height 27
drag, startPoint x: 506, startPoint y: 293, endPoint x: 455, endPoint y: 303, distance: 51.5
click at [455, 303] on div at bounding box center [499, 293] width 436 height 27
click at [455, 296] on div at bounding box center [499, 293] width 436 height 40
click at [455, 324] on div at bounding box center [499, 327] width 436 height 40
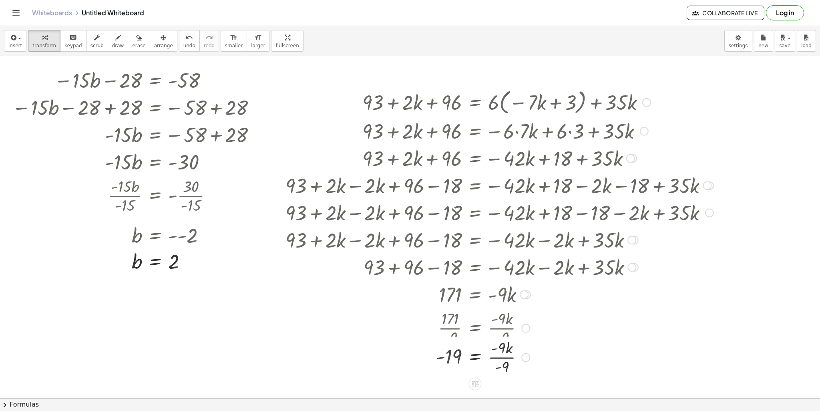
drag, startPoint x: 497, startPoint y: 329, endPoint x: 493, endPoint y: 338, distance: 9.8
click at [496, 329] on div at bounding box center [500, 327] width 434 height 40
click at [498, 360] on div at bounding box center [499, 367] width 436 height 40
click at [499, 363] on div at bounding box center [499, 367] width 436 height 40
click at [503, 370] on div at bounding box center [499, 367] width 436 height 40
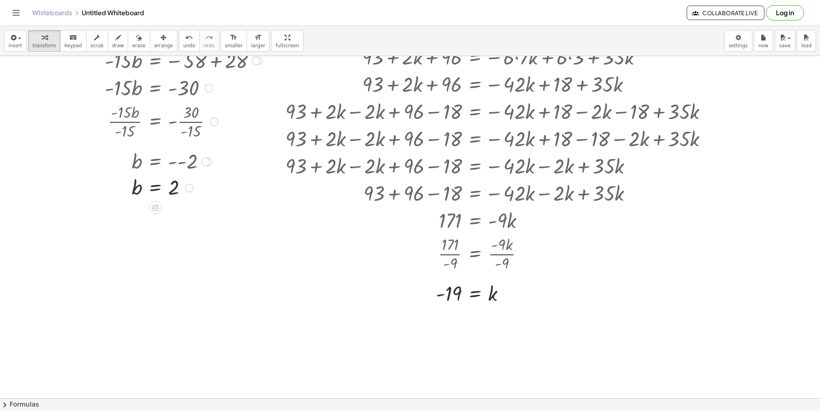
scroll to position [946, 0]
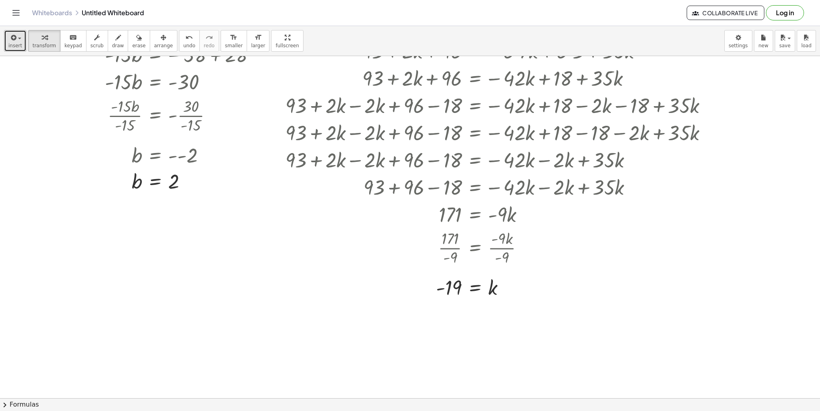
click at [13, 46] on span "insert" at bounding box center [15, 46] width 14 height 6
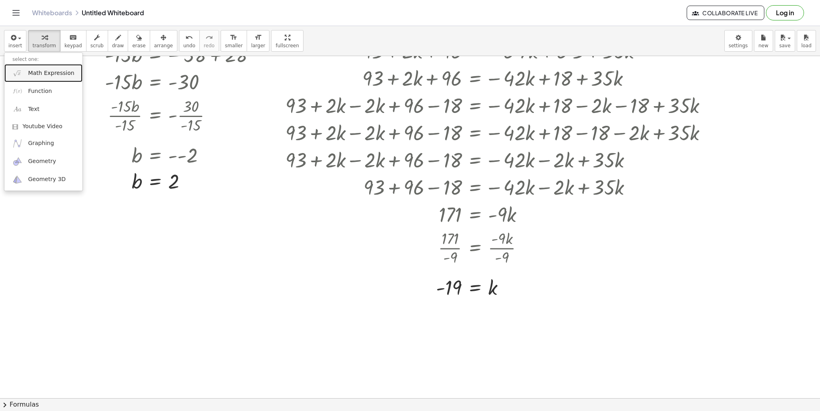
click at [42, 74] on span "Math Expression" at bounding box center [51, 73] width 46 height 8
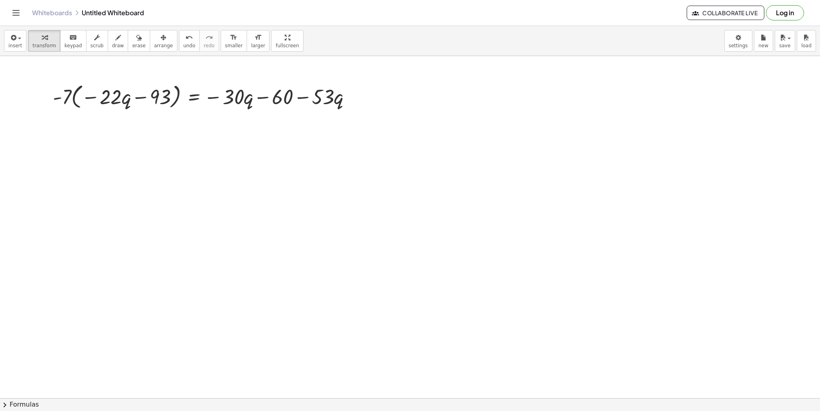
scroll to position [1106, 0]
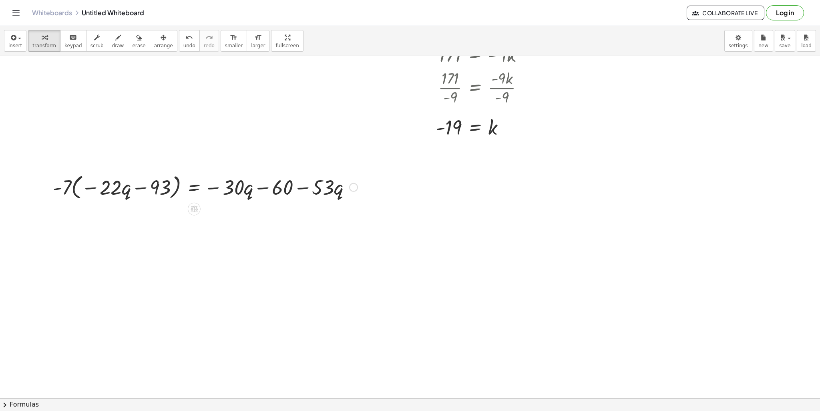
click at [61, 184] on div at bounding box center [205, 186] width 313 height 30
drag, startPoint x: 61, startPoint y: 194, endPoint x: 74, endPoint y: 191, distance: 13.1
click at [75, 191] on div at bounding box center [205, 186] width 313 height 30
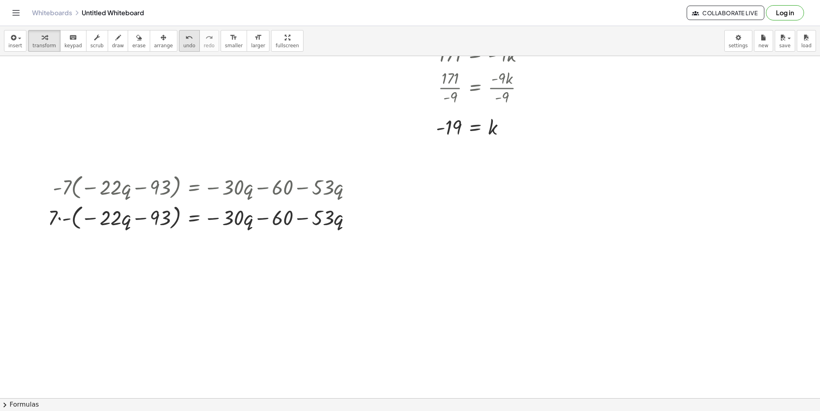
click at [185, 40] on icon "undo" at bounding box center [189, 38] width 8 height 10
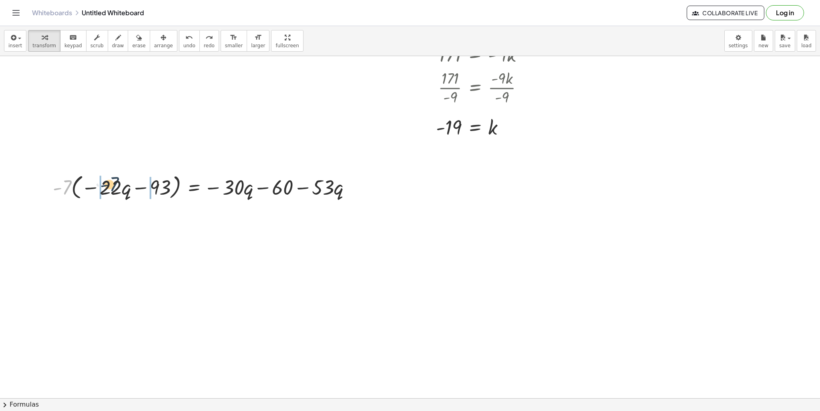
drag, startPoint x: 67, startPoint y: 191, endPoint x: 114, endPoint y: 189, distance: 46.8
click at [114, 189] on div at bounding box center [205, 186] width 313 height 30
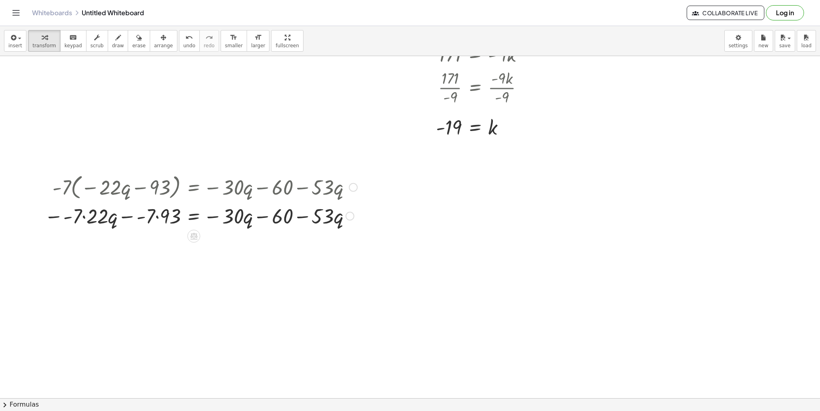
click at [83, 217] on div at bounding box center [200, 214] width 321 height 27
click at [81, 218] on div at bounding box center [204, 214] width 313 height 27
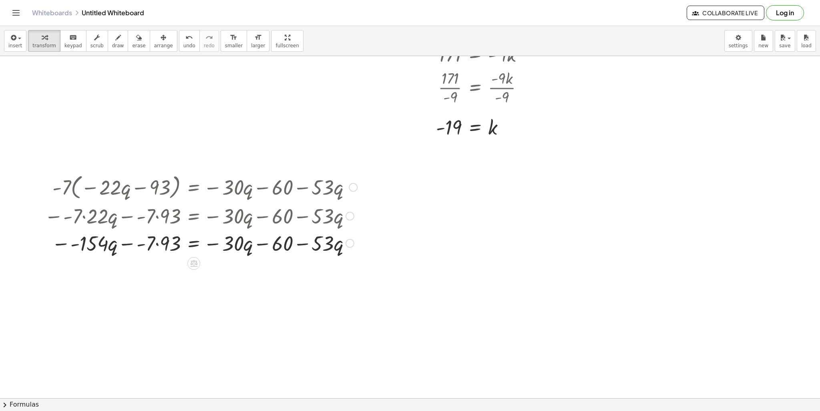
click at [80, 240] on div at bounding box center [200, 241] width 321 height 27
click at [75, 247] on div at bounding box center [200, 241] width 321 height 27
click at [72, 245] on div at bounding box center [200, 241] width 321 height 27
click at [62, 245] on div at bounding box center [200, 241] width 321 height 27
click at [64, 244] on div at bounding box center [200, 241] width 321 height 27
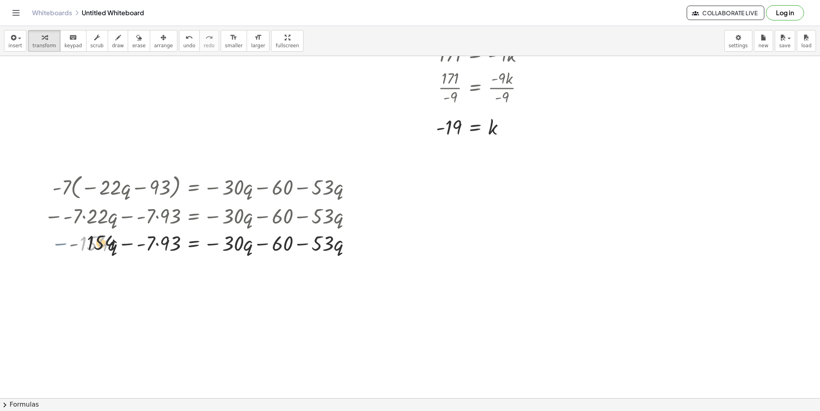
click at [78, 244] on div at bounding box center [200, 241] width 321 height 27
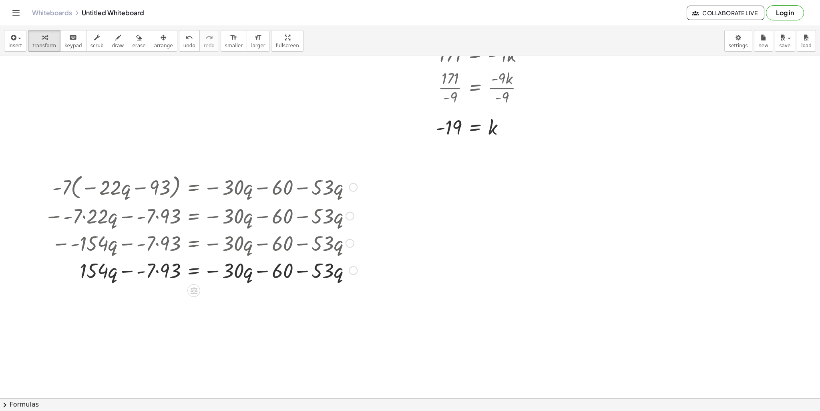
click at [132, 271] on div at bounding box center [200, 269] width 321 height 27
click at [142, 272] on div at bounding box center [200, 269] width 321 height 27
click at [158, 273] on div at bounding box center [200, 269] width 321 height 27
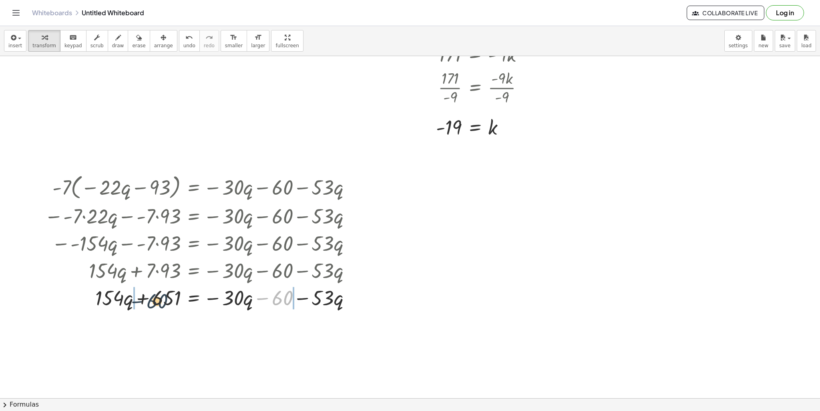
drag, startPoint x: 263, startPoint y: 297, endPoint x: 128, endPoint y: 301, distance: 134.5
click at [128, 301] on div at bounding box center [200, 296] width 321 height 27
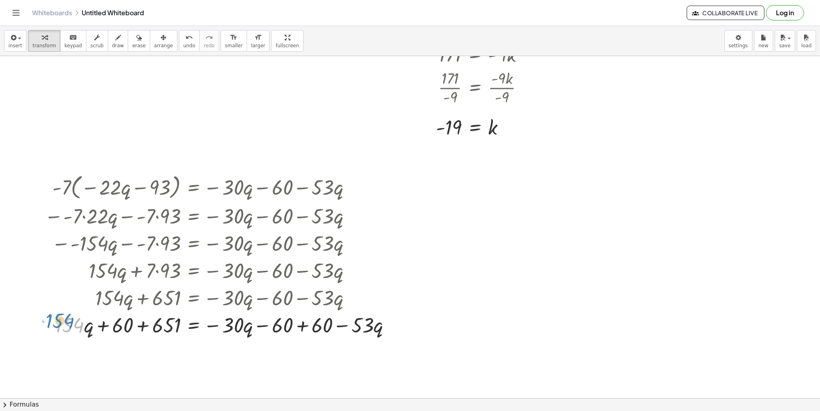
drag, startPoint x: 61, startPoint y: 325, endPoint x: 50, endPoint y: 323, distance: 11.4
click at [50, 323] on div at bounding box center [220, 323] width 361 height 27
click at [144, 326] on div at bounding box center [220, 323] width 361 height 27
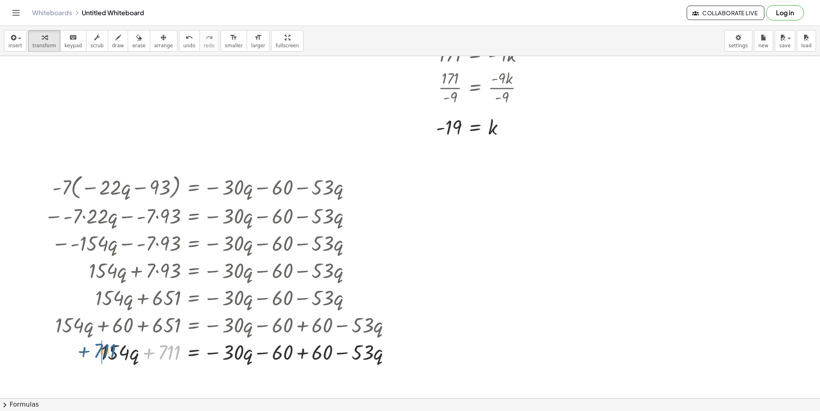
drag, startPoint x: 148, startPoint y: 351, endPoint x: 58, endPoint y: 353, distance: 90.9
click at [58, 354] on div at bounding box center [220, 350] width 361 height 27
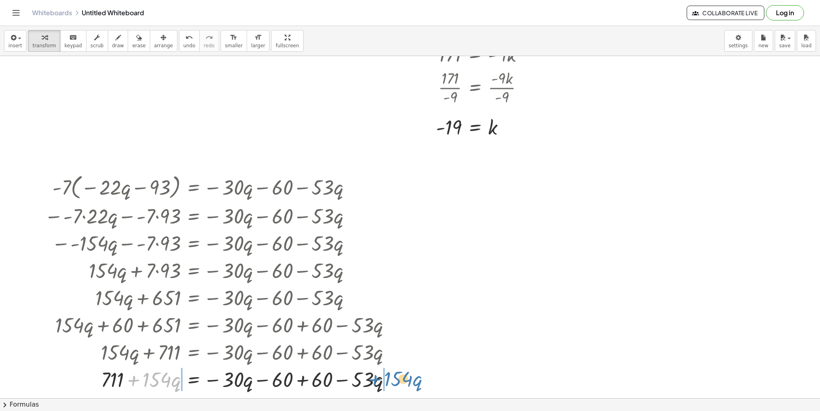
drag, startPoint x: 135, startPoint y: 379, endPoint x: 376, endPoint y: 377, distance: 241.3
click at [376, 377] on div at bounding box center [220, 378] width 361 height 27
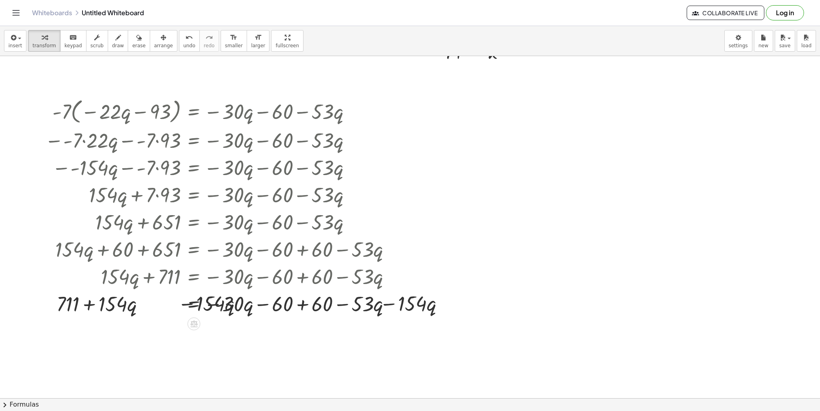
scroll to position [1186, 0]
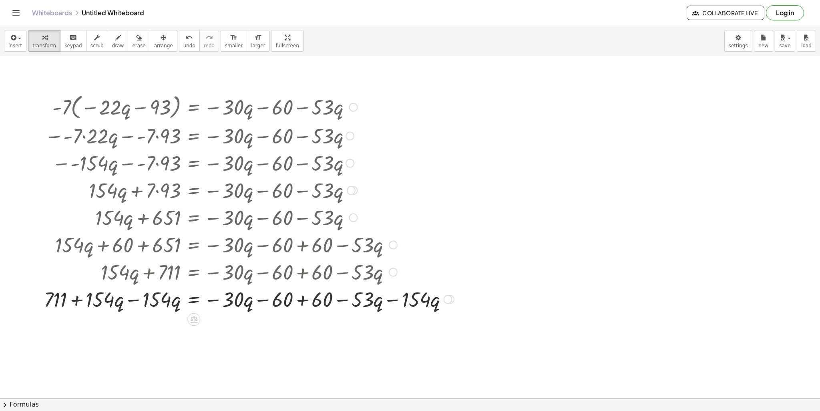
click at [303, 305] on div at bounding box center [249, 298] width 418 height 27
click at [130, 304] on div at bounding box center [249, 298] width 418 height 27
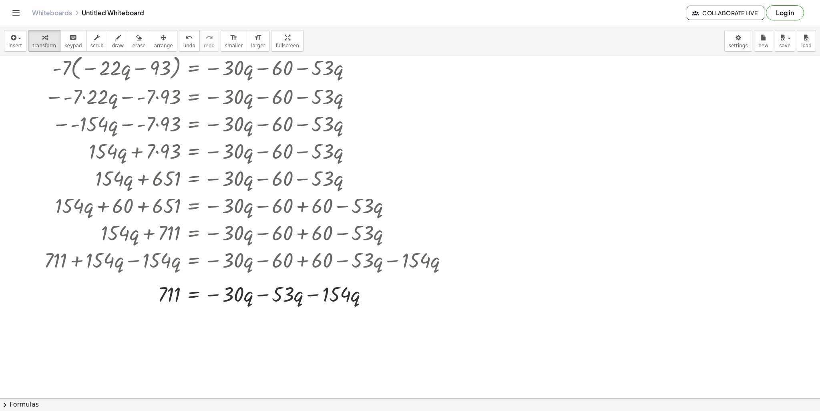
scroll to position [1226, 0]
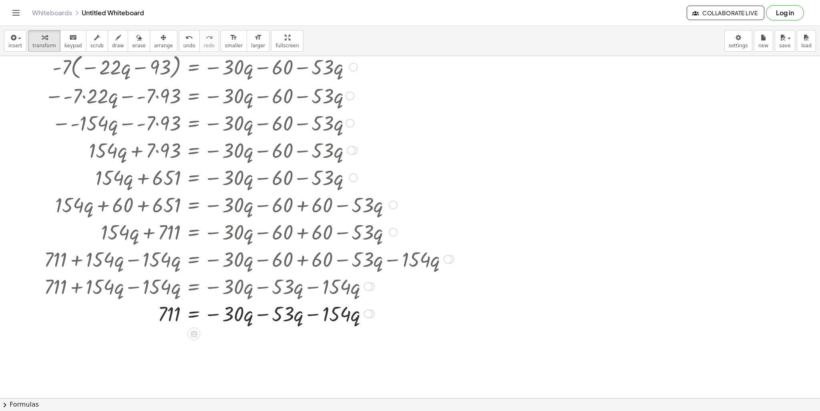
click at [264, 316] on div at bounding box center [249, 312] width 418 height 27
click at [290, 312] on div at bounding box center [249, 312] width 418 height 27
drag, startPoint x: 269, startPoint y: 316, endPoint x: 261, endPoint y: 316, distance: 8.0
click at [267, 316] on div at bounding box center [249, 312] width 418 height 27
click at [255, 317] on div at bounding box center [249, 312] width 418 height 27
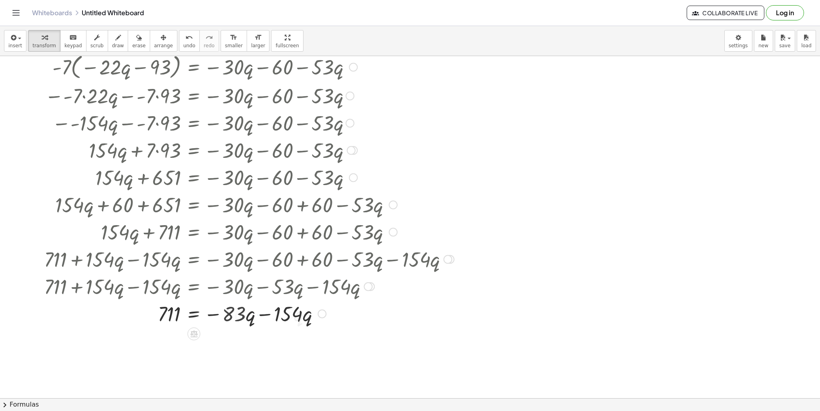
click at [275, 313] on div at bounding box center [249, 312] width 418 height 27
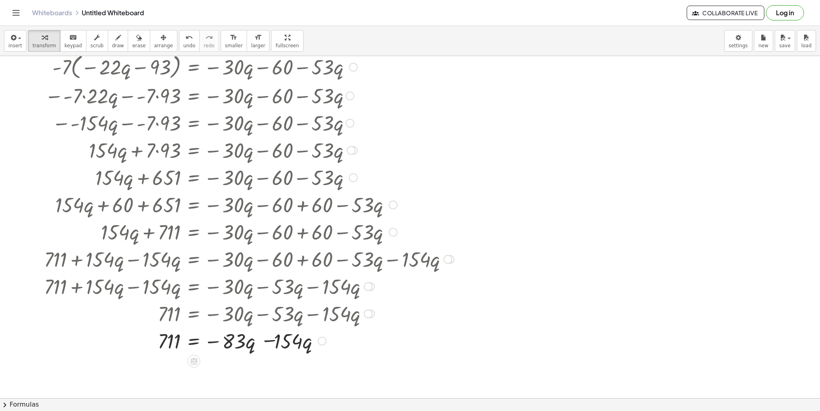
click at [264, 335] on div at bounding box center [249, 339] width 418 height 27
click at [176, 341] on div at bounding box center [249, 339] width 418 height 27
drag, startPoint x: 214, startPoint y: 341, endPoint x: 208, endPoint y: 339, distance: 6.9
click at [208, 339] on div at bounding box center [249, 339] width 418 height 27
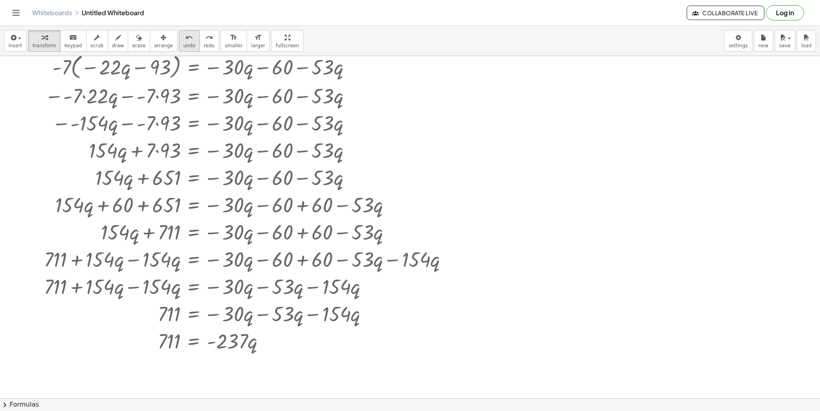
click at [185, 40] on icon "undo" at bounding box center [189, 38] width 8 height 10
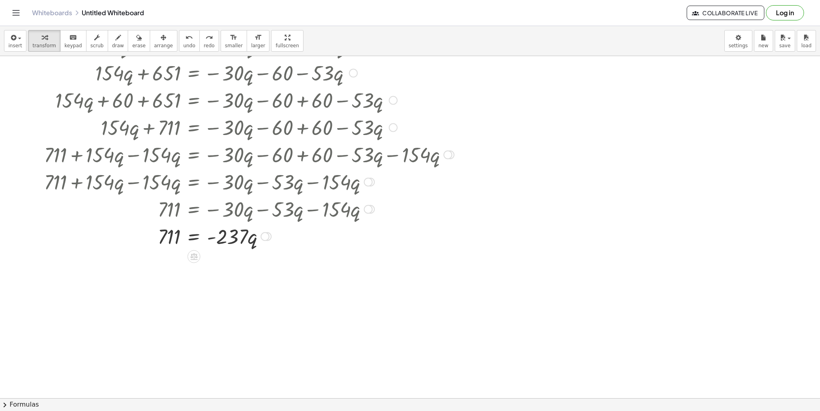
scroll to position [1346, 0]
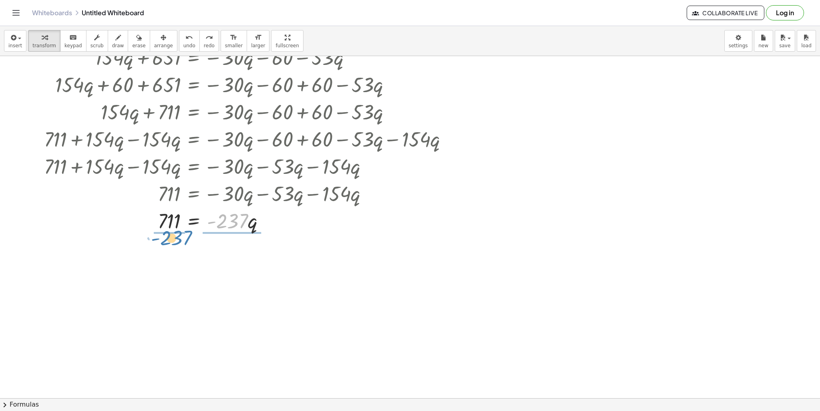
drag, startPoint x: 242, startPoint y: 220, endPoint x: 181, endPoint y: 234, distance: 61.9
click at [181, 234] on div "· - 7 · ( − · 22 · q − 93 ) = − · 30 · q − 60 − · 53 · q − · - 7 · 22 · q − · -…" at bounding box center [246, 82] width 428 height 307
click at [166, 222] on div at bounding box center [249, 220] width 418 height 40
click at [211, 222] on div at bounding box center [249, 220] width 418 height 40
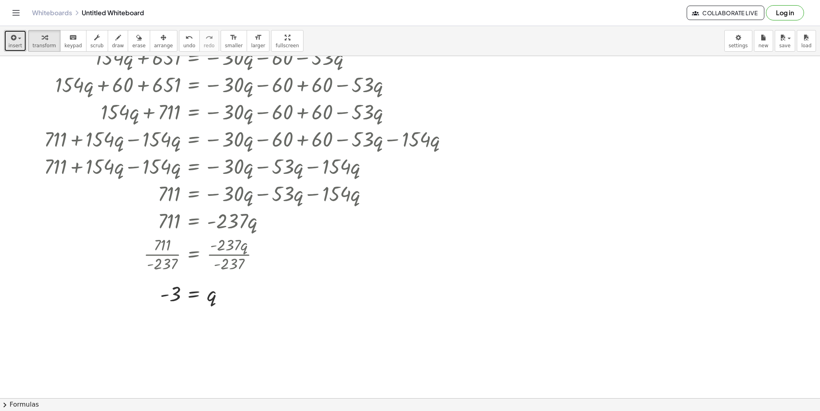
drag, startPoint x: 16, startPoint y: 40, endPoint x: 20, endPoint y: 38, distance: 4.7
click at [16, 40] on span "button" at bounding box center [17, 39] width 2 height 6
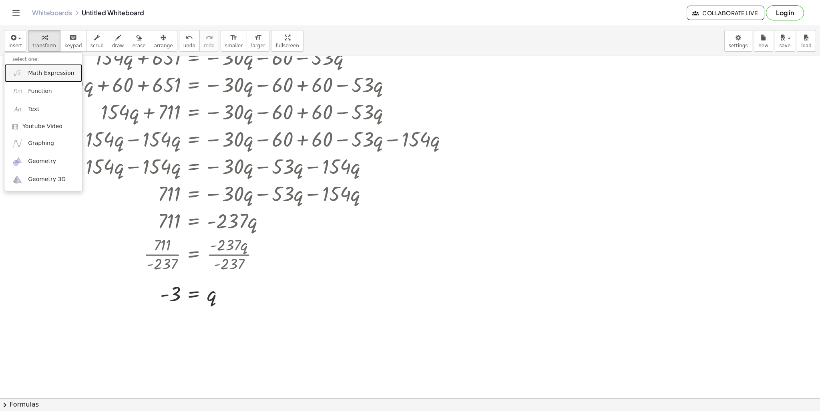
click at [53, 74] on span "Math Expression" at bounding box center [51, 73] width 46 height 8
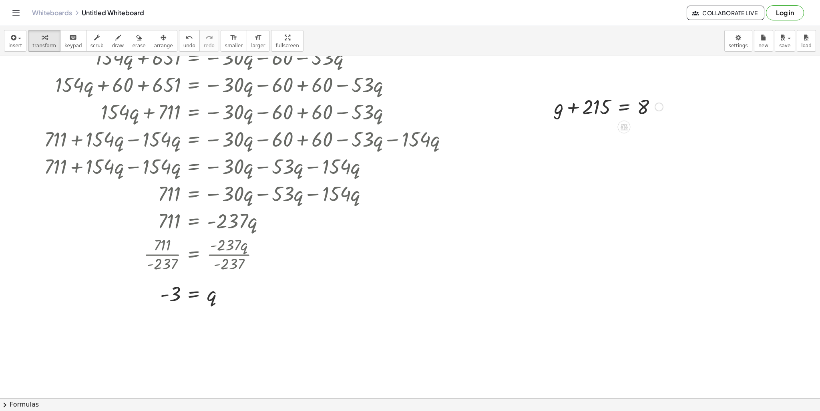
click at [603, 108] on div at bounding box center [608, 105] width 117 height 27
click at [611, 98] on div at bounding box center [608, 105] width 117 height 27
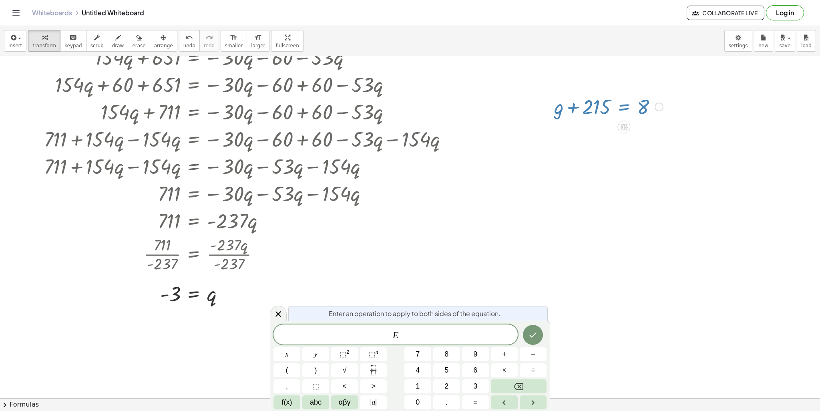
click at [280, 319] on div at bounding box center [278, 313] width 17 height 16
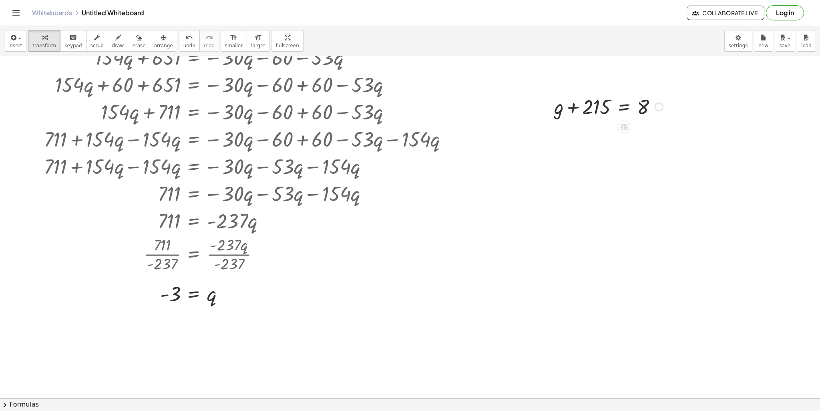
click at [605, 105] on div at bounding box center [608, 105] width 117 height 27
click at [60, 41] on button "keyboard keypad" at bounding box center [73, 41] width 26 height 22
click at [584, 112] on div at bounding box center [586, 107] width 47 height 22
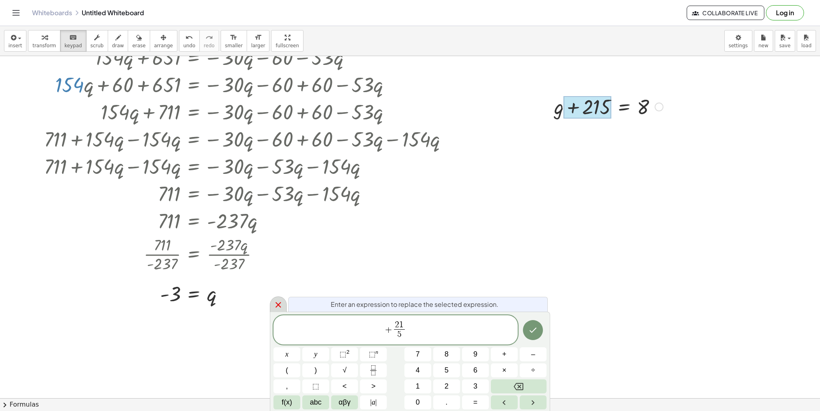
click at [273, 304] on icon at bounding box center [278, 305] width 10 height 10
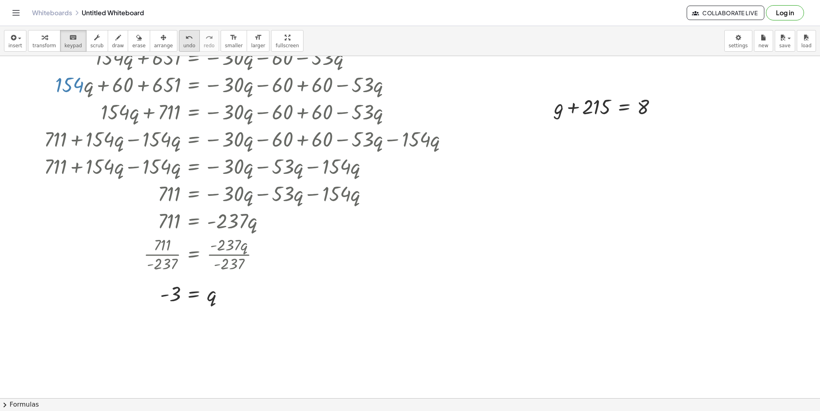
click at [183, 43] on span "undo" at bounding box center [189, 46] width 12 height 6
click at [11, 40] on icon "button" at bounding box center [12, 38] width 7 height 10
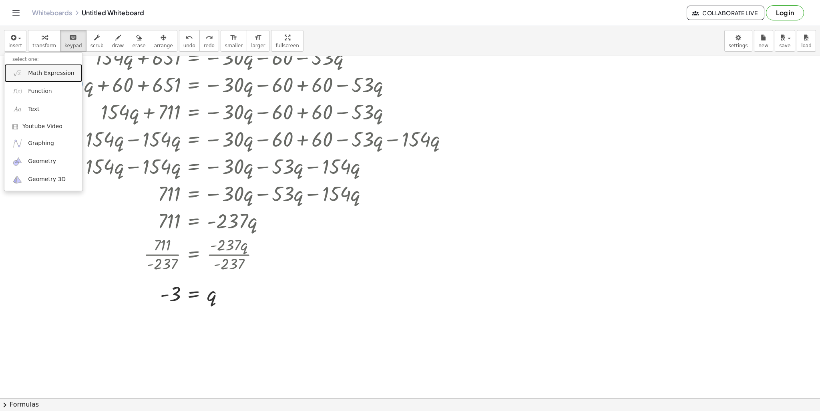
click at [38, 72] on span "Math Expression" at bounding box center [51, 73] width 46 height 8
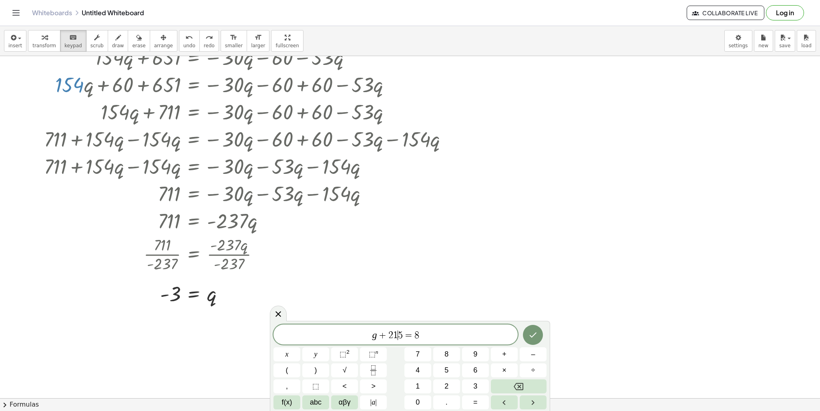
click at [400, 338] on span "5" at bounding box center [400, 335] width 5 height 10
drag, startPoint x: 403, startPoint y: 337, endPoint x: 367, endPoint y: 339, distance: 36.4
click at [367, 339] on span "g + 2 1 5 = 8" at bounding box center [395, 334] width 244 height 11
click at [402, 334] on span "g + 2 1 5 = 8" at bounding box center [395, 334] width 244 height 11
drag, startPoint x: 400, startPoint y: 334, endPoint x: 343, endPoint y: 329, distance: 57.4
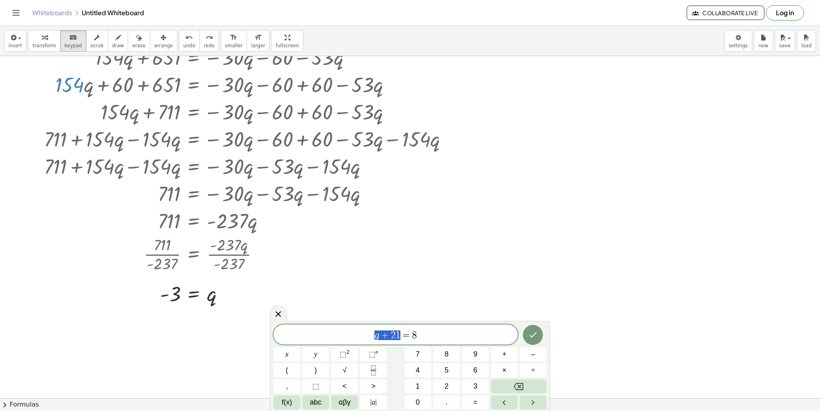
click at [343, 329] on span "g + 2 1 = 8" at bounding box center [395, 334] width 244 height 11
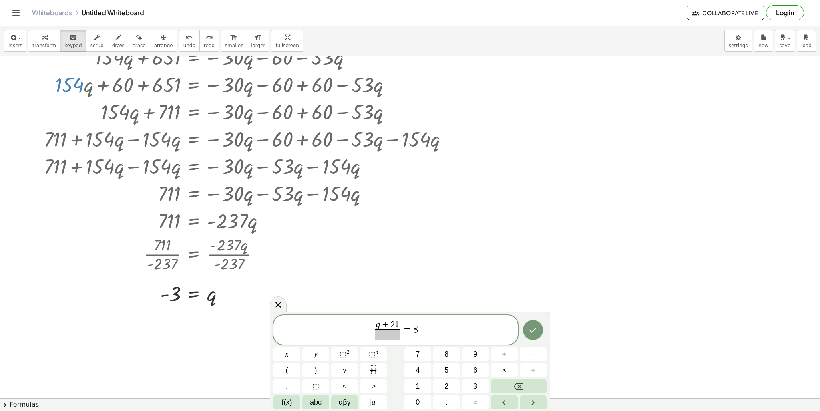
click at [379, 333] on span at bounding box center [387, 334] width 25 height 11
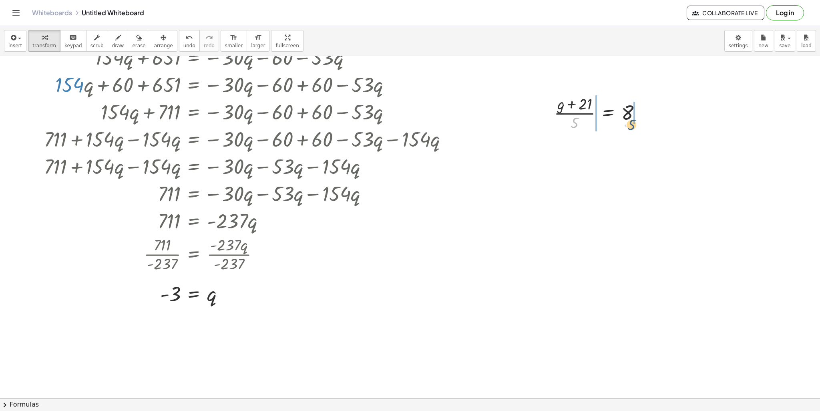
drag, startPoint x: 575, startPoint y: 118, endPoint x: 632, endPoint y: 120, distance: 57.3
click at [632, 120] on div at bounding box center [600, 112] width 101 height 40
click at [584, 152] on div at bounding box center [600, 152] width 132 height 40
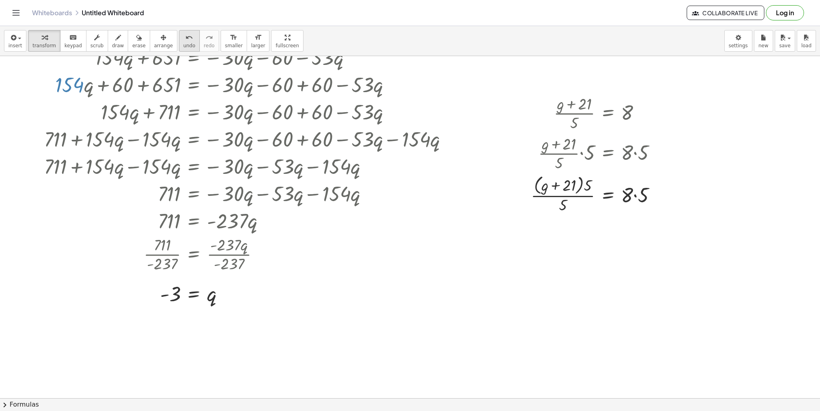
click at [179, 40] on button "undo undo" at bounding box center [189, 41] width 21 height 22
drag, startPoint x: 584, startPoint y: 152, endPoint x: 562, endPoint y: 158, distance: 22.8
click at [562, 158] on div at bounding box center [600, 152] width 132 height 40
drag, startPoint x: 582, startPoint y: 154, endPoint x: 552, endPoint y: 163, distance: 31.3
click at [552, 163] on div at bounding box center [600, 152] width 132 height 40
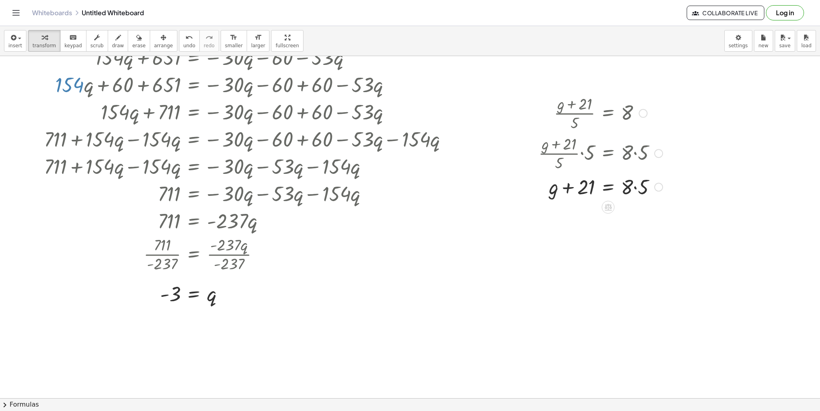
click at [634, 184] on div at bounding box center [600, 185] width 132 height 27
drag, startPoint x: 567, startPoint y: 214, endPoint x: 645, endPoint y: 210, distance: 78.1
click at [645, 210] on div at bounding box center [600, 213] width 132 height 27
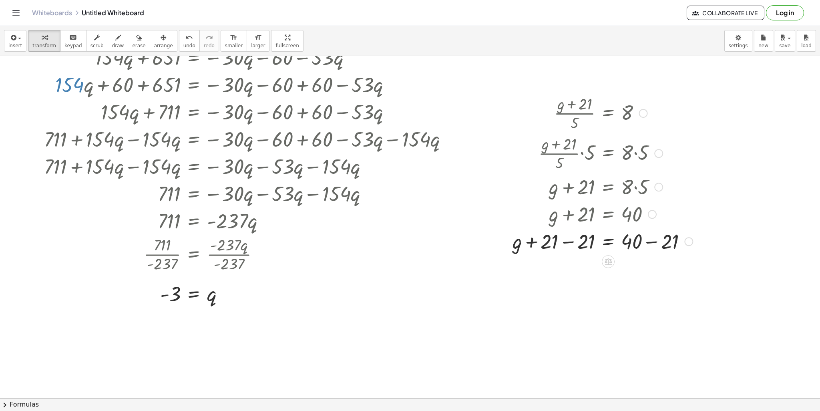
click at [571, 244] on div at bounding box center [602, 240] width 188 height 27
click at [647, 241] on div at bounding box center [615, 240] width 162 height 27
click at [18, 44] on span "insert" at bounding box center [15, 46] width 14 height 6
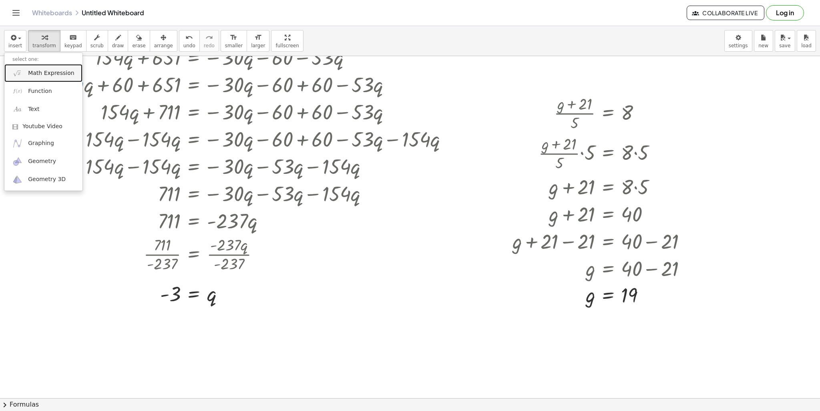
click at [38, 76] on span "Math Expression" at bounding box center [51, 73] width 46 height 8
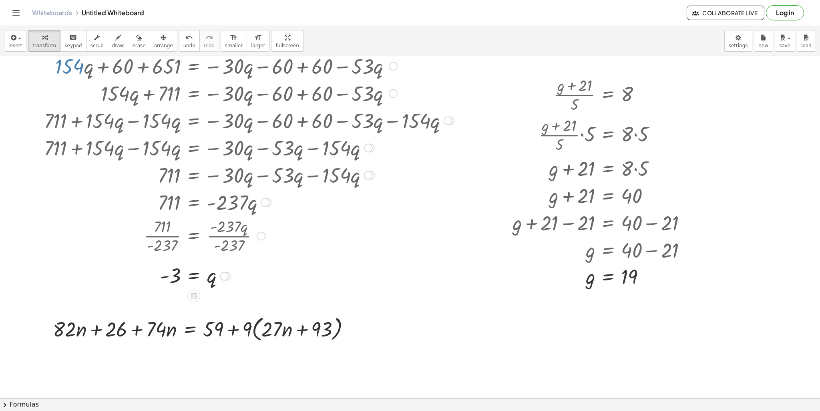
scroll to position [1367, 0]
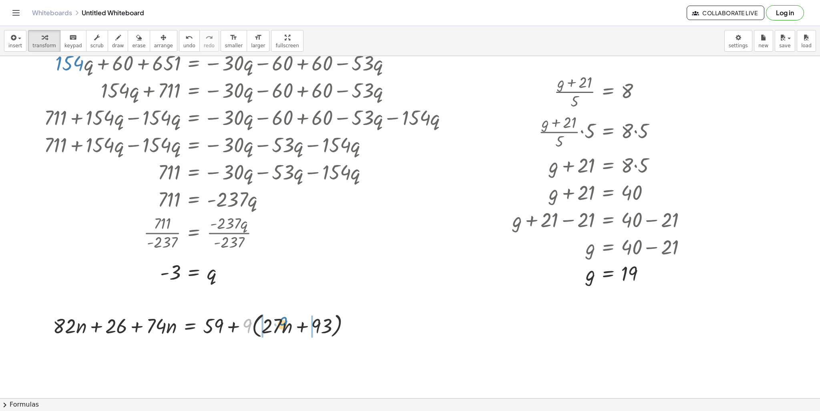
drag, startPoint x: 244, startPoint y: 321, endPoint x: 276, endPoint y: 319, distance: 32.5
click at [276, 319] on div at bounding box center [204, 325] width 311 height 30
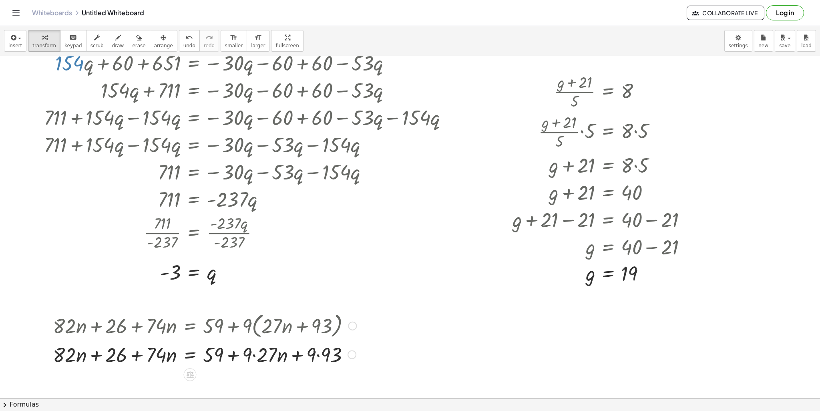
click at [256, 353] on div at bounding box center [204, 353] width 311 height 27
click at [327, 357] on div at bounding box center [204, 353] width 311 height 27
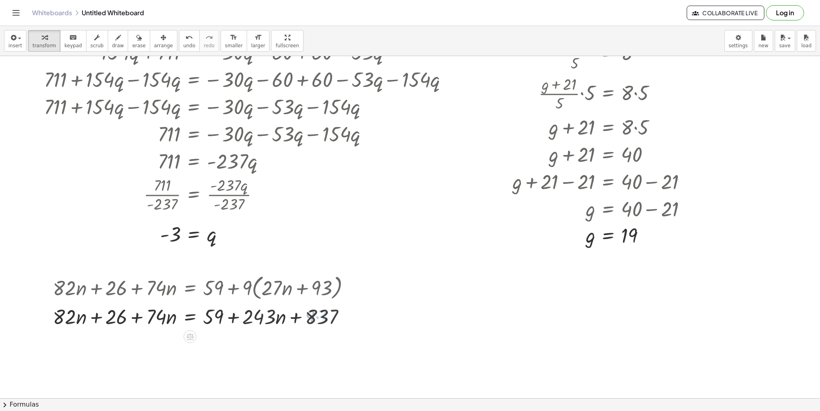
scroll to position [1487, 0]
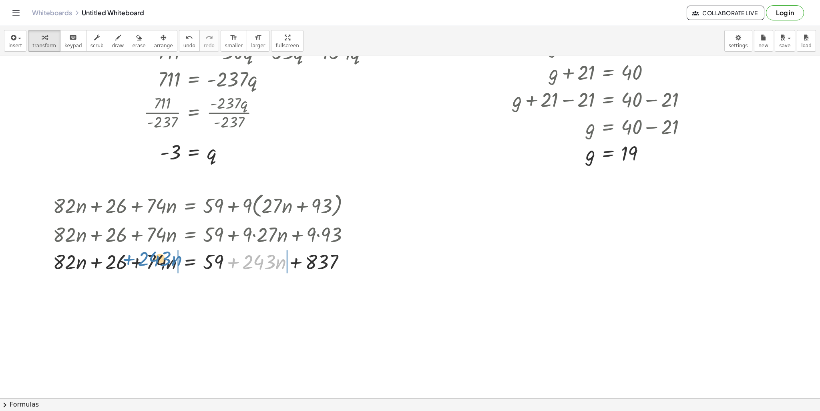
drag, startPoint x: 236, startPoint y: 260, endPoint x: 131, endPoint y: 257, distance: 104.5
click at [131, 257] on div at bounding box center [204, 260] width 311 height 27
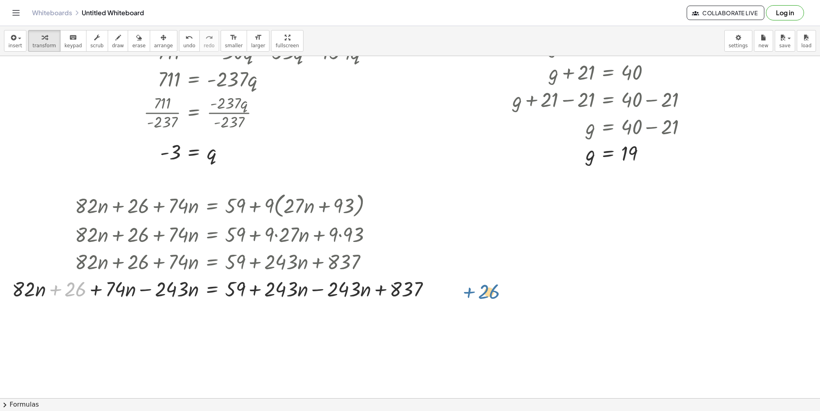
drag, startPoint x: 75, startPoint y: 290, endPoint x: 475, endPoint y: 288, distance: 400.2
drag, startPoint x: 57, startPoint y: 287, endPoint x: 357, endPoint y: 285, distance: 300.5
click at [357, 285] on div at bounding box center [224, 287] width 432 height 27
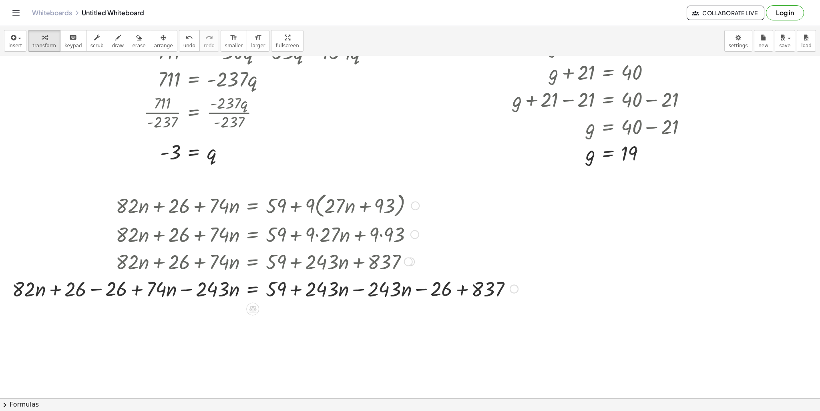
click at [360, 292] on div at bounding box center [265, 287] width 514 height 27
click at [253, 206] on div "+ · 82 · n + 26 + · 74 · n = + 59 + · 9 · ( + · 27 · n + 93 ) + · 82 · n + 26 +…" at bounding box center [253, 206] width 0 height 0
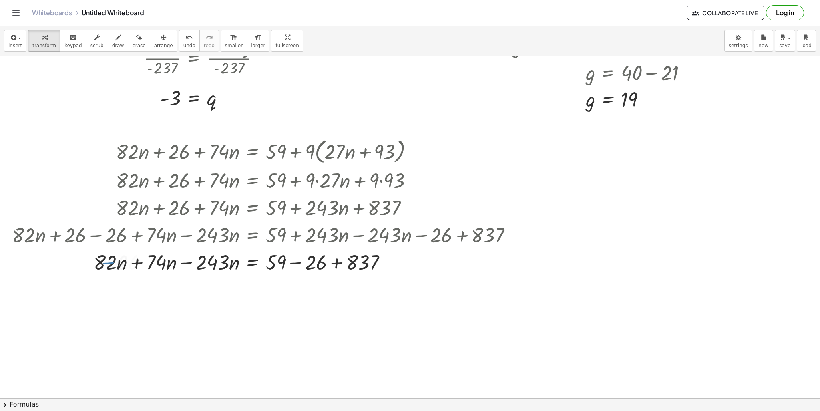
scroll to position [1567, 0]
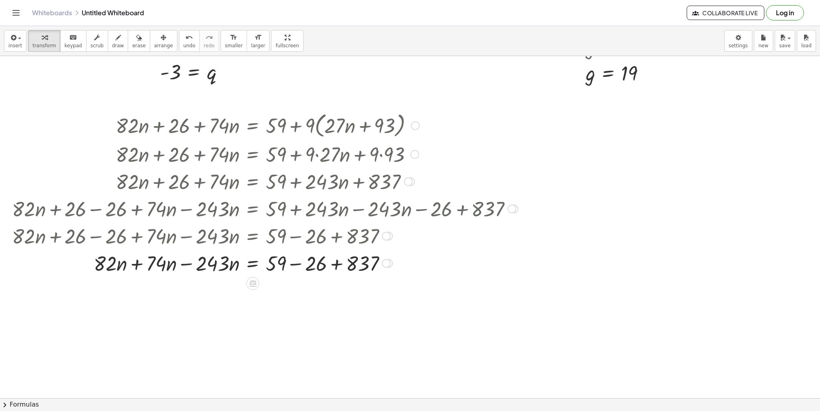
click at [293, 265] on div at bounding box center [265, 262] width 514 height 27
click at [331, 266] on div at bounding box center [265, 262] width 514 height 27
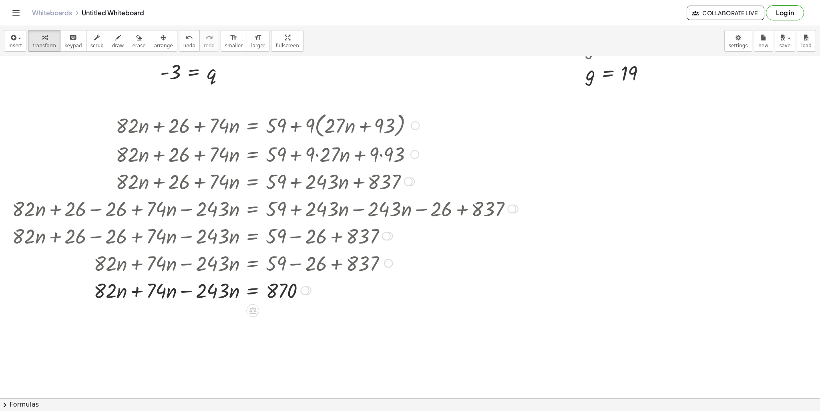
click at [183, 291] on div at bounding box center [265, 289] width 514 height 27
click at [151, 286] on div at bounding box center [265, 289] width 514 height 27
click at [203, 289] on div at bounding box center [265, 290] width 514 height 27
click at [197, 312] on div at bounding box center [265, 316] width 514 height 27
drag, startPoint x: 206, startPoint y: 321, endPoint x: 201, endPoint y: 321, distance: 4.8
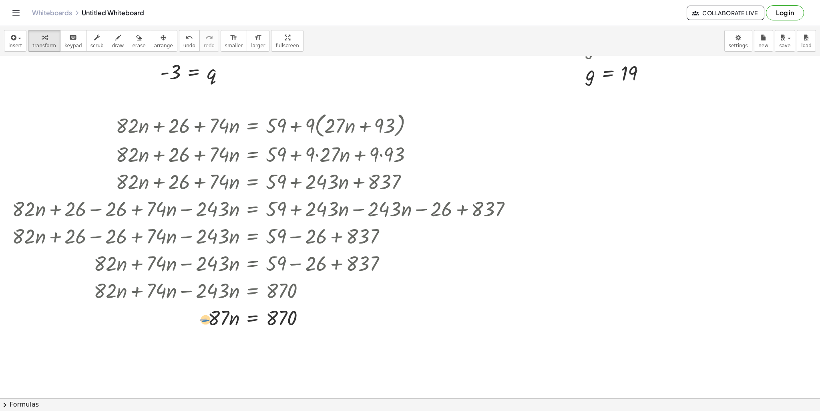
click at [201, 321] on div at bounding box center [265, 316] width 514 height 27
drag, startPoint x: 224, startPoint y: 321, endPoint x: 214, endPoint y: 329, distance: 12.2
click at [253, 126] on div "+ · 82 · n + 26 + · 74 · n = + 59 + · 9 · ( + · 27 · n + 93 ) + · 82 · n + 26 +…" at bounding box center [253, 126] width 0 height 0
click at [183, 43] on span "undo" at bounding box center [189, 46] width 12 height 6
drag, startPoint x: 226, startPoint y: 311, endPoint x: 306, endPoint y: 329, distance: 82.0
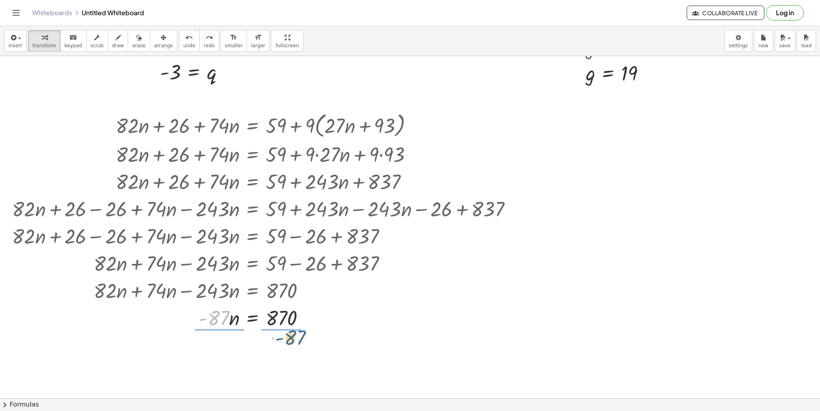
click at [306, 329] on div at bounding box center [271, 316] width 502 height 27
drag, startPoint x: 204, startPoint y: 313, endPoint x: 235, endPoint y: 327, distance: 33.8
click at [205, 315] on div at bounding box center [265, 317] width 514 height 40
click at [224, 349] on div at bounding box center [265, 350] width 514 height 40
click at [281, 351] on div at bounding box center [265, 350] width 514 height 40
